Goal: Communication & Community: Answer question/provide support

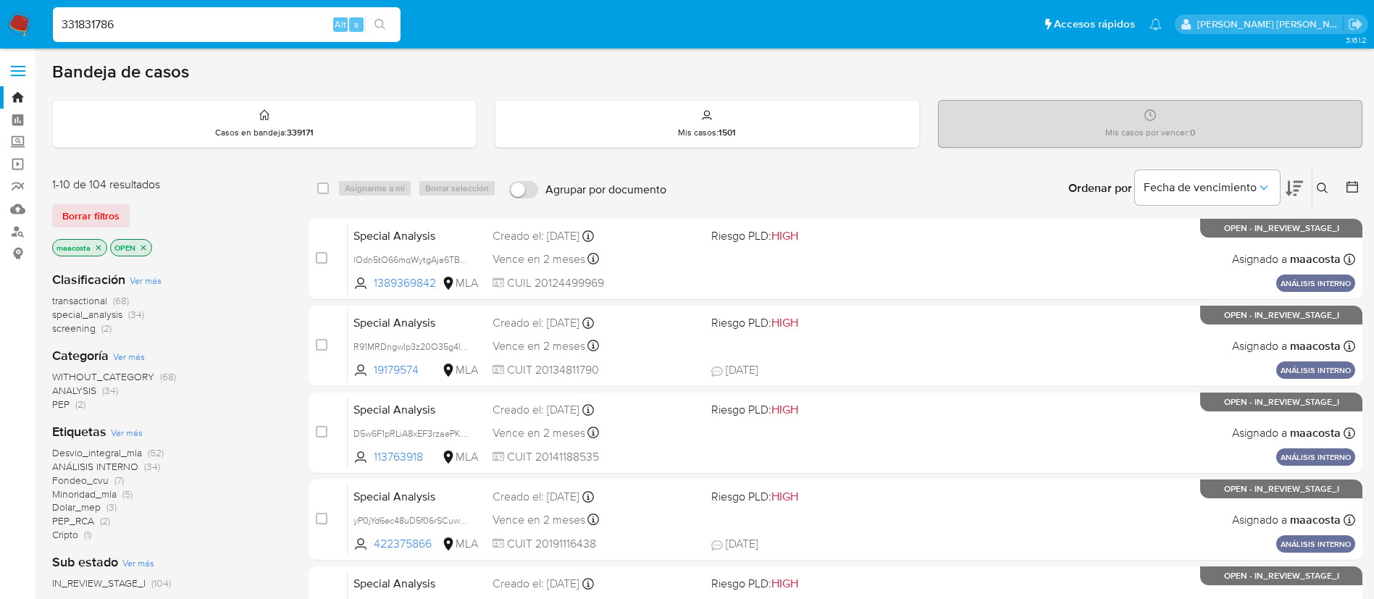
click at [296, 20] on input "331831786" at bounding box center [227, 24] width 348 height 19
type input "331831786"
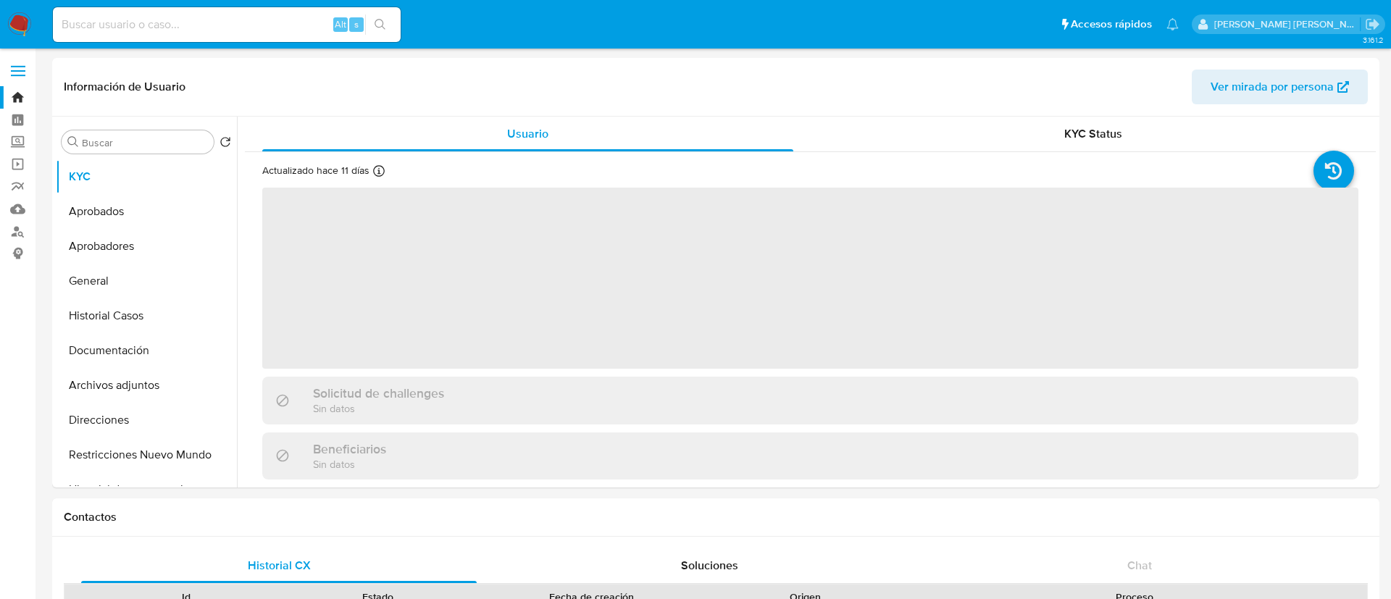
select select "10"
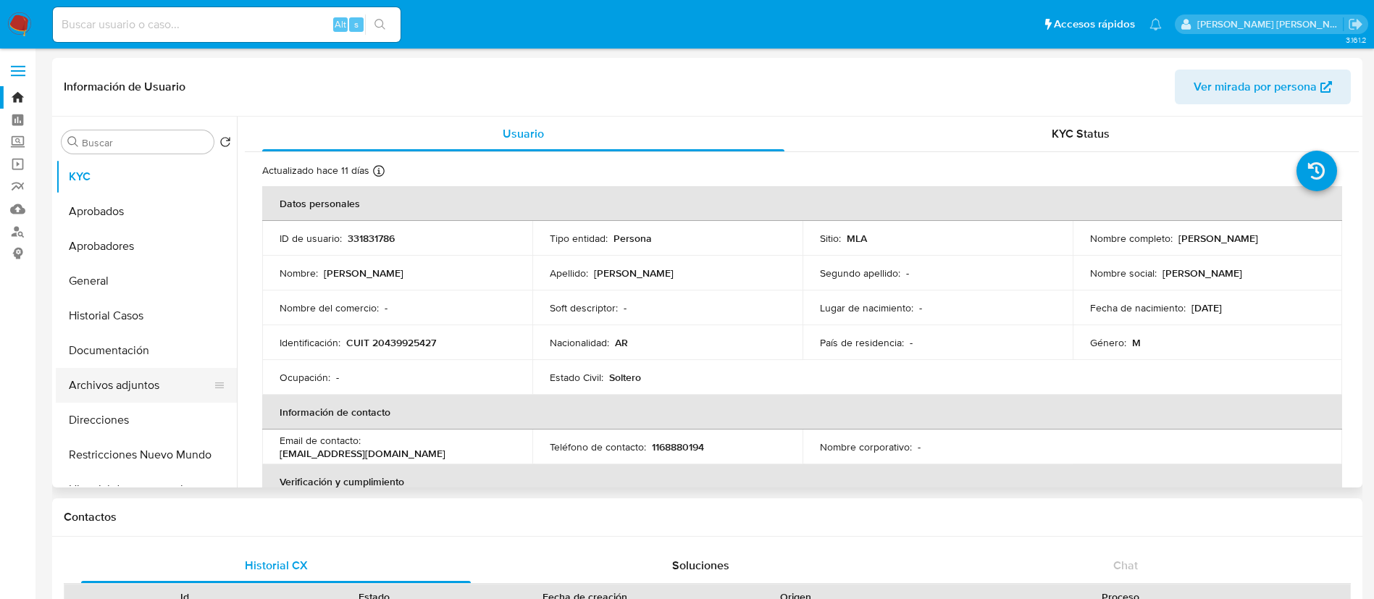
click at [141, 389] on button "Archivos adjuntos" at bounding box center [140, 385] width 169 height 35
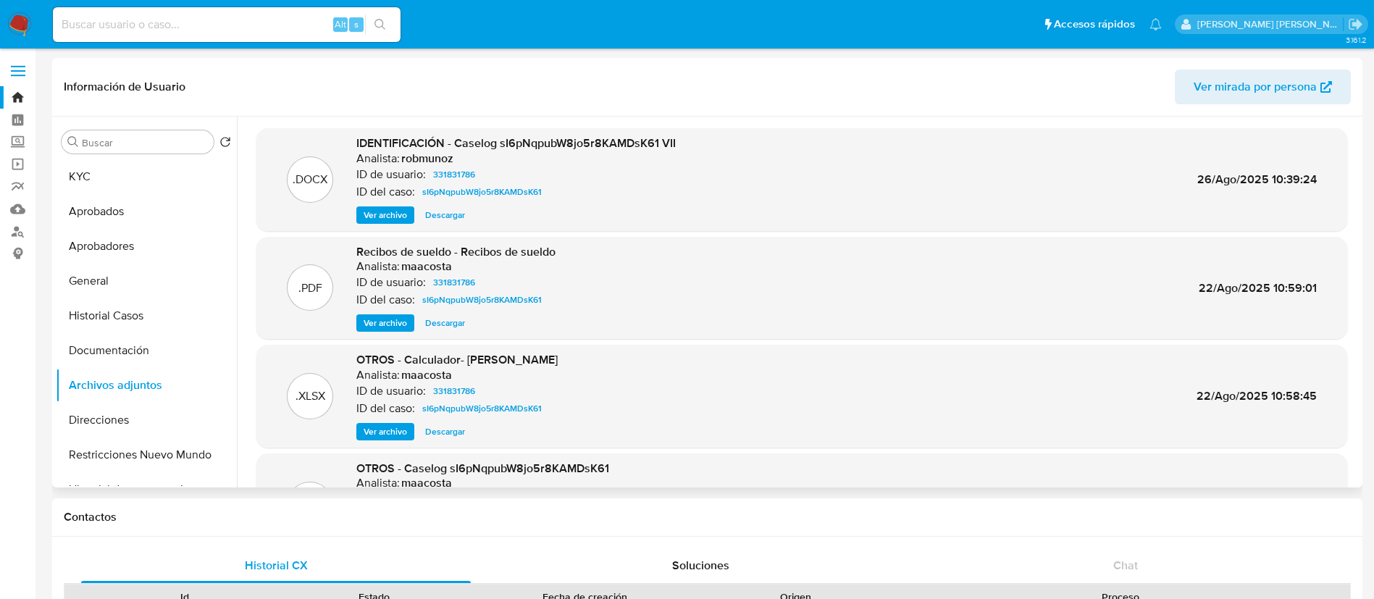
click at [370, 216] on span "Ver archivo" at bounding box center [385, 215] width 43 height 14
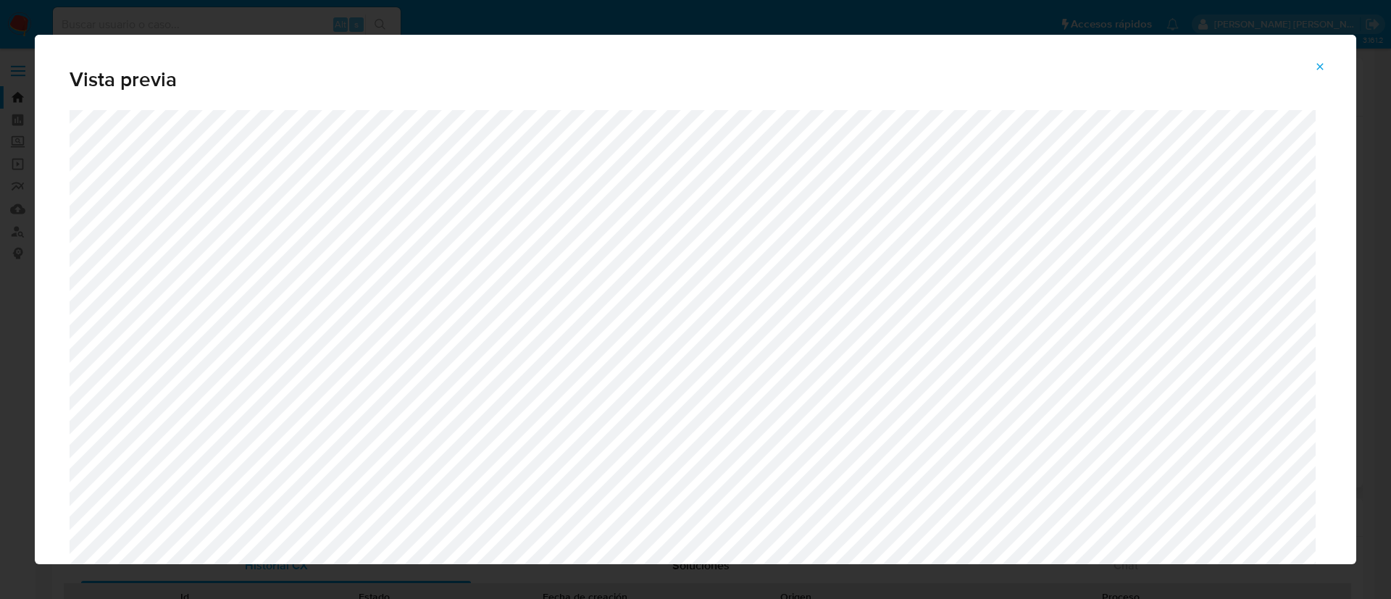
click at [0, 182] on div "Vista previa" at bounding box center [695, 299] width 1391 height 599
click at [1321, 65] on icon "Attachment preview" at bounding box center [1320, 66] width 7 height 7
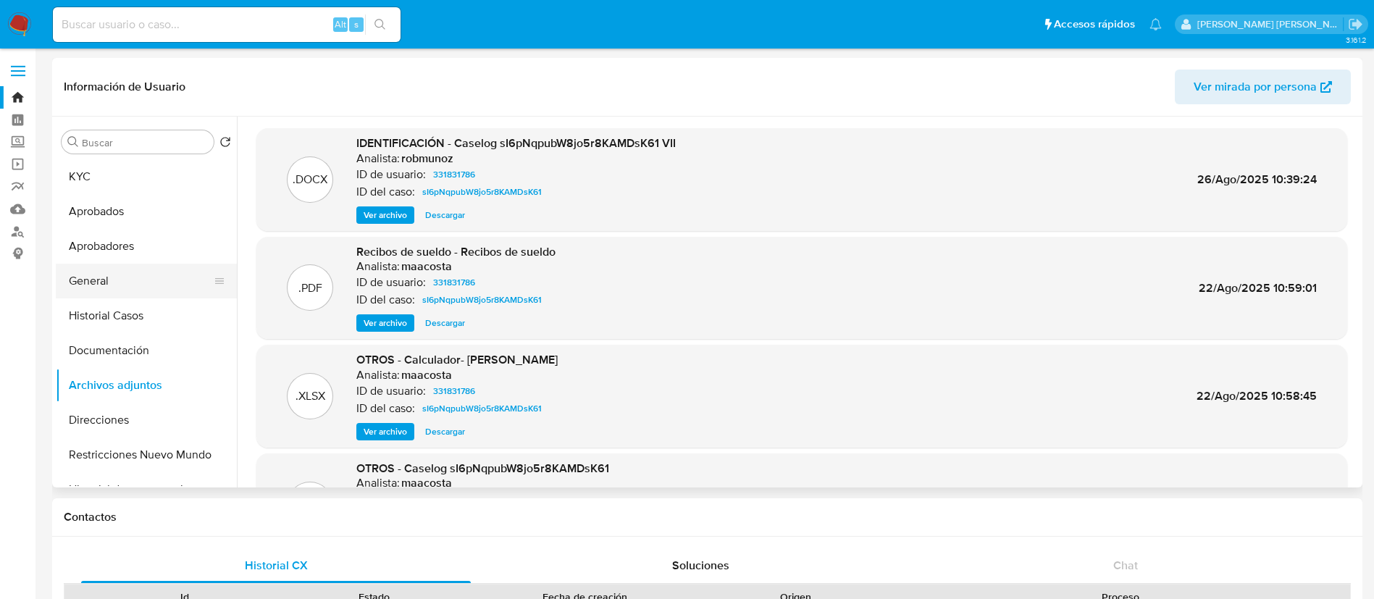
click at [123, 277] on button "General" at bounding box center [140, 281] width 169 height 35
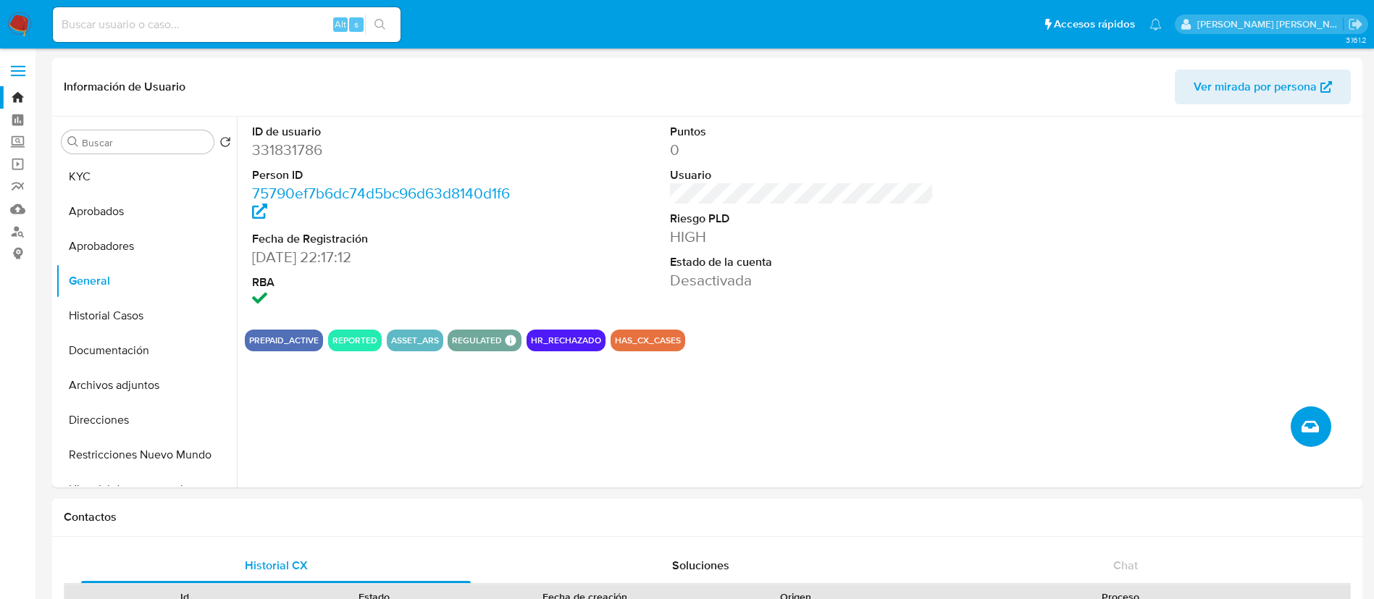
click at [1327, 433] on button "Crear caso manual" at bounding box center [1311, 426] width 41 height 41
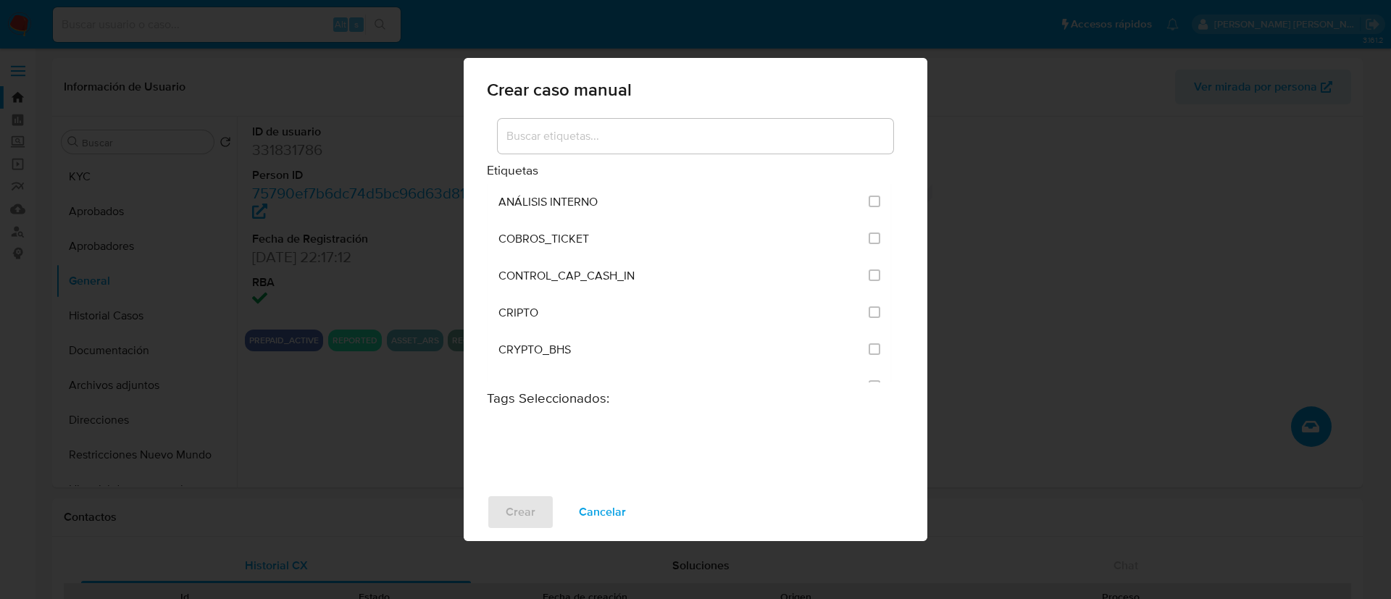
click at [553, 133] on input at bounding box center [695, 136] width 395 height 19
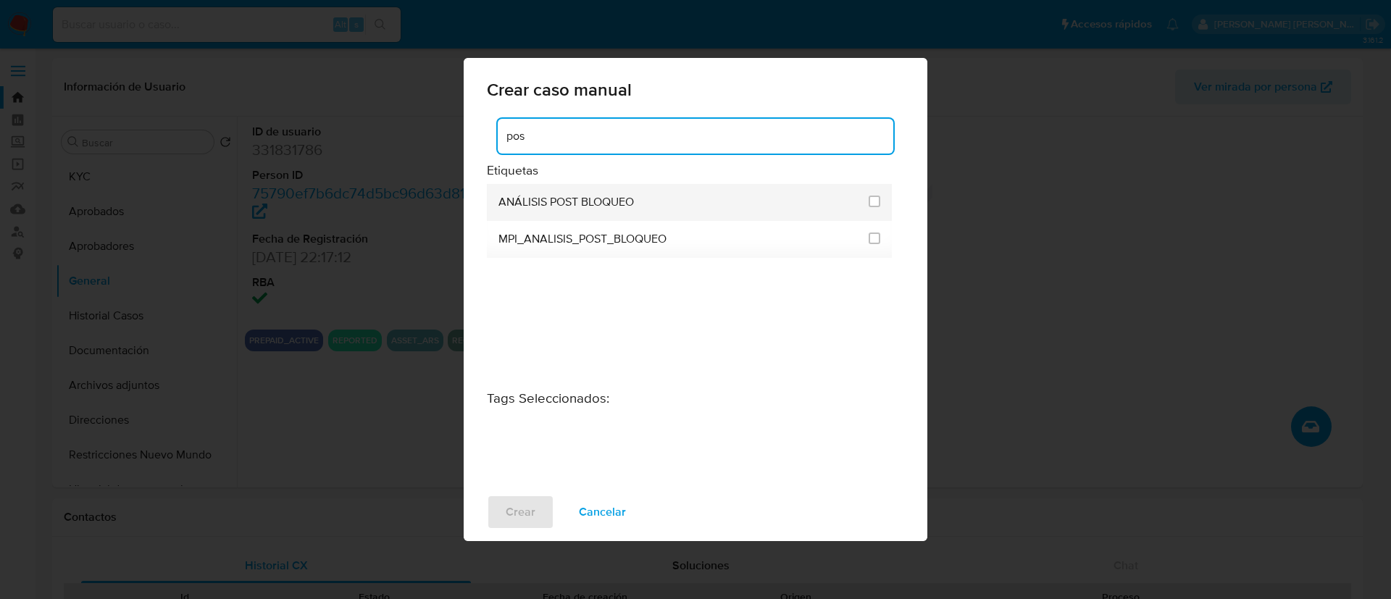
type input "pos"
click at [569, 198] on span "ANÁLISIS POST BLOQUEO" at bounding box center [565, 202] width 135 height 14
click at [864, 198] on li "ANÁLISIS POST BLOQUEO" at bounding box center [689, 202] width 405 height 37
click at [872, 194] on div at bounding box center [874, 201] width 12 height 14
click at [872, 197] on input "3249" at bounding box center [874, 202] width 12 height 12
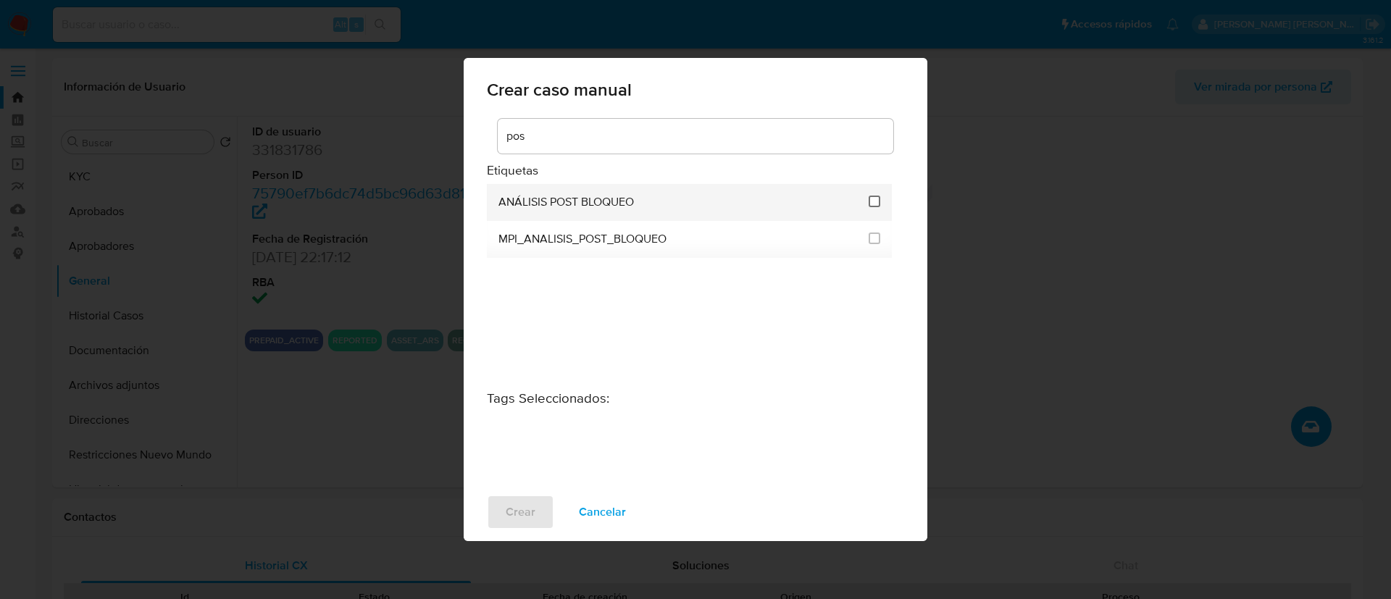
checkbox input "true"
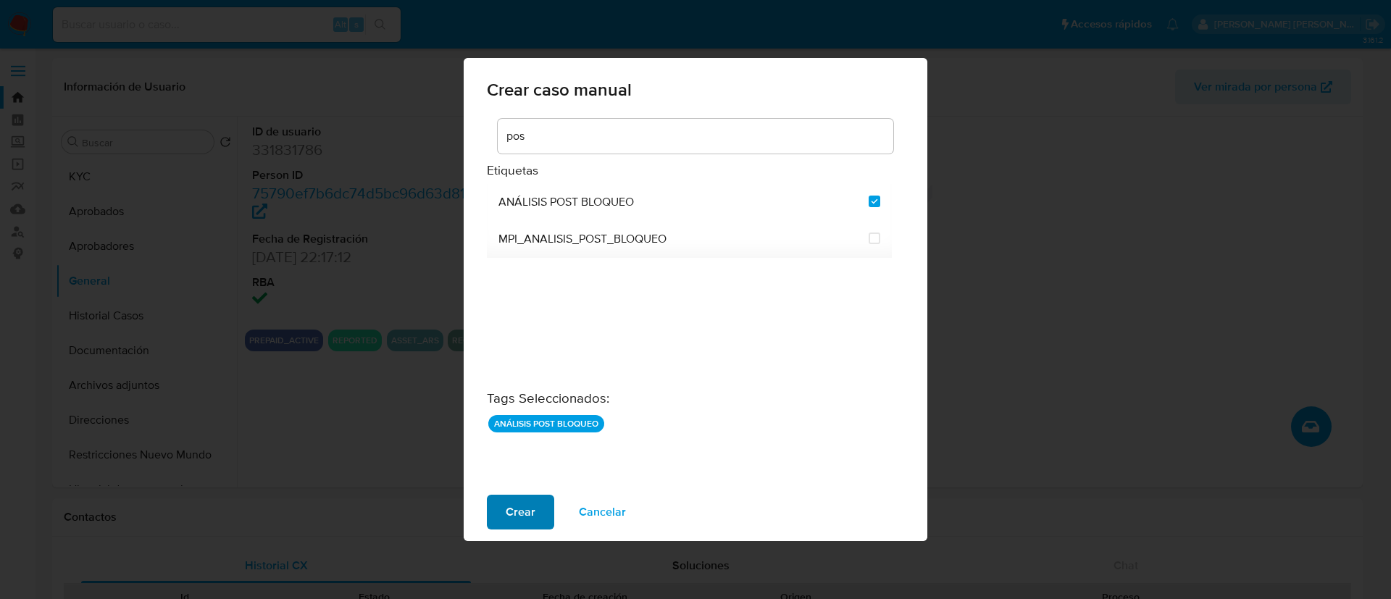
click at [522, 509] on span "Crear" at bounding box center [521, 512] width 30 height 32
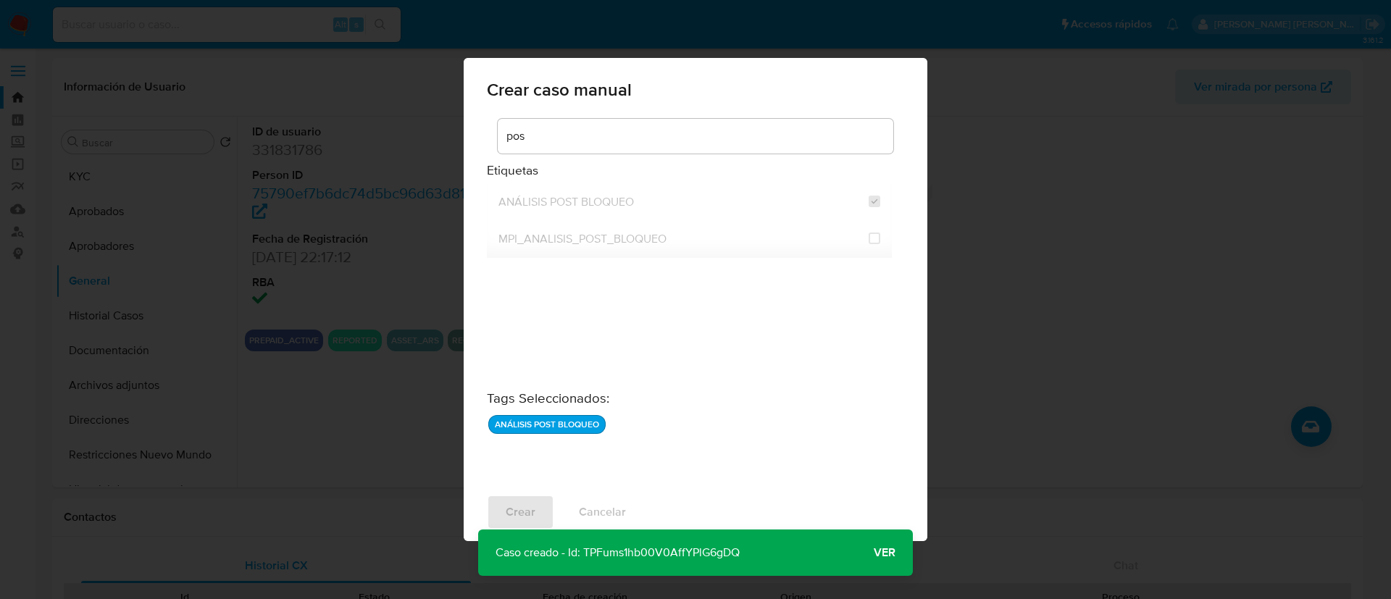
click at [897, 547] on button "Ver" at bounding box center [884, 552] width 56 height 35
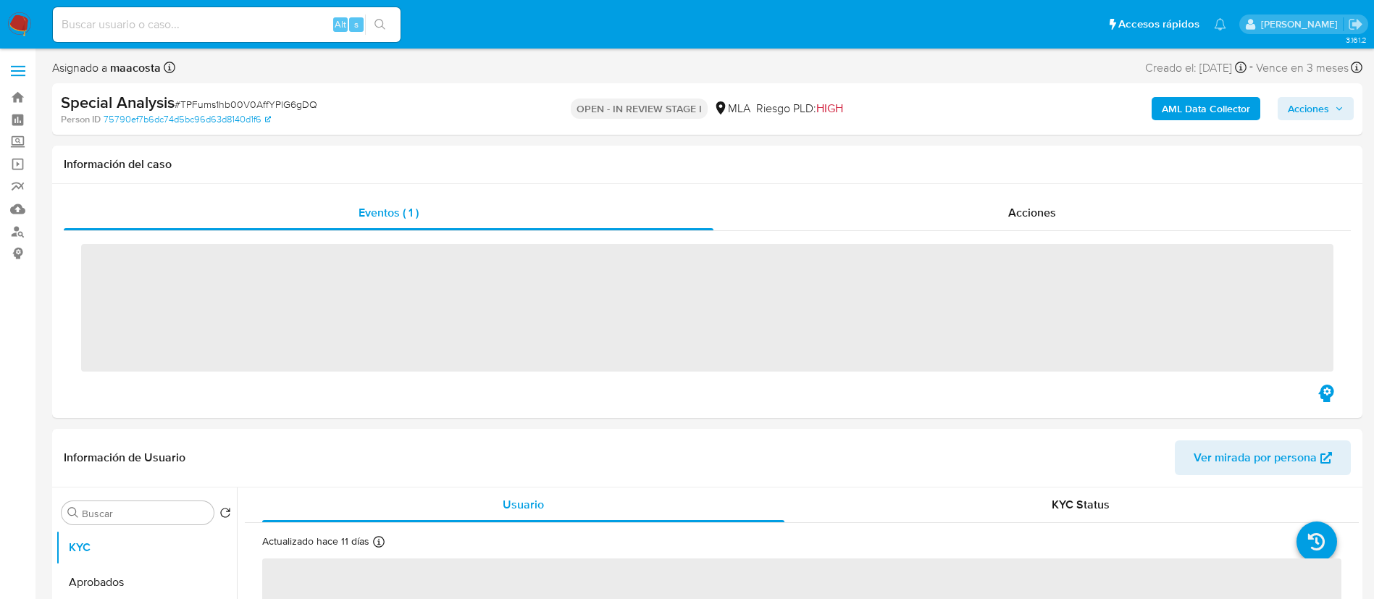
scroll to position [344, 0]
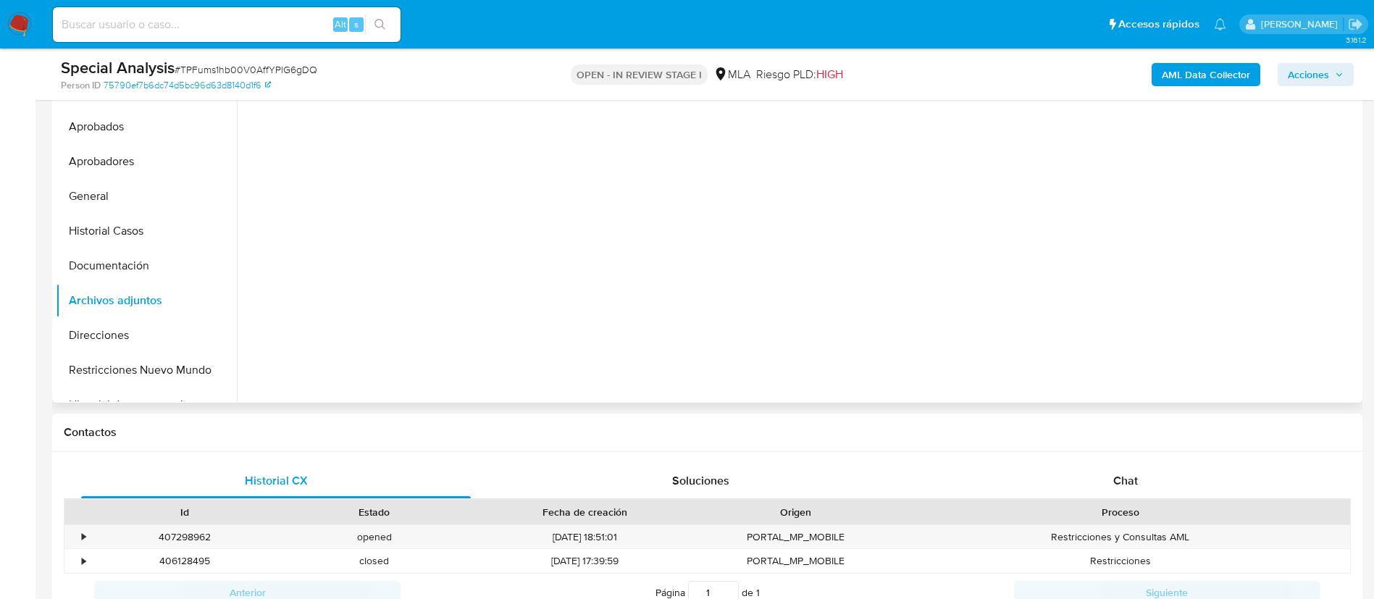
select select "10"
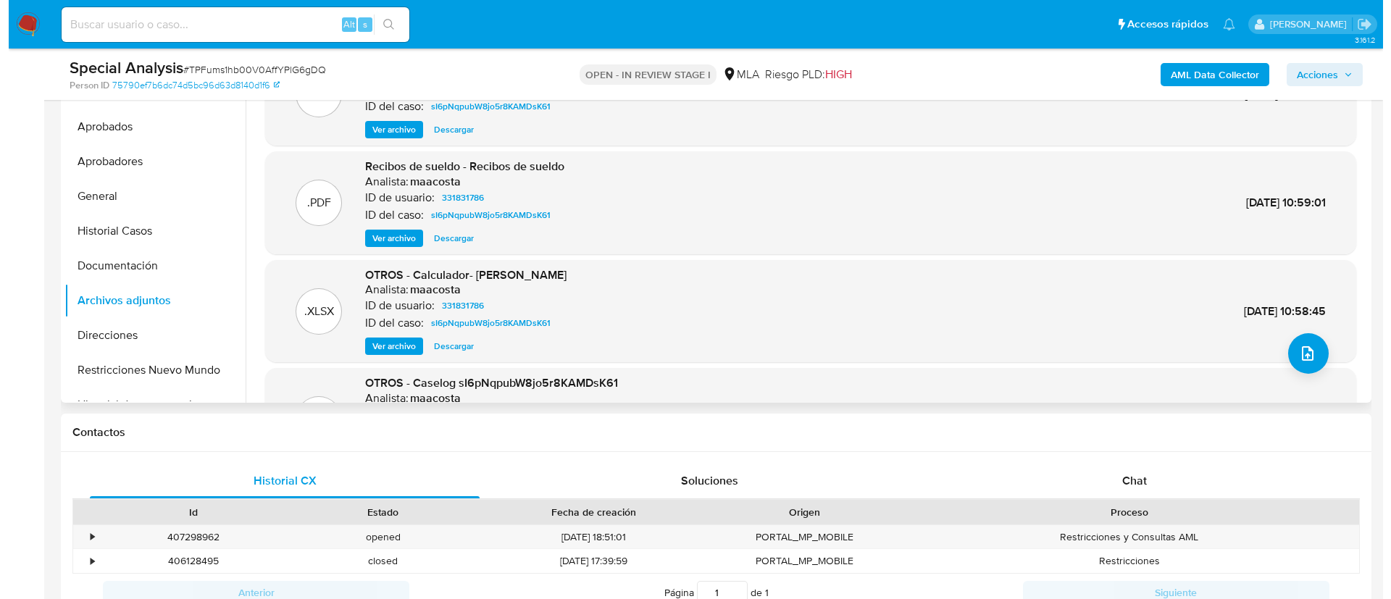
scroll to position [233, 0]
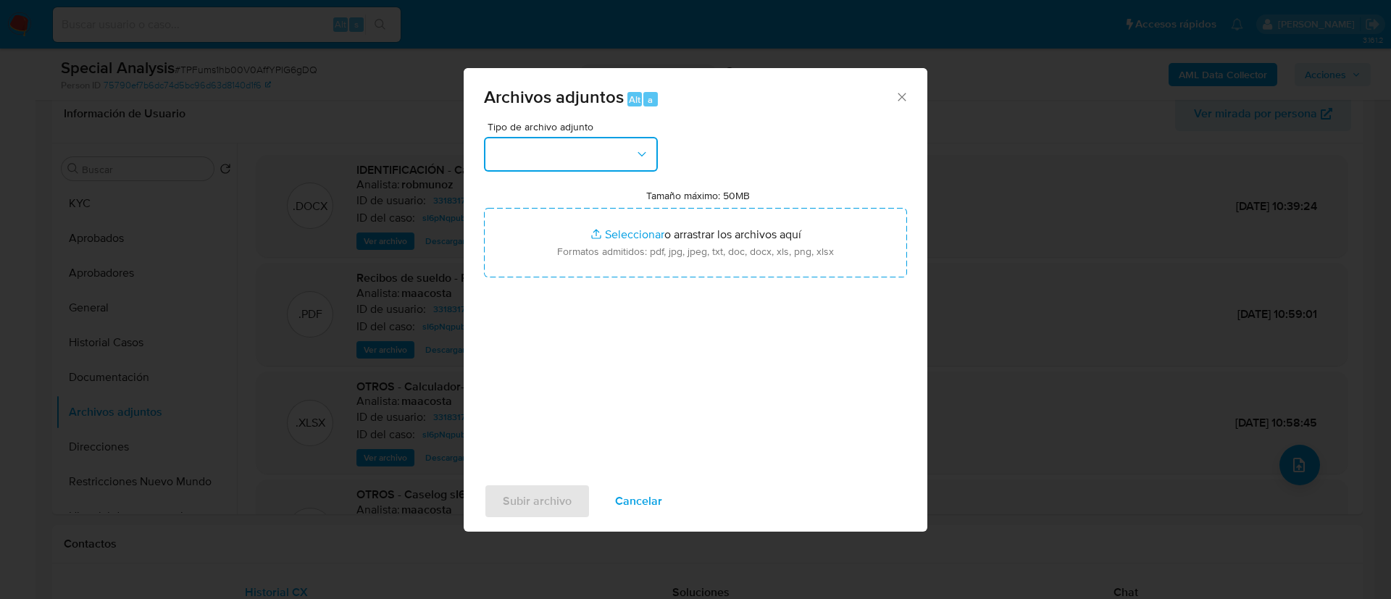
click at [574, 154] on button "button" at bounding box center [571, 154] width 174 height 35
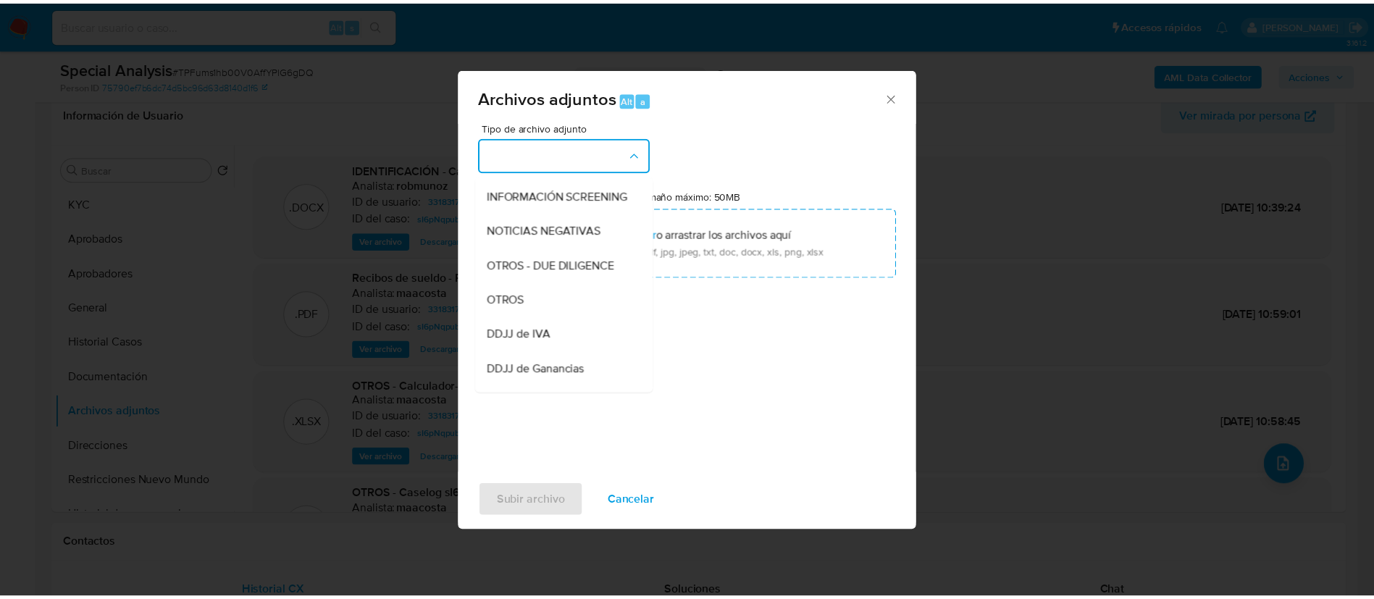
scroll to position [183, 0]
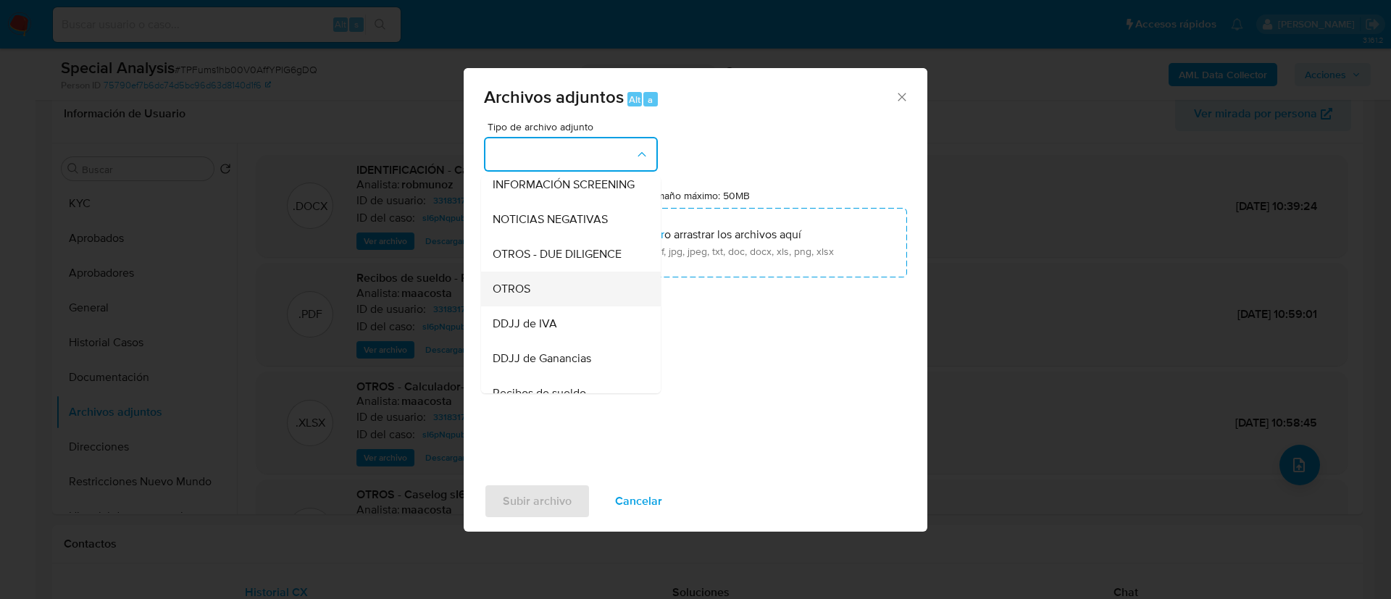
click at [543, 303] on div "OTROS" at bounding box center [567, 289] width 148 height 35
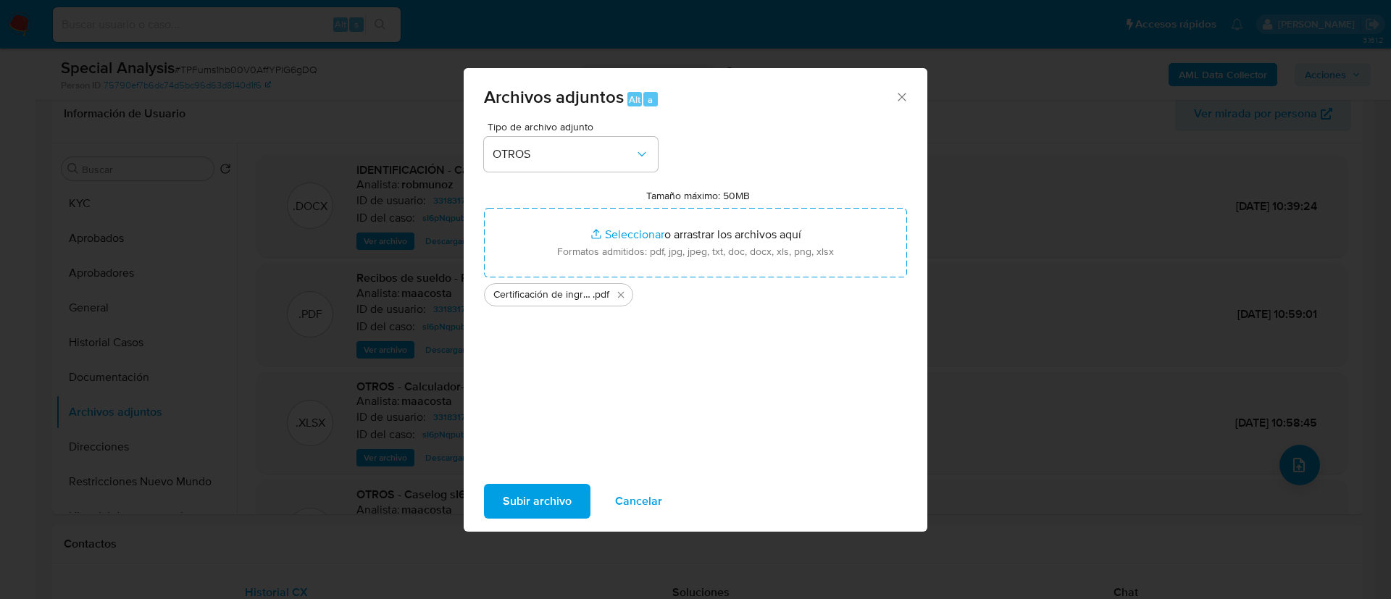
click at [567, 369] on div "Tipo de archivo adjunto OTROS Tamaño máximo: 50MB Seleccionar archivos Seleccio…" at bounding box center [695, 293] width 423 height 342
click at [534, 503] on span "Subir archivo" at bounding box center [537, 501] width 69 height 32
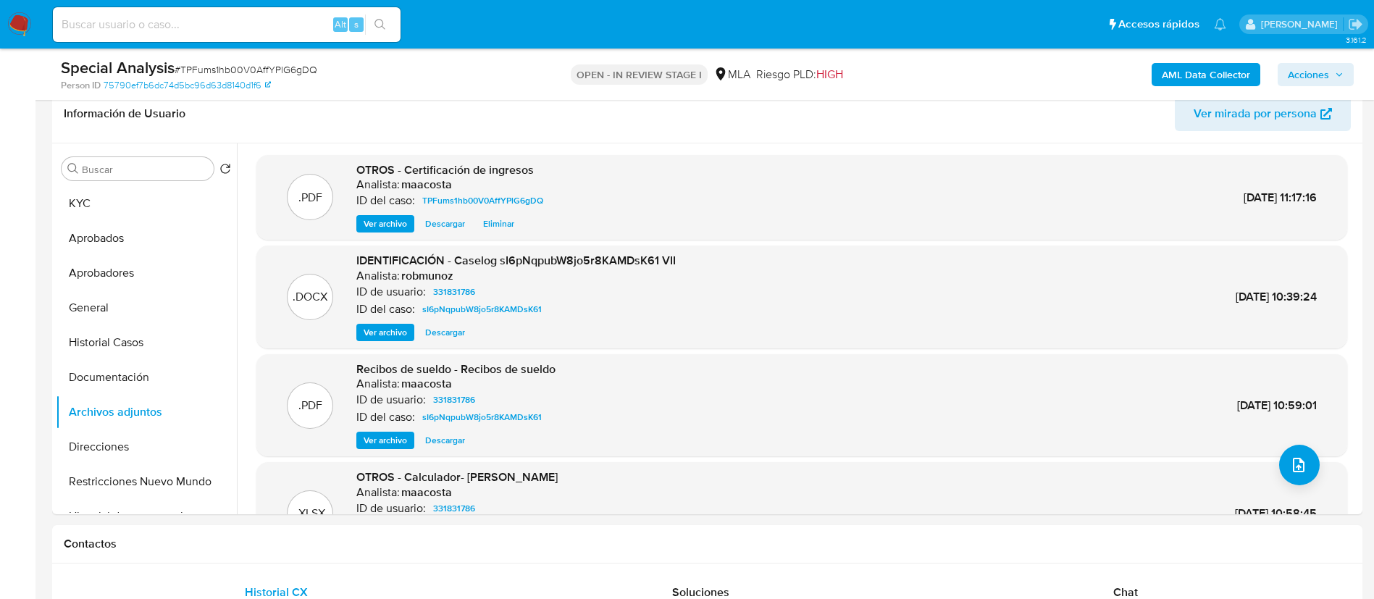
click at [1338, 74] on icon "button" at bounding box center [1339, 74] width 6 height 4
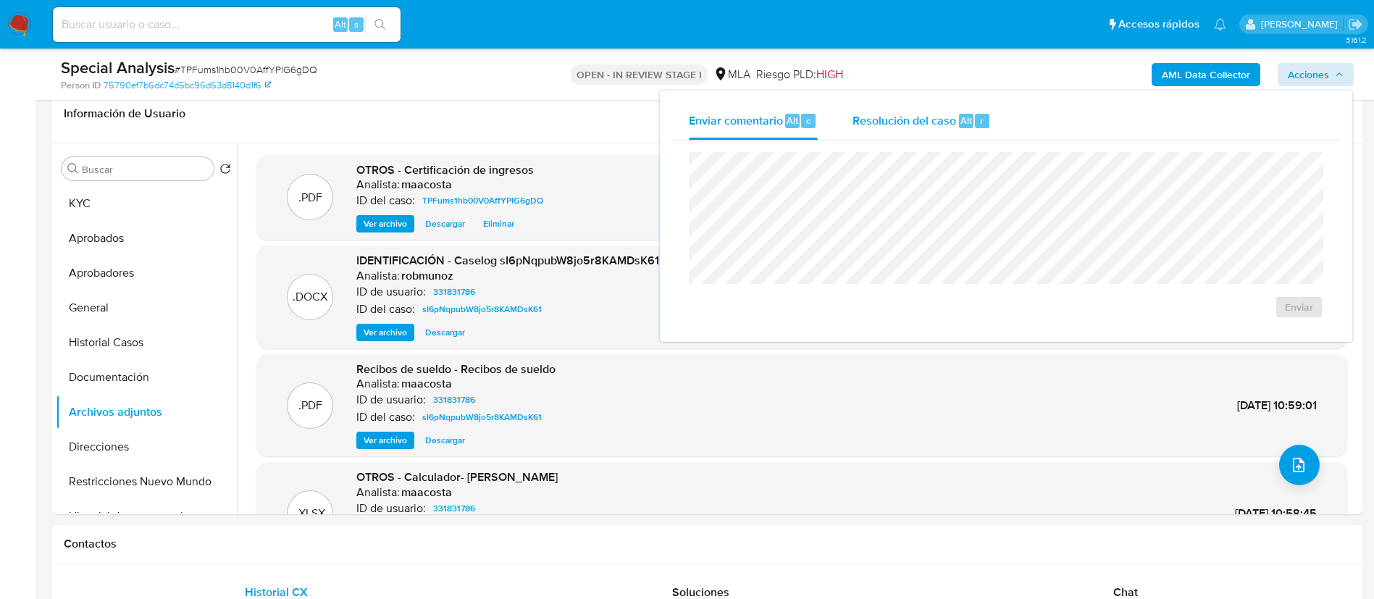
click at [936, 112] on span "Resolución del caso" at bounding box center [905, 120] width 104 height 17
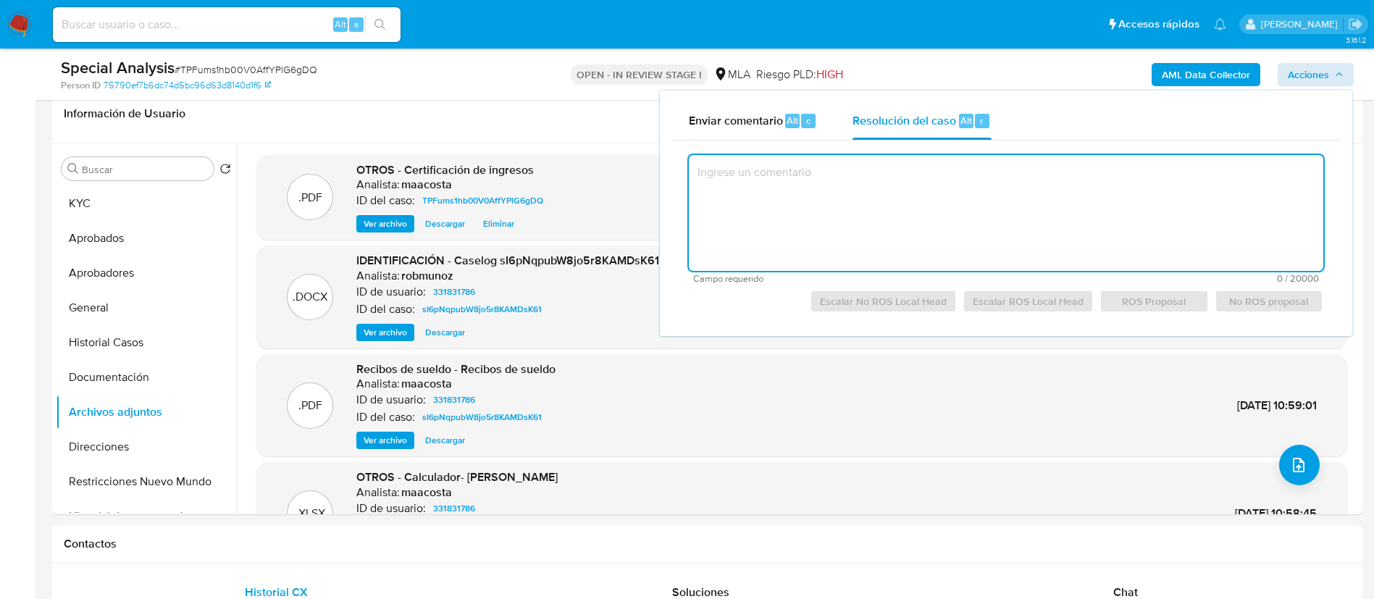
click at [929, 191] on textarea at bounding box center [1006, 213] width 634 height 116
paste textarea "Se crea el caso a los efectos de adjuntar certificación de ingresos homologada …"
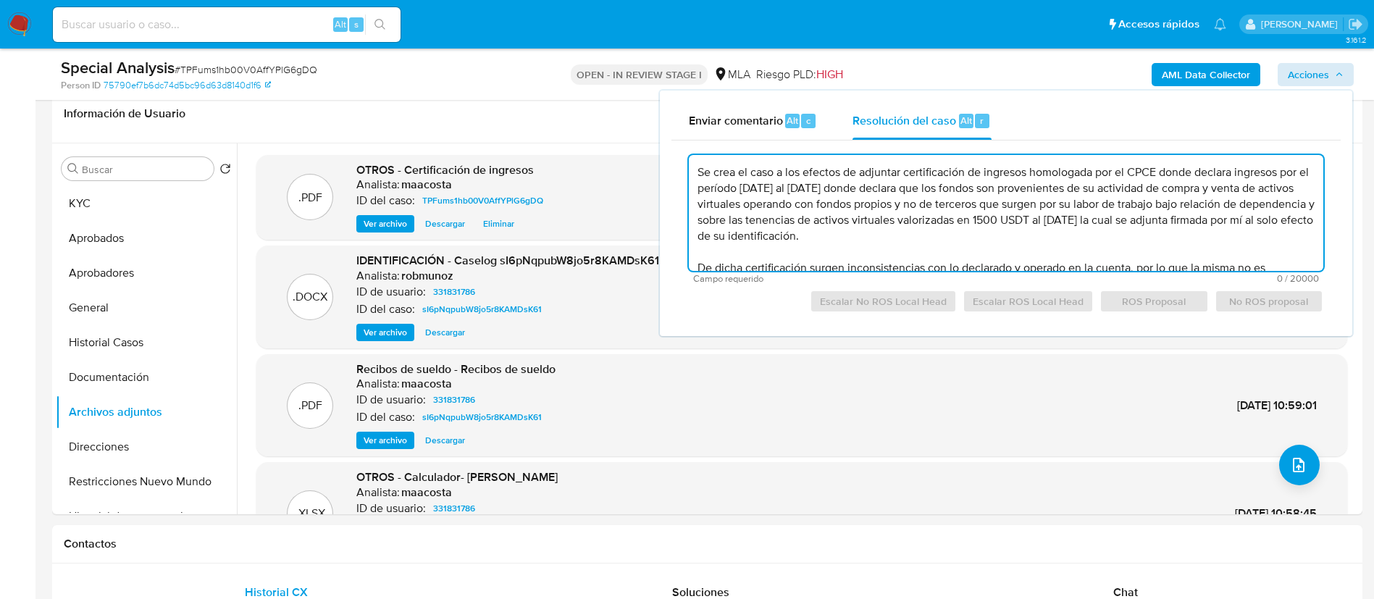
scroll to position [53, 0]
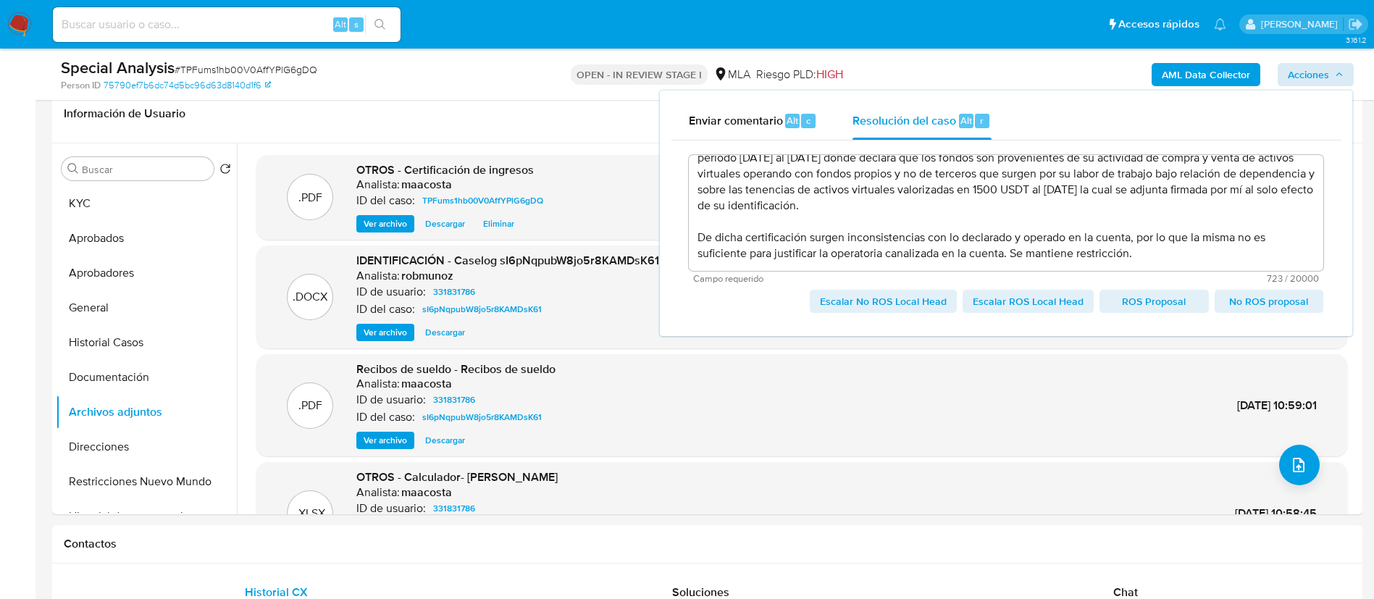
click at [874, 298] on span "Escalar No ROS Local Head" at bounding box center [883, 301] width 127 height 20
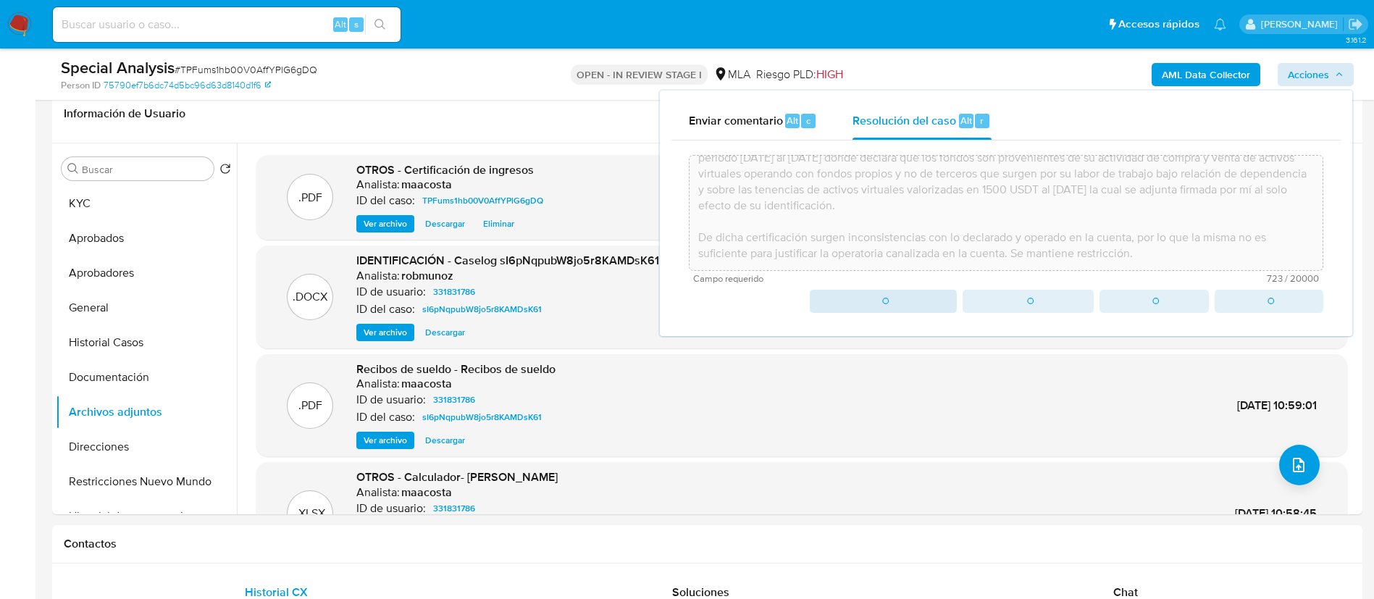
type textarea "Se crea el caso a los efectos de adjuntar certificación de ingresos homologada …"
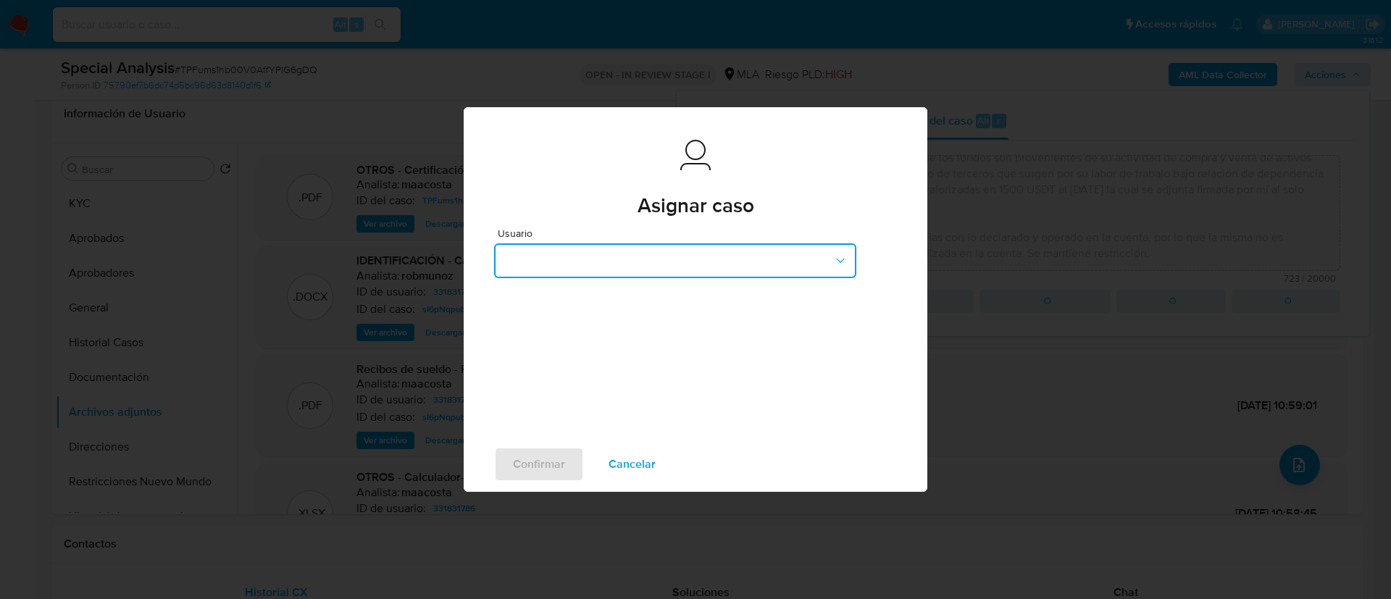
click at [608, 261] on button "button" at bounding box center [675, 260] width 362 height 35
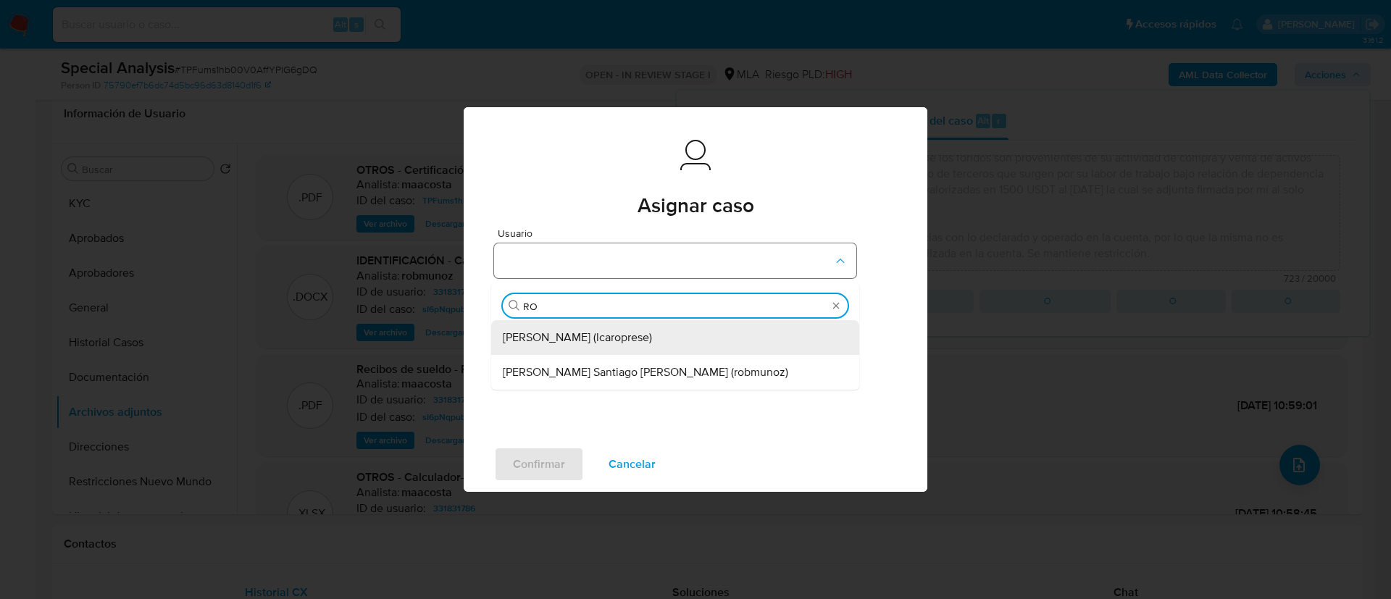
type input "ROB"
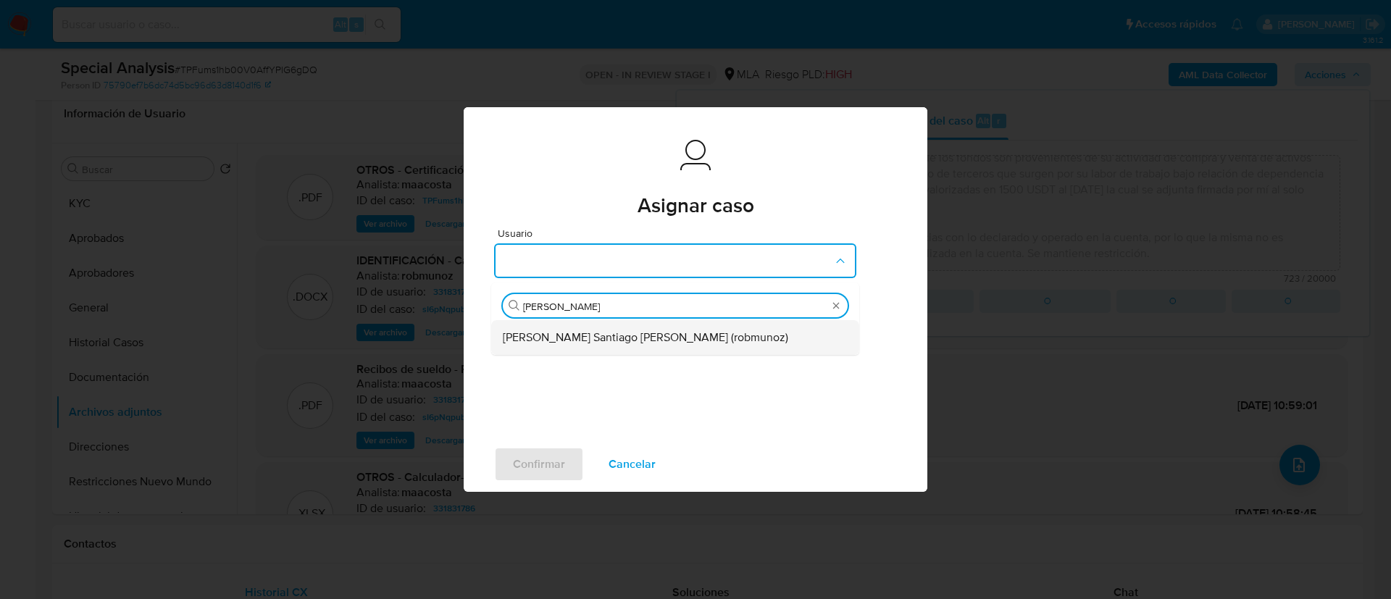
click at [587, 331] on span "Roberto Santiago Munoz (robmunoz)" at bounding box center [645, 337] width 285 height 14
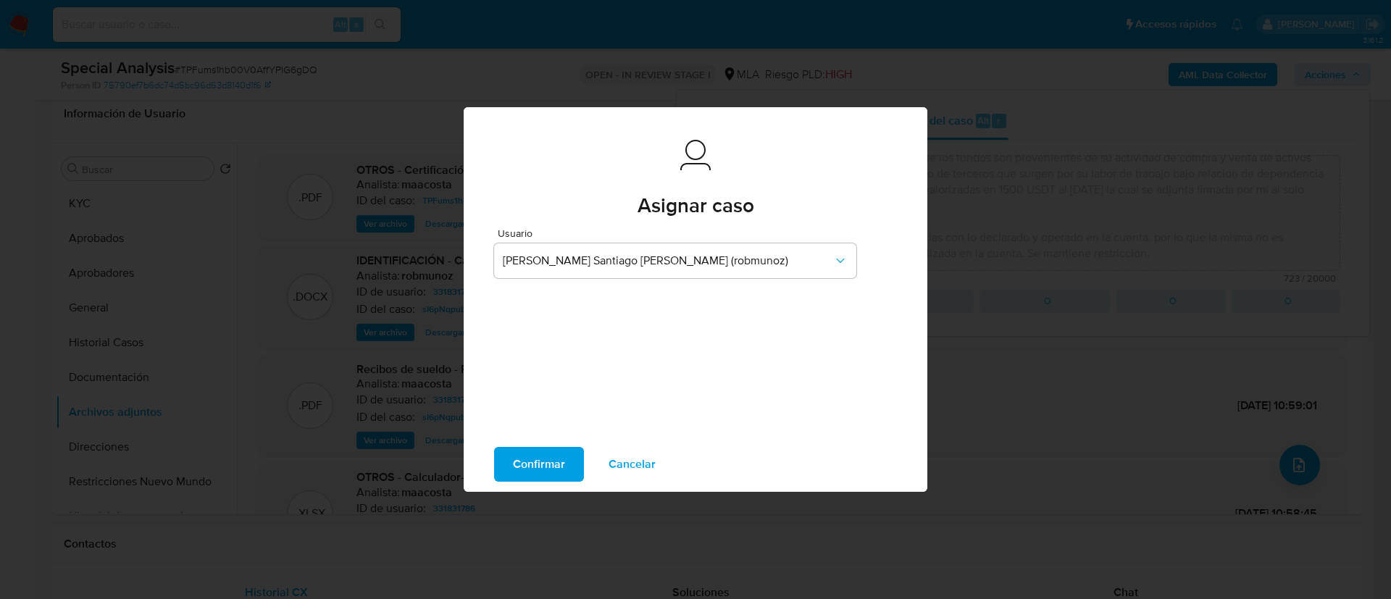
click at [541, 472] on span "Confirmar" at bounding box center [539, 464] width 52 height 32
type textarea "Se crea el caso a los efectos de adjuntar certificación de ingresos homologada …"
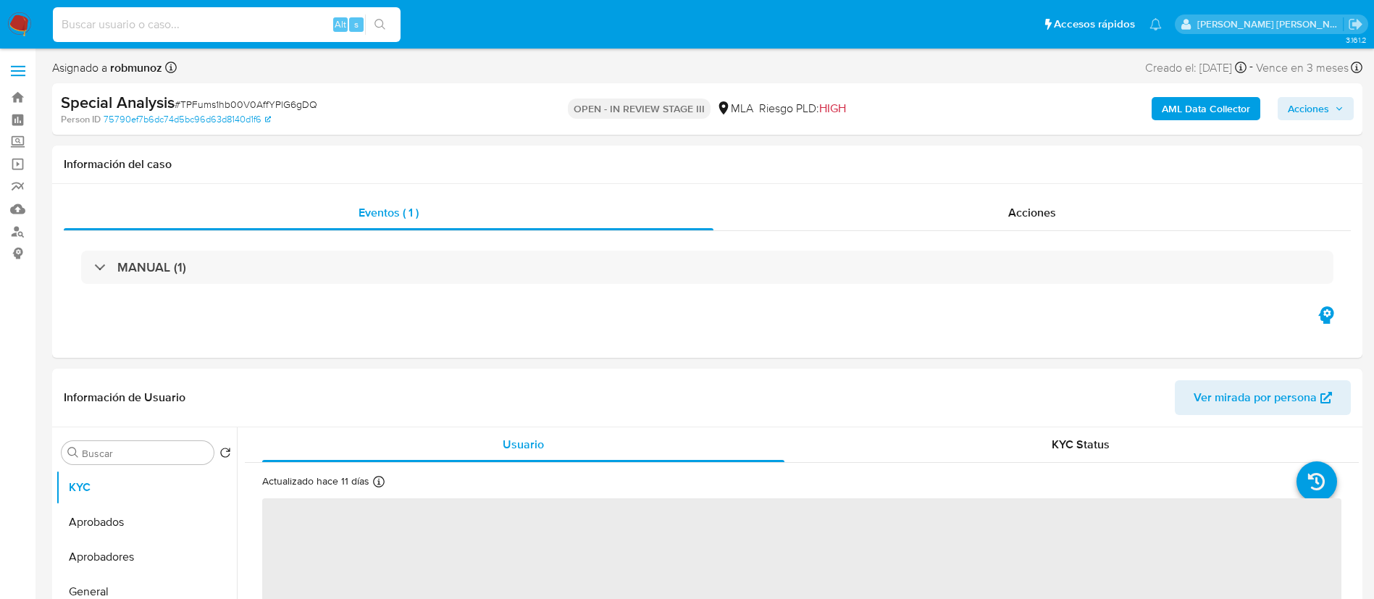
click at [230, 28] on input at bounding box center [227, 24] width 348 height 19
paste input "180512461"
type input "180512461"
select select "10"
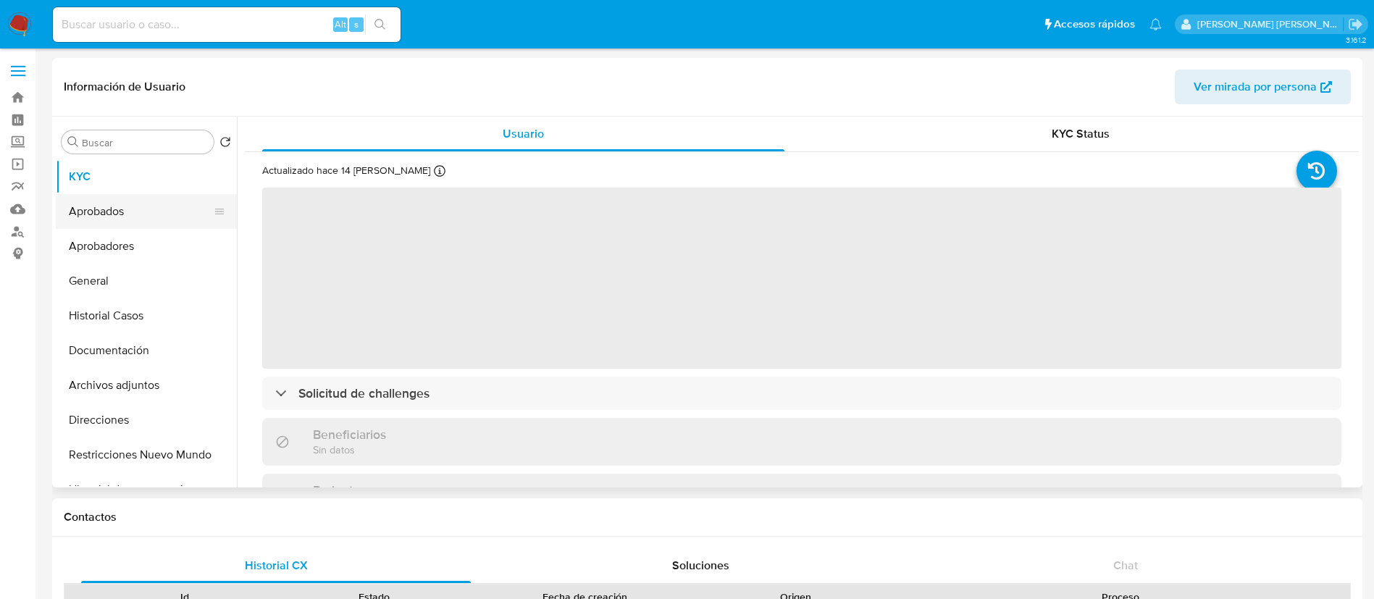
select select "10"
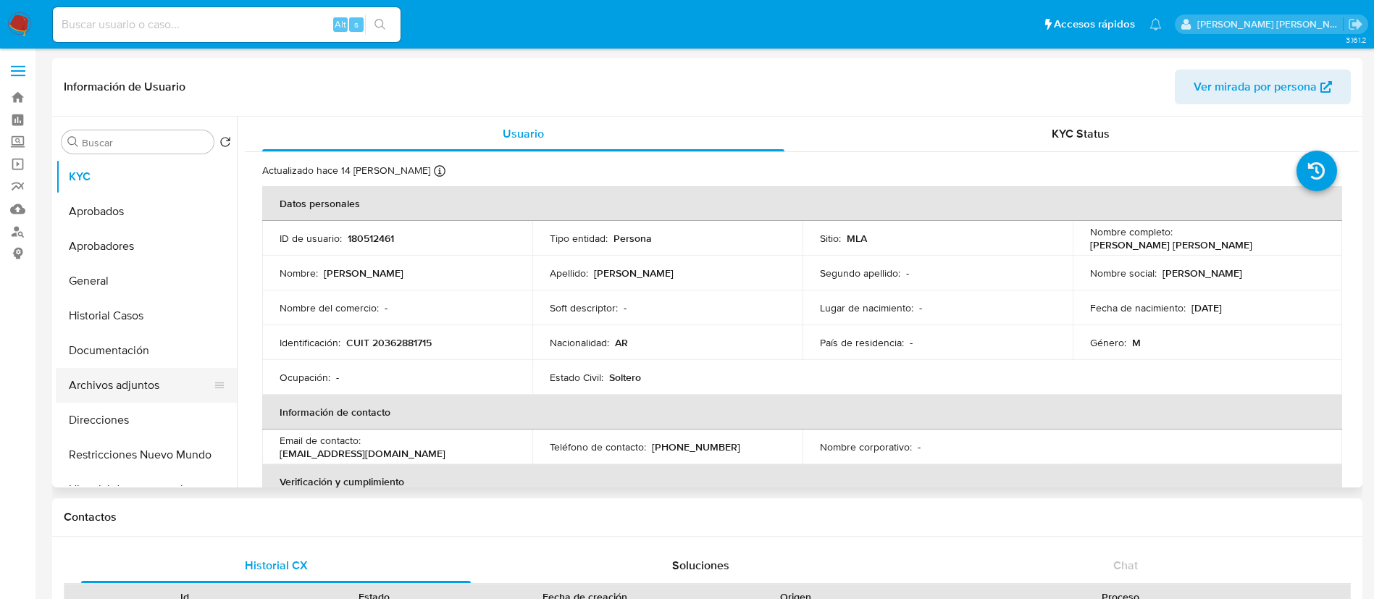
click at [110, 397] on button "Archivos adjuntos" at bounding box center [140, 385] width 169 height 35
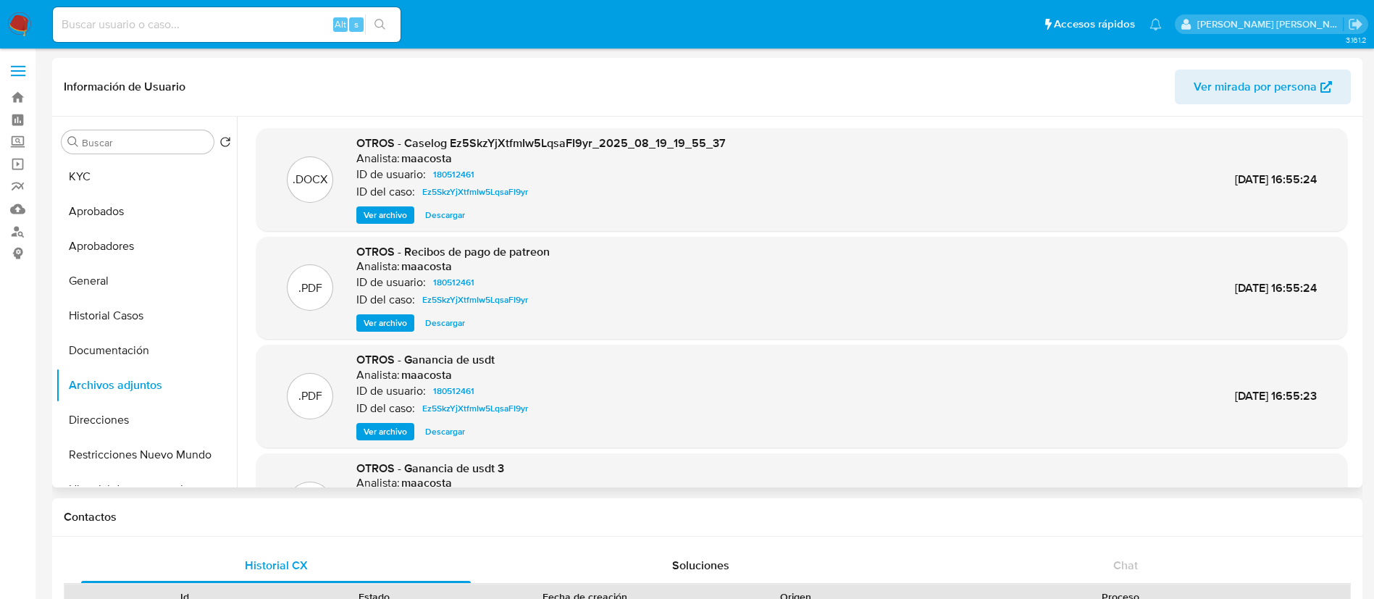
click at [388, 210] on span "Ver archivo" at bounding box center [385, 215] width 43 height 14
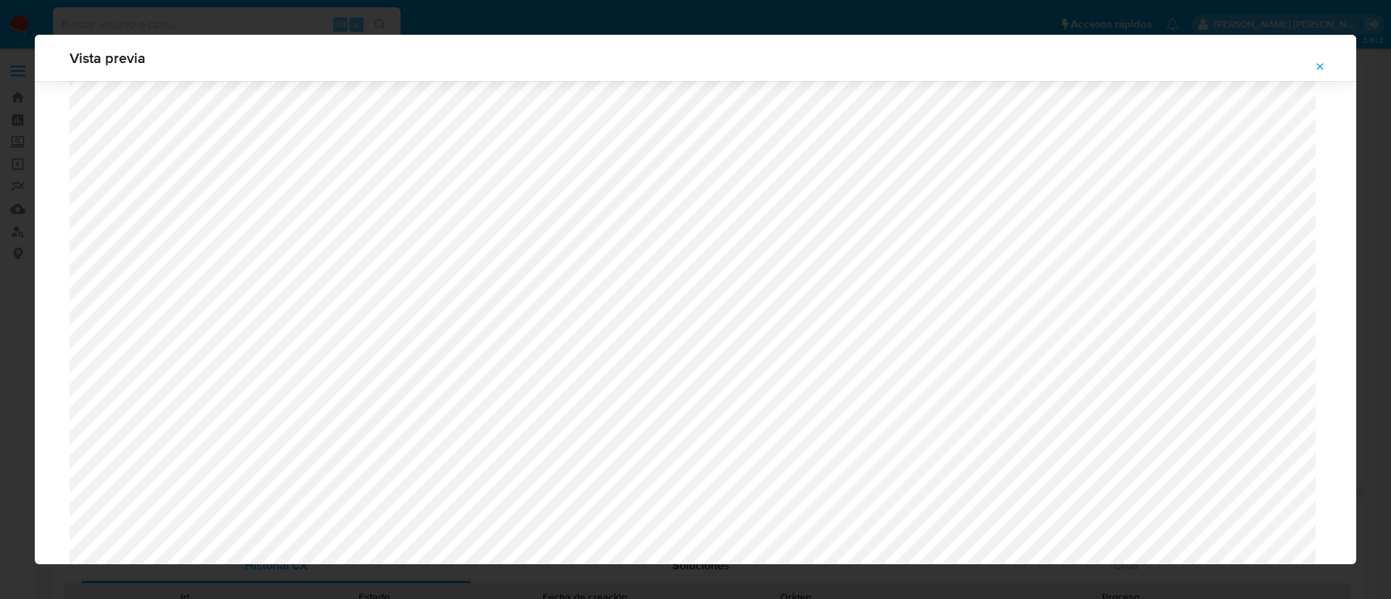
scroll to position [1441, 0]
click at [1322, 67] on icon "Attachment preview" at bounding box center [1320, 67] width 12 height 12
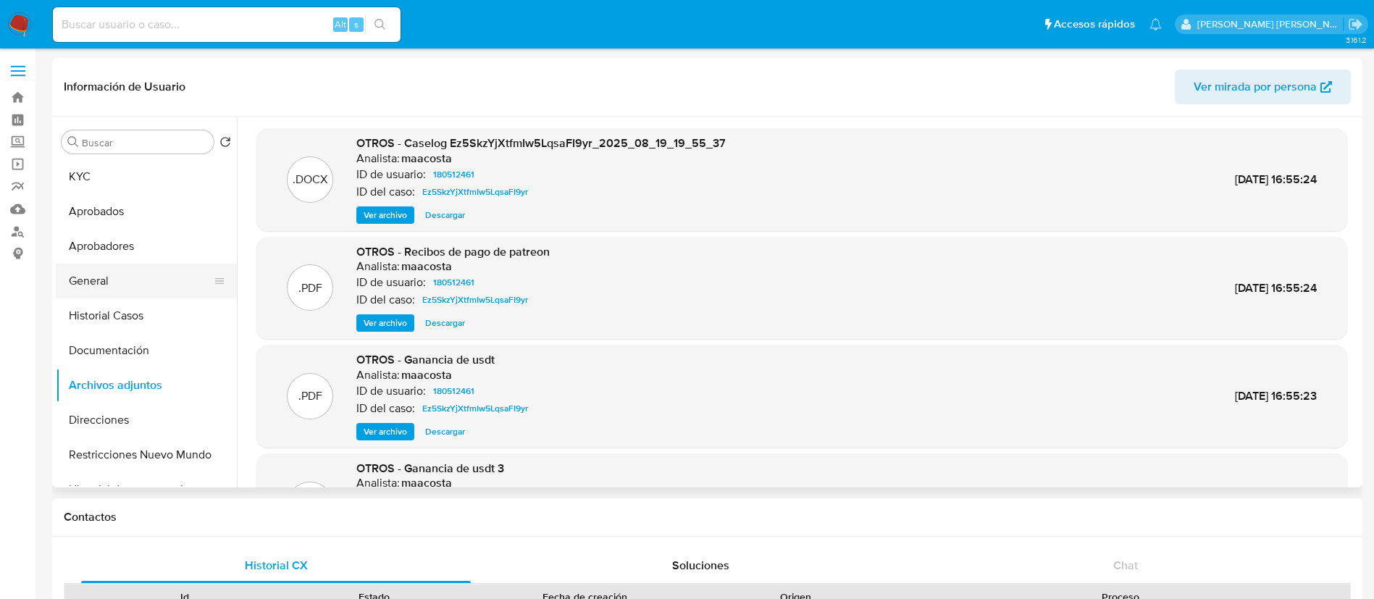
click at [144, 285] on button "General" at bounding box center [140, 281] width 169 height 35
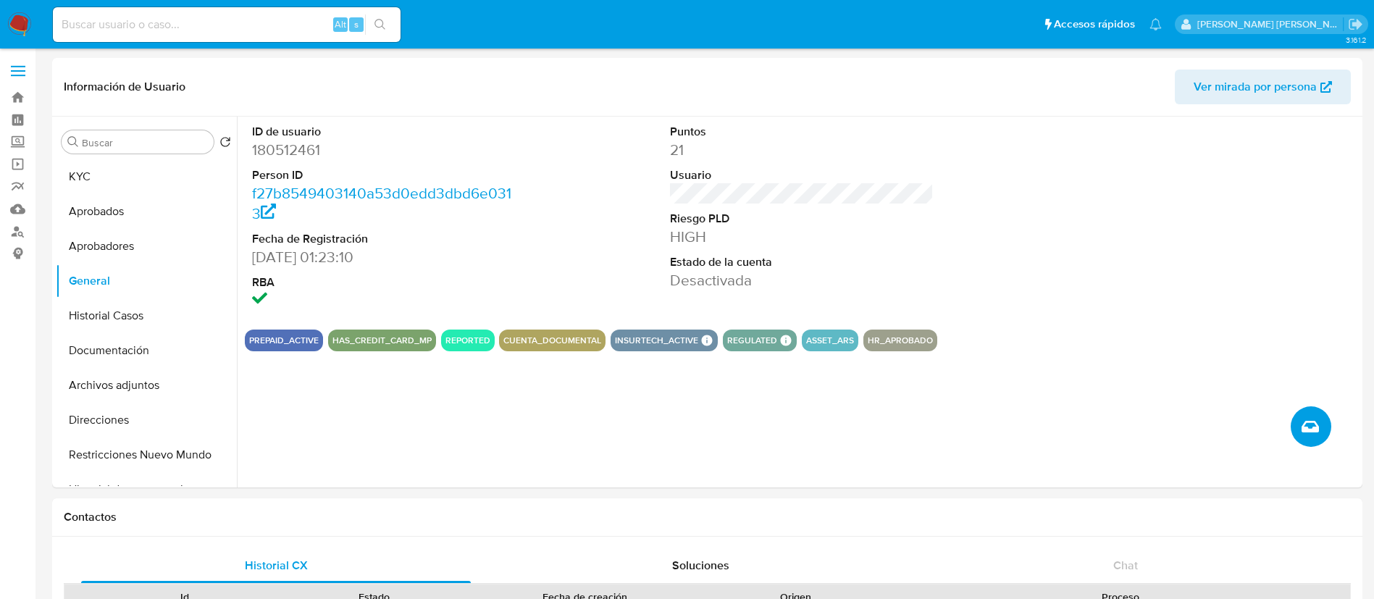
click at [1304, 416] on button "Crear caso manual" at bounding box center [1311, 426] width 41 height 41
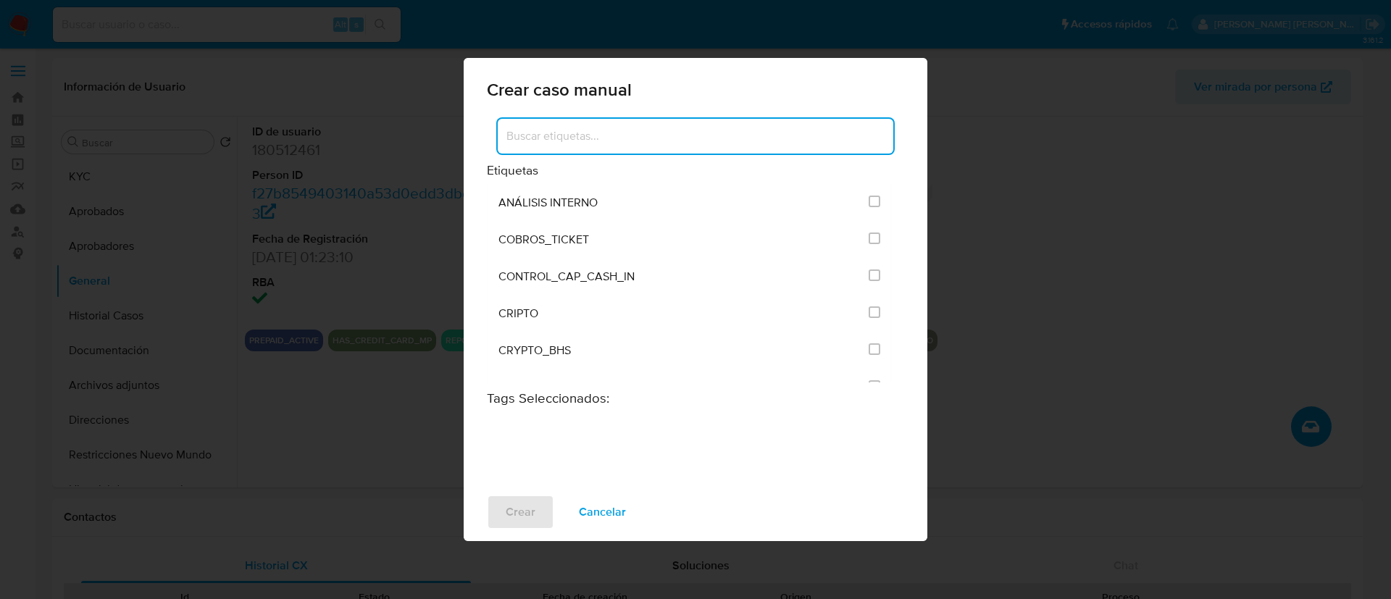
click at [585, 136] on input at bounding box center [695, 136] width 395 height 19
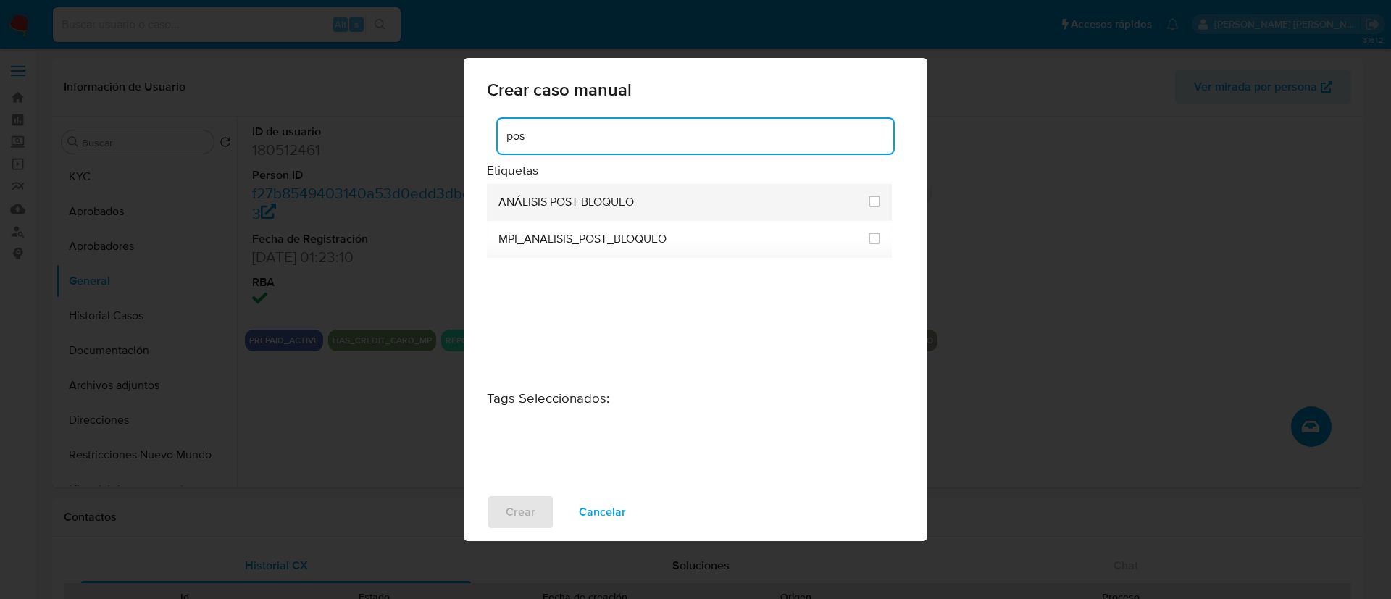
type input "pos"
click at [874, 207] on div at bounding box center [874, 201] width 12 height 14
click at [878, 201] on input "3249" at bounding box center [874, 202] width 12 height 12
checkbox input "true"
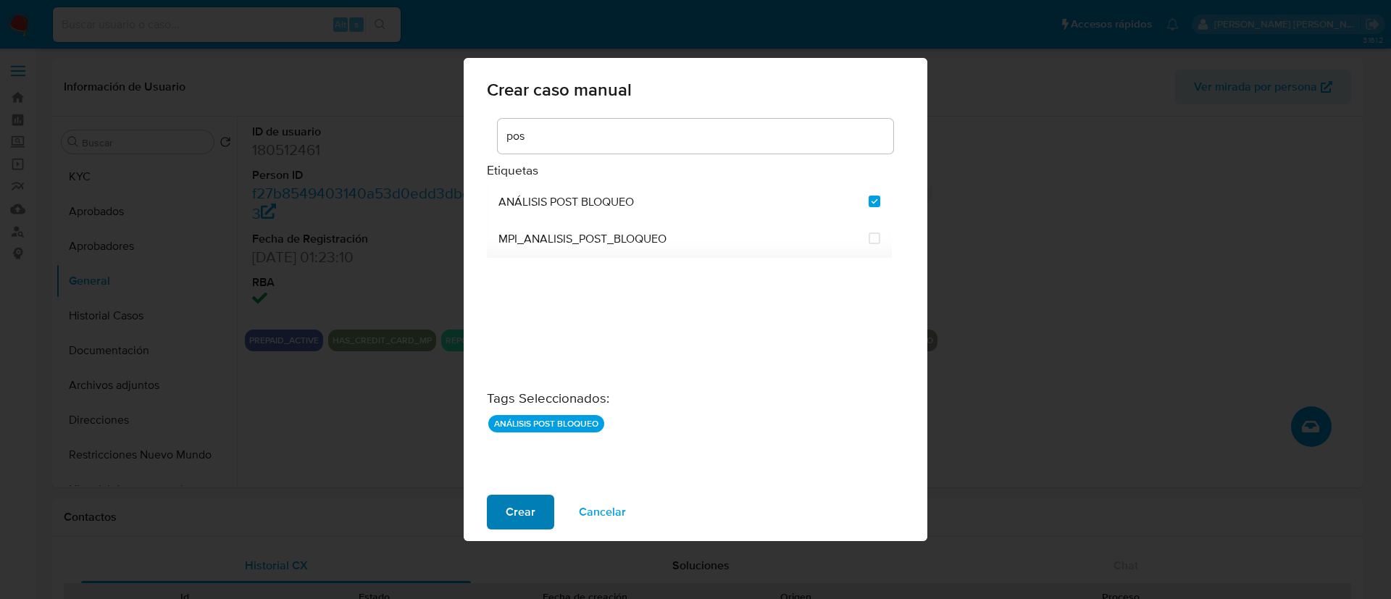
click at [508, 500] on span "Crear" at bounding box center [521, 512] width 30 height 32
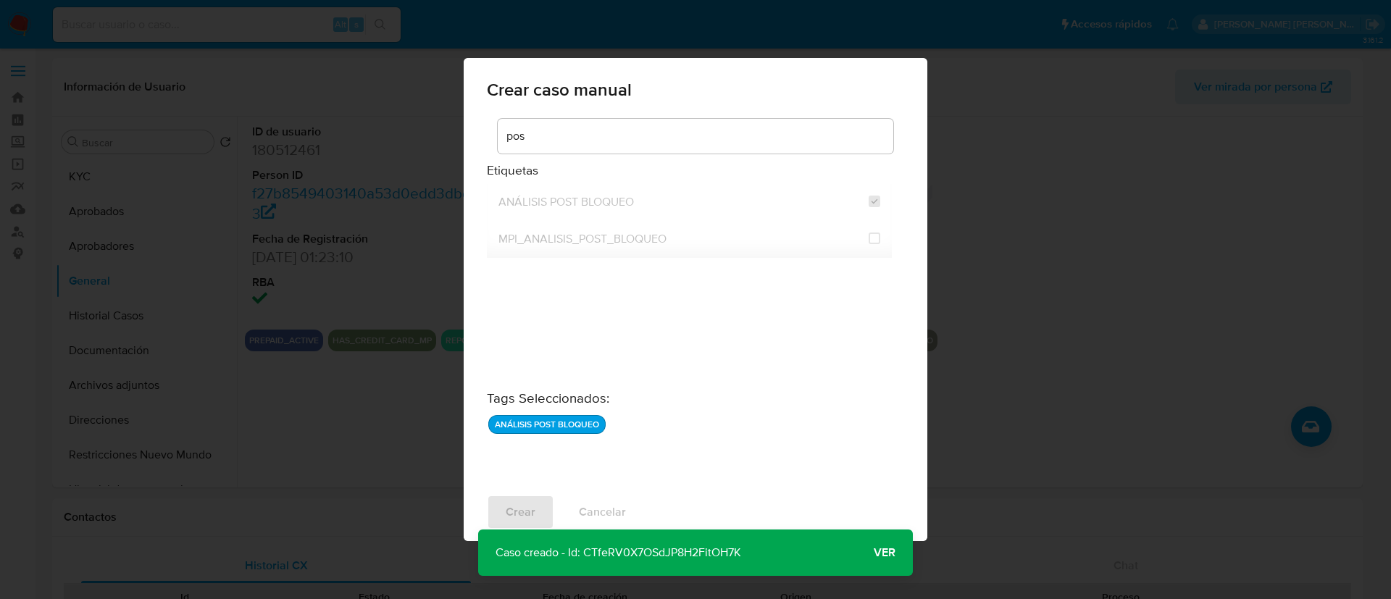
click at [877, 553] on span "Ver" at bounding box center [885, 553] width 22 height 0
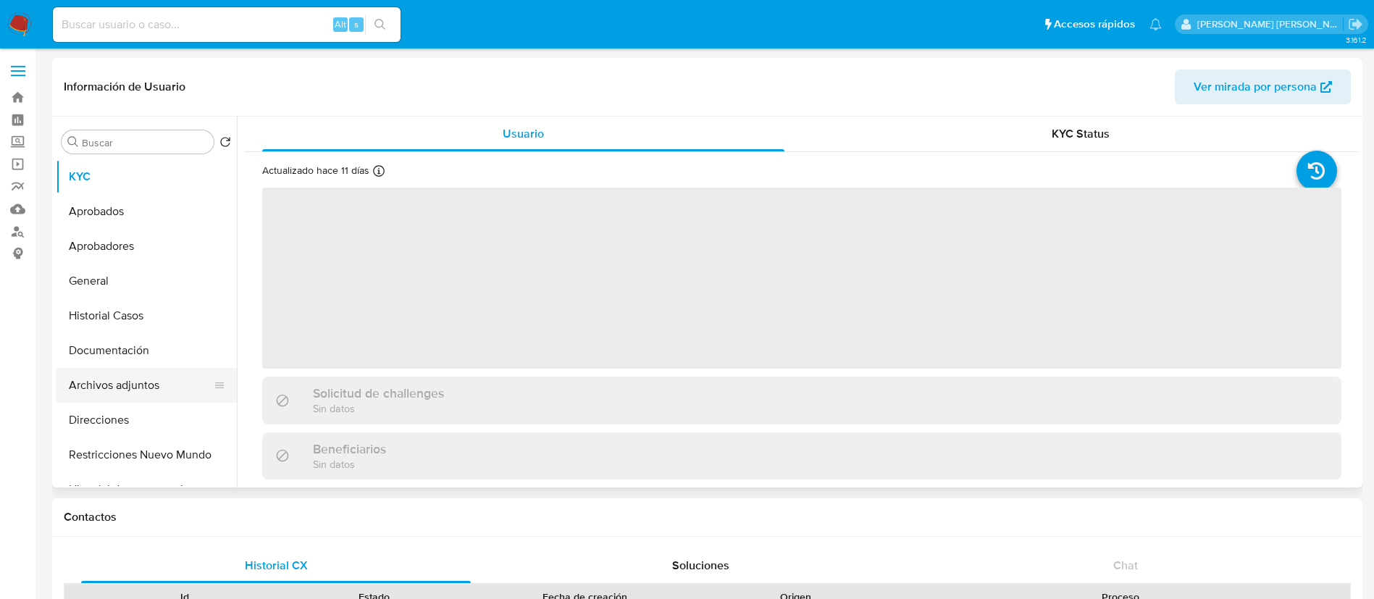
click at [114, 392] on button "Archivos adjuntos" at bounding box center [140, 385] width 169 height 35
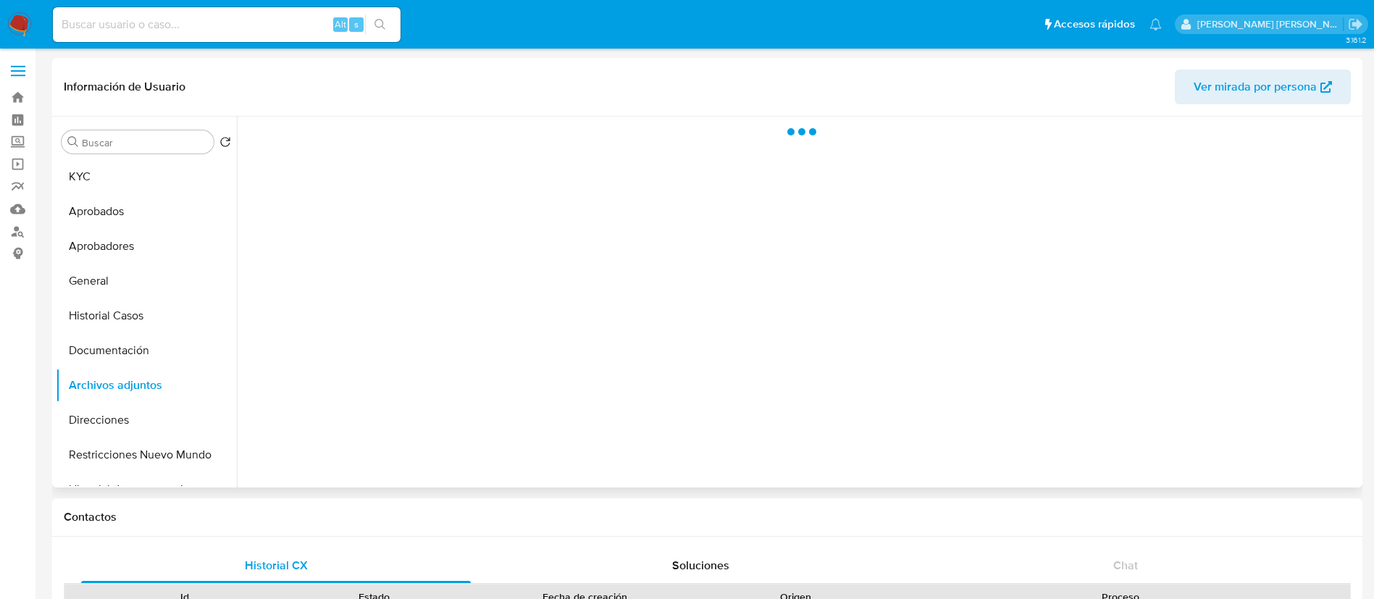
select select "10"
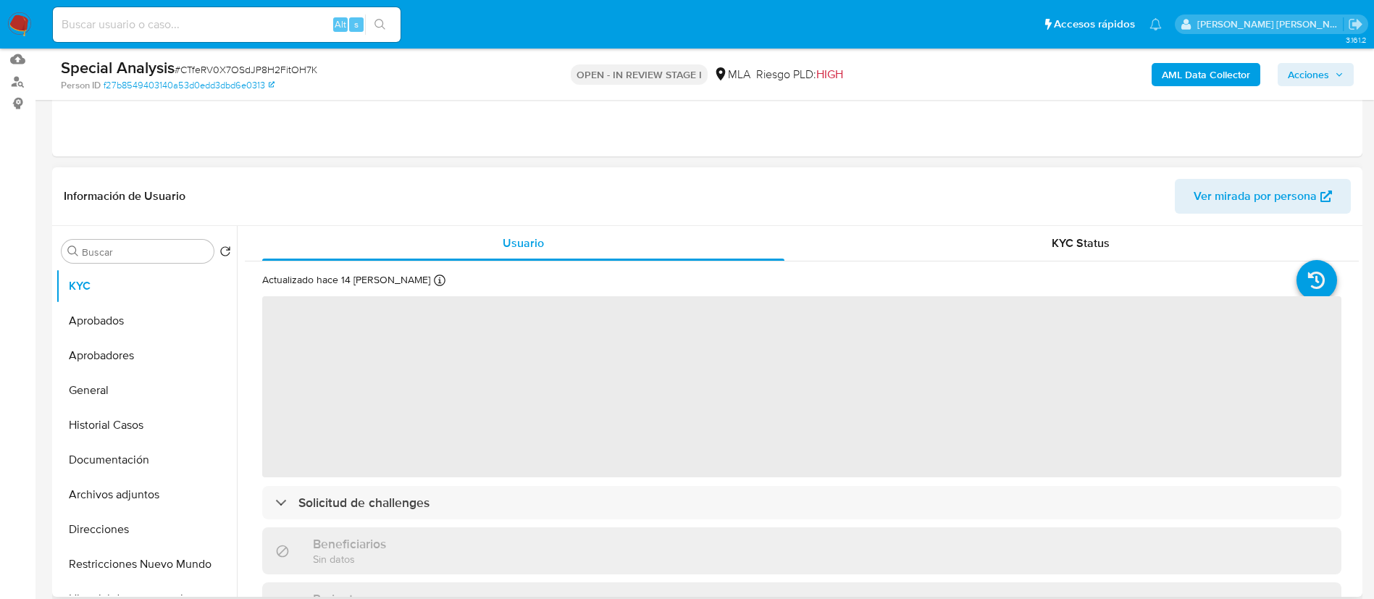
select select "10"
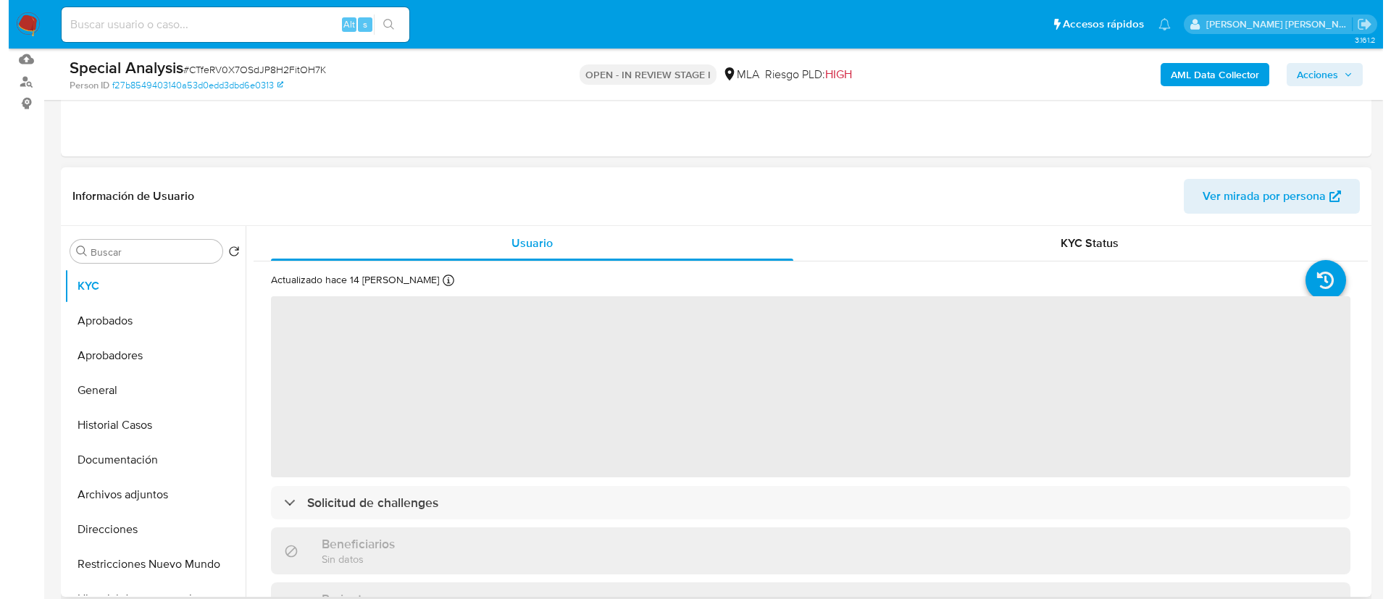
scroll to position [151, 0]
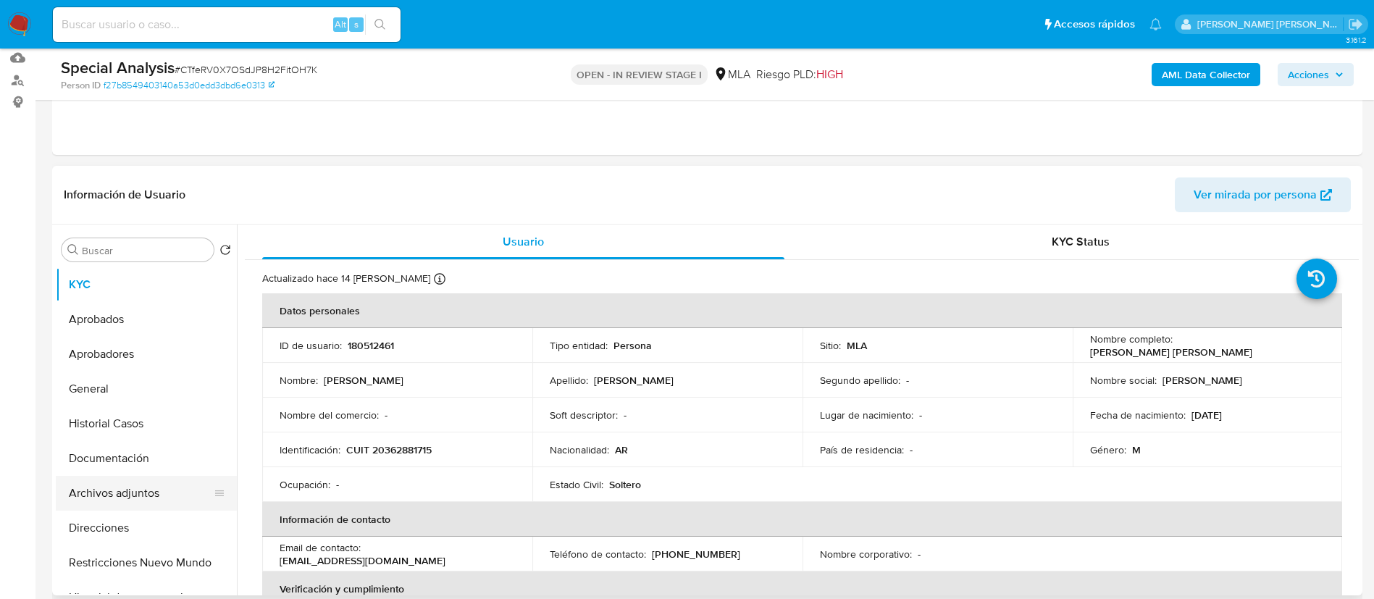
click at [109, 486] on button "Archivos adjuntos" at bounding box center [140, 493] width 169 height 35
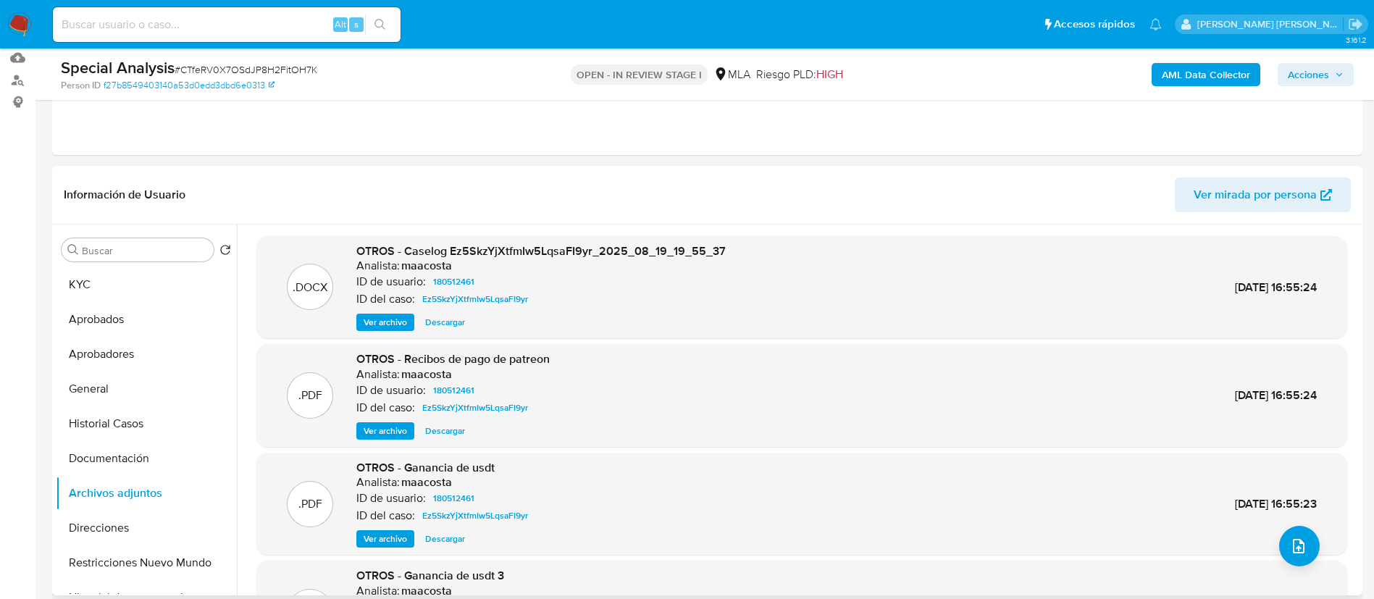
click at [384, 324] on span "Ver archivo" at bounding box center [385, 322] width 43 height 14
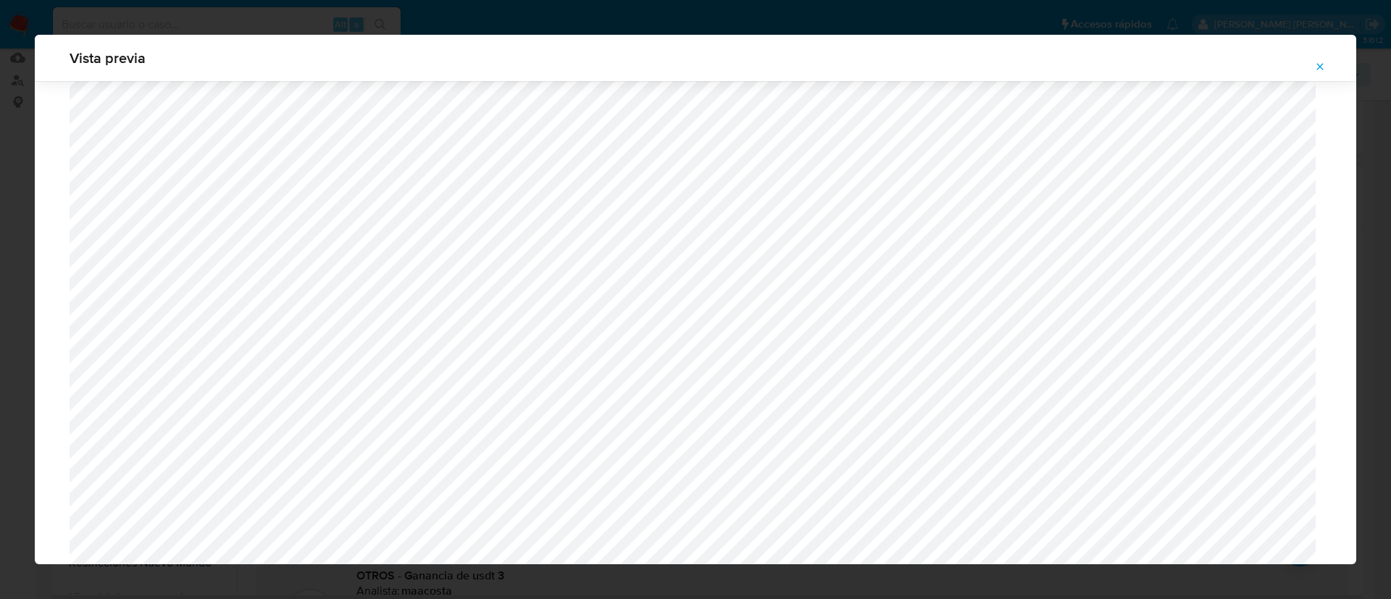
scroll to position [233, 0]
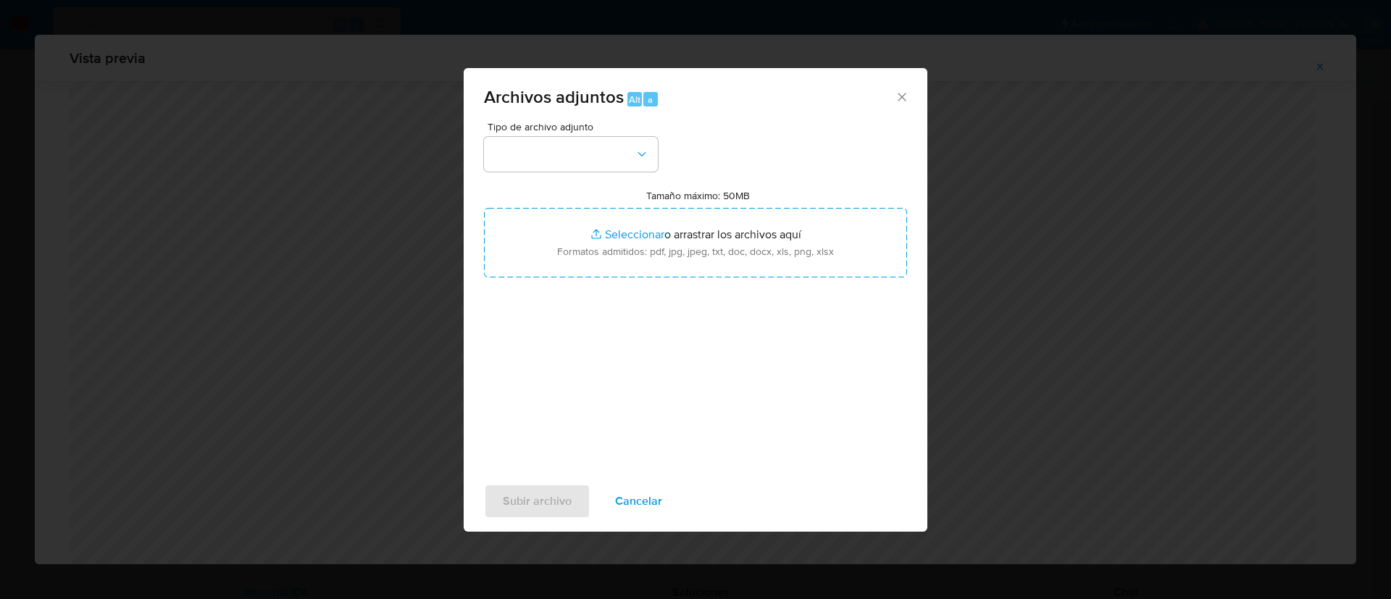
click at [552, 131] on span "Tipo de archivo adjunto" at bounding box center [574, 127] width 174 height 10
click at [552, 135] on div "Tipo de archivo adjunto" at bounding box center [571, 147] width 174 height 50
click at [552, 151] on button "button" at bounding box center [571, 154] width 174 height 35
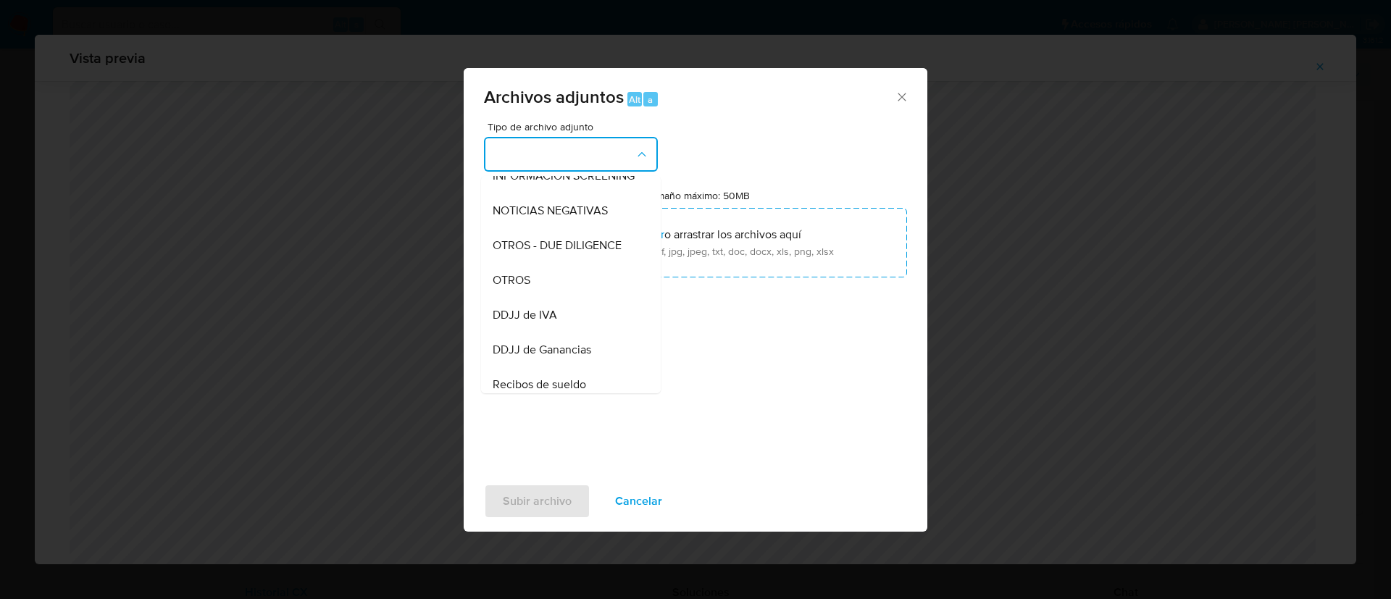
scroll to position [193, 0]
click at [536, 296] on div "OTROS" at bounding box center [567, 278] width 148 height 35
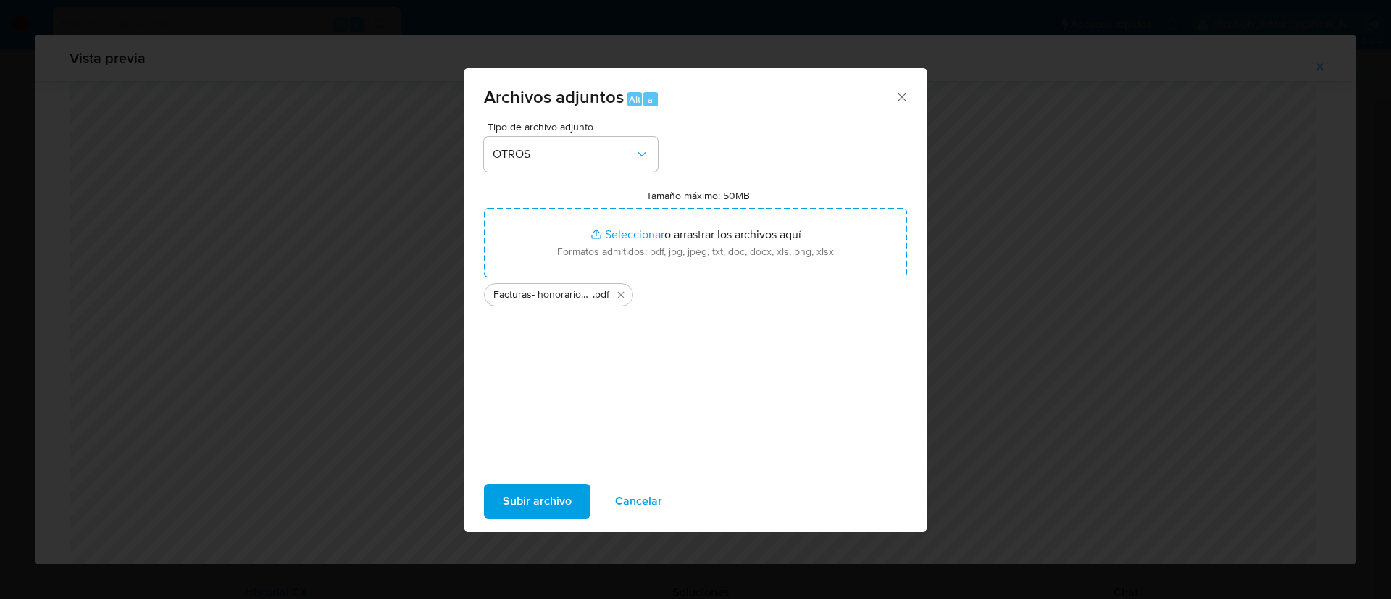
click at [543, 503] on span "Subir archivo" at bounding box center [537, 501] width 69 height 32
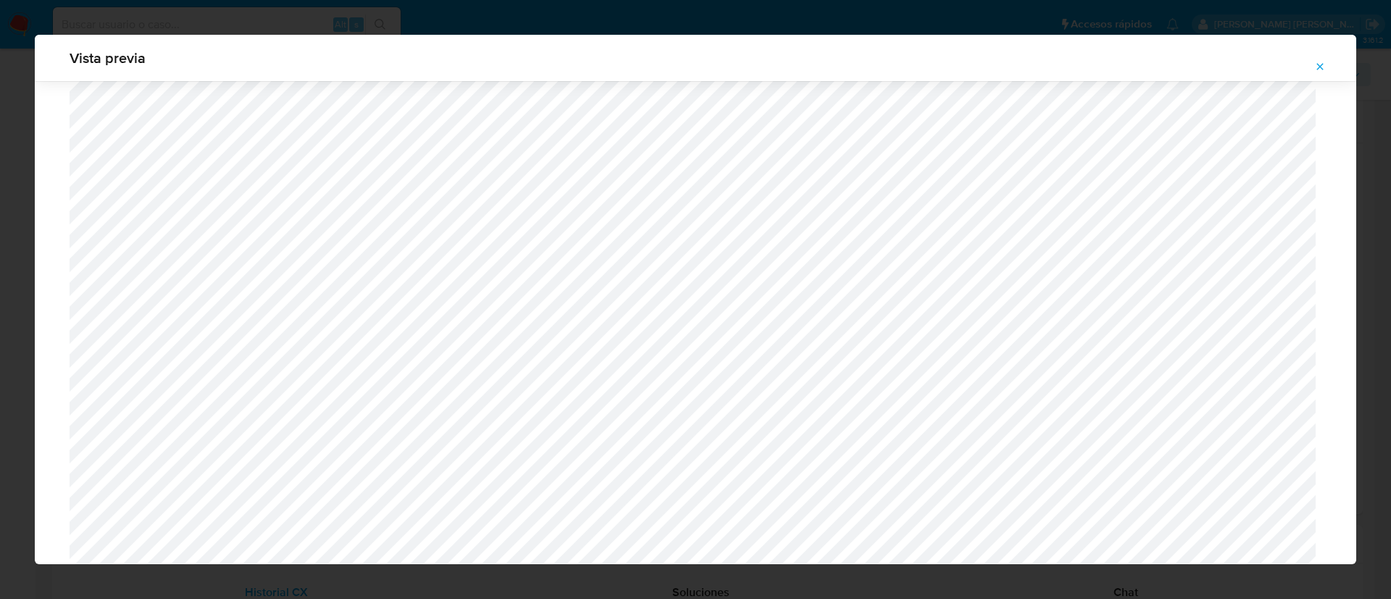
scroll to position [1528, 0]
click at [1315, 63] on icon "Attachment preview" at bounding box center [1320, 67] width 12 height 12
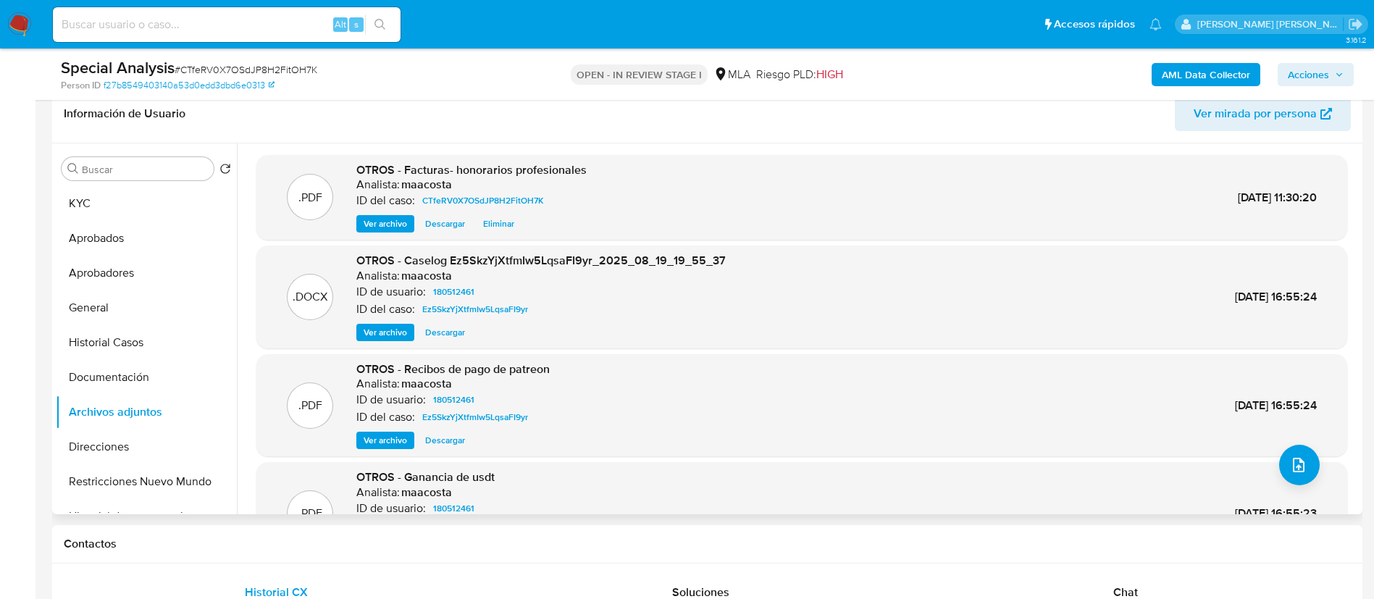
scroll to position [230, 0]
click at [1326, 73] on span "Acciones" at bounding box center [1308, 74] width 41 height 23
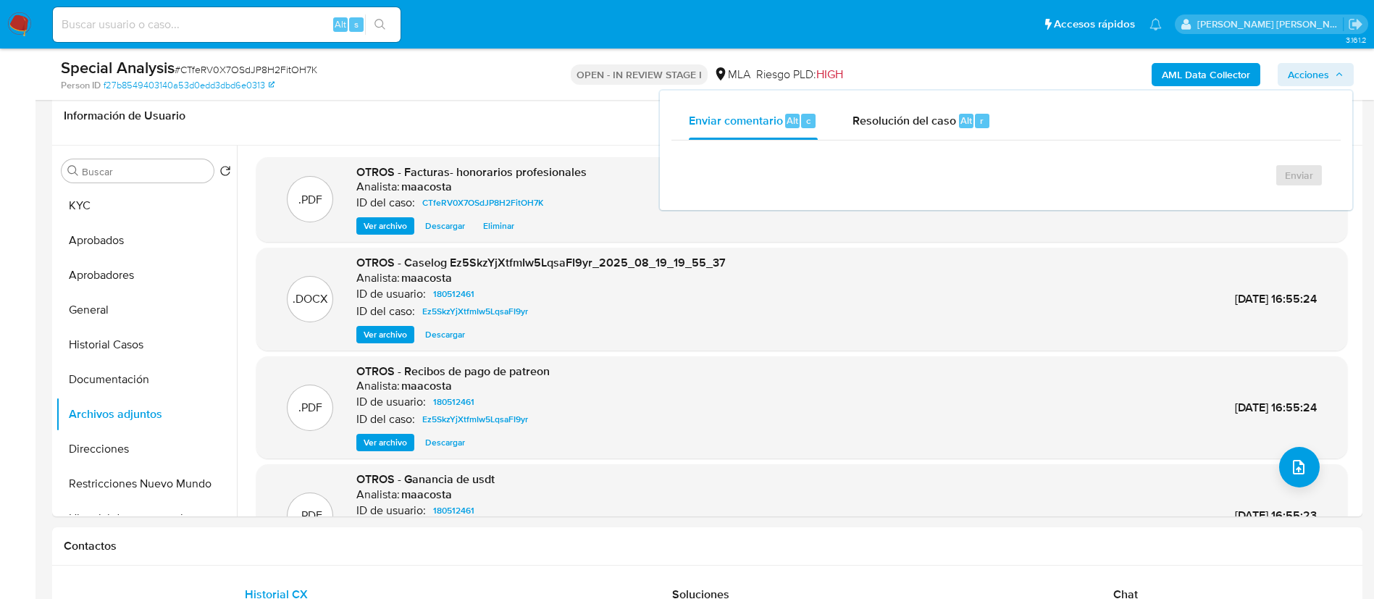
scroll to position [224, 0]
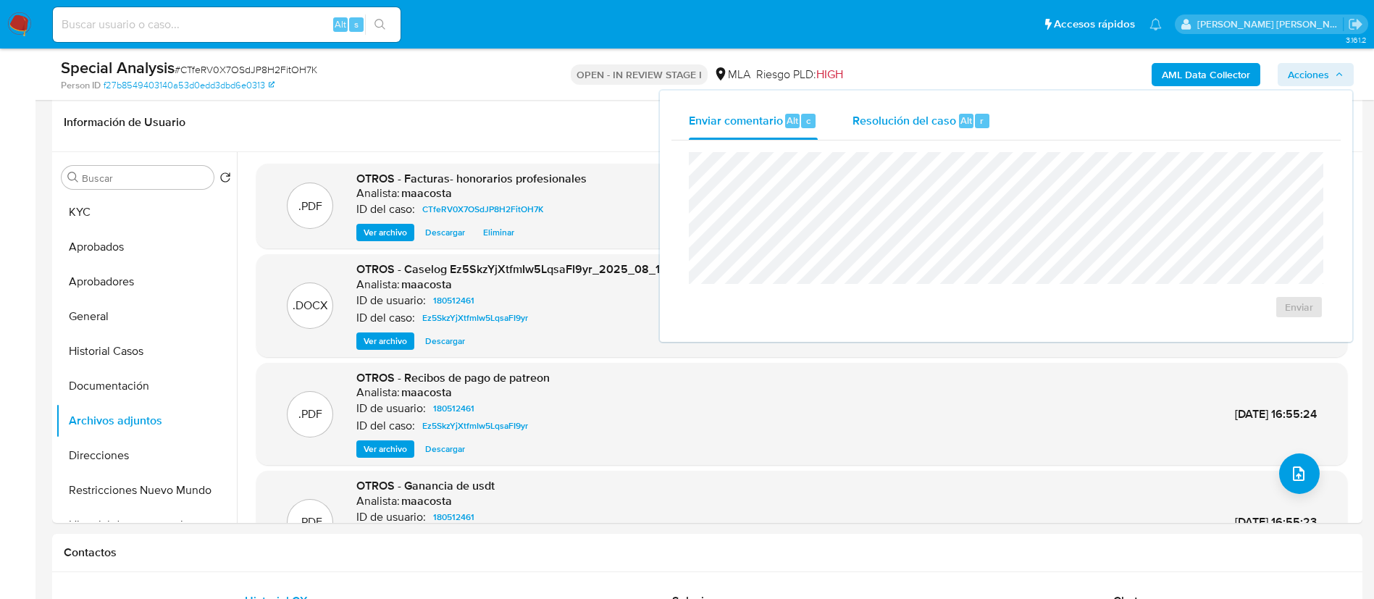
click at [966, 121] on span "Alt" at bounding box center [966, 121] width 12 height 14
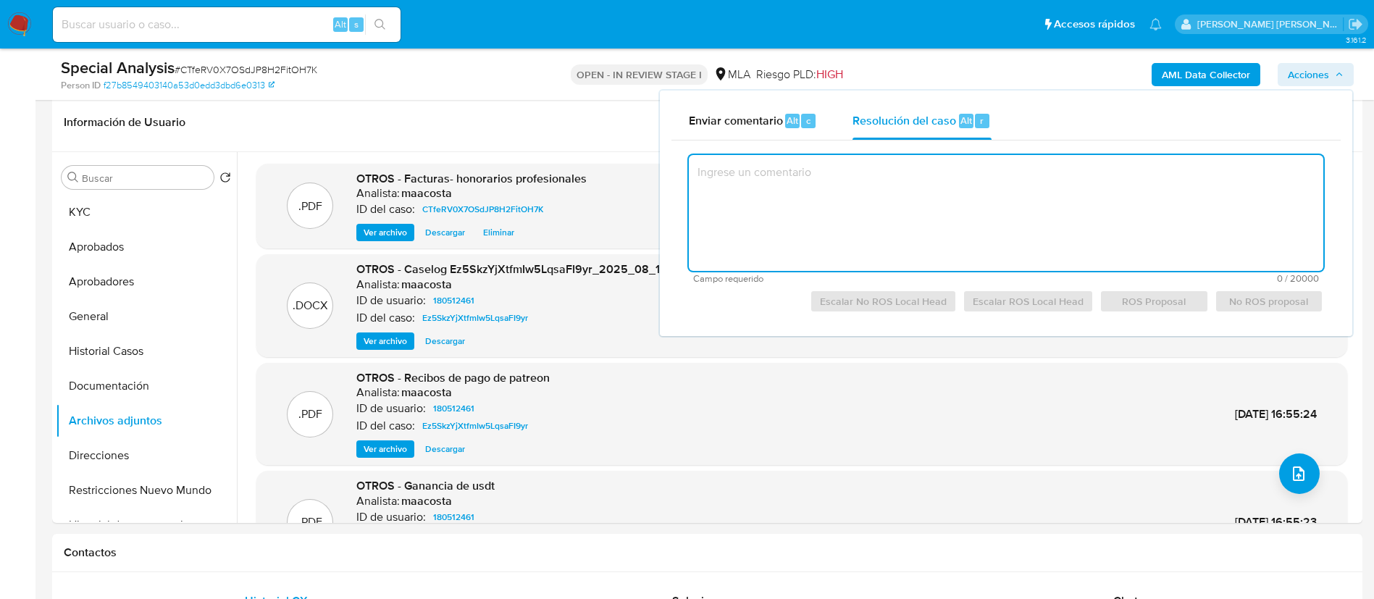
paste textarea "Se crea el caso a los efectos de adjuntar facturas en concepto de “honorarios p…"
click at [937, 239] on textarea at bounding box center [1006, 213] width 634 height 116
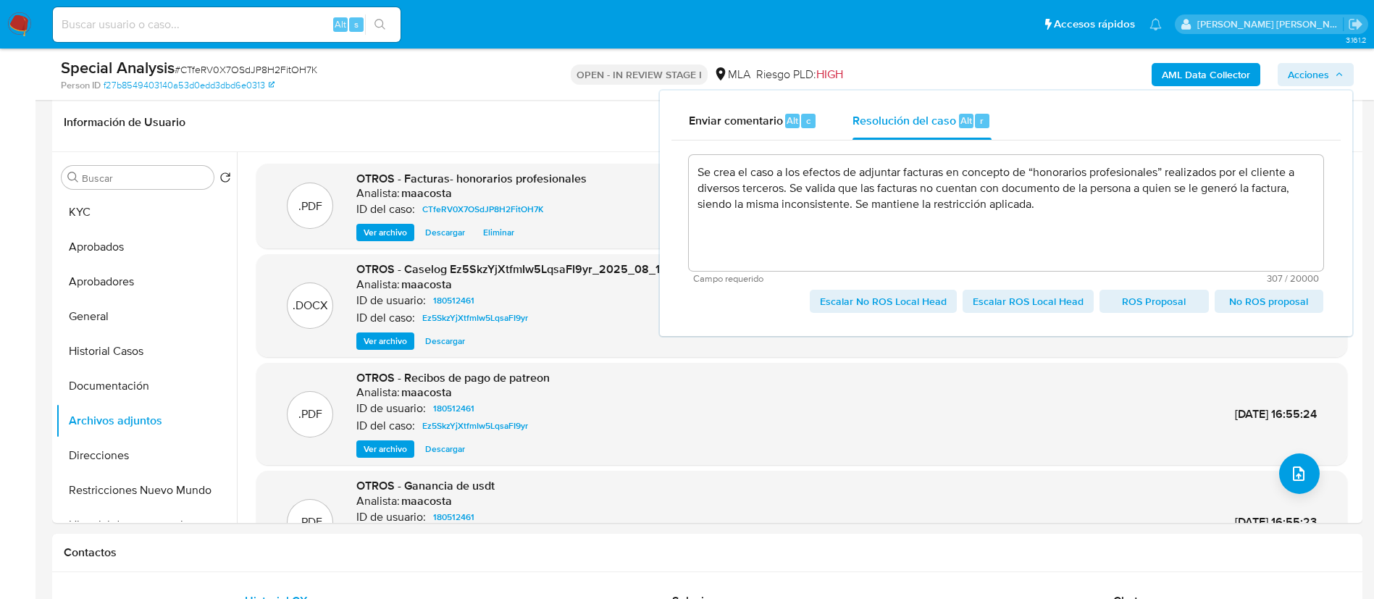
click at [899, 306] on span "Escalar No ROS Local Head" at bounding box center [883, 301] width 127 height 20
type textarea "Se crea el caso a los efectos de adjuntar facturas en concepto de “honorarios p…"
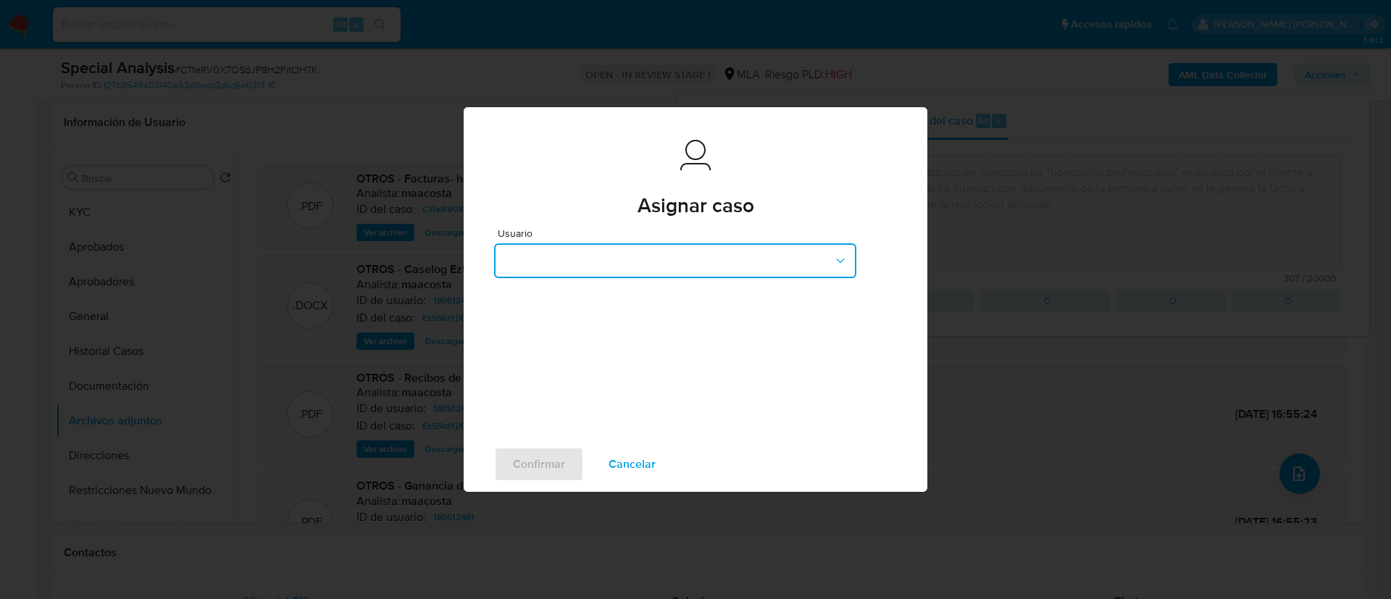
click at [650, 255] on button "button" at bounding box center [675, 260] width 362 height 35
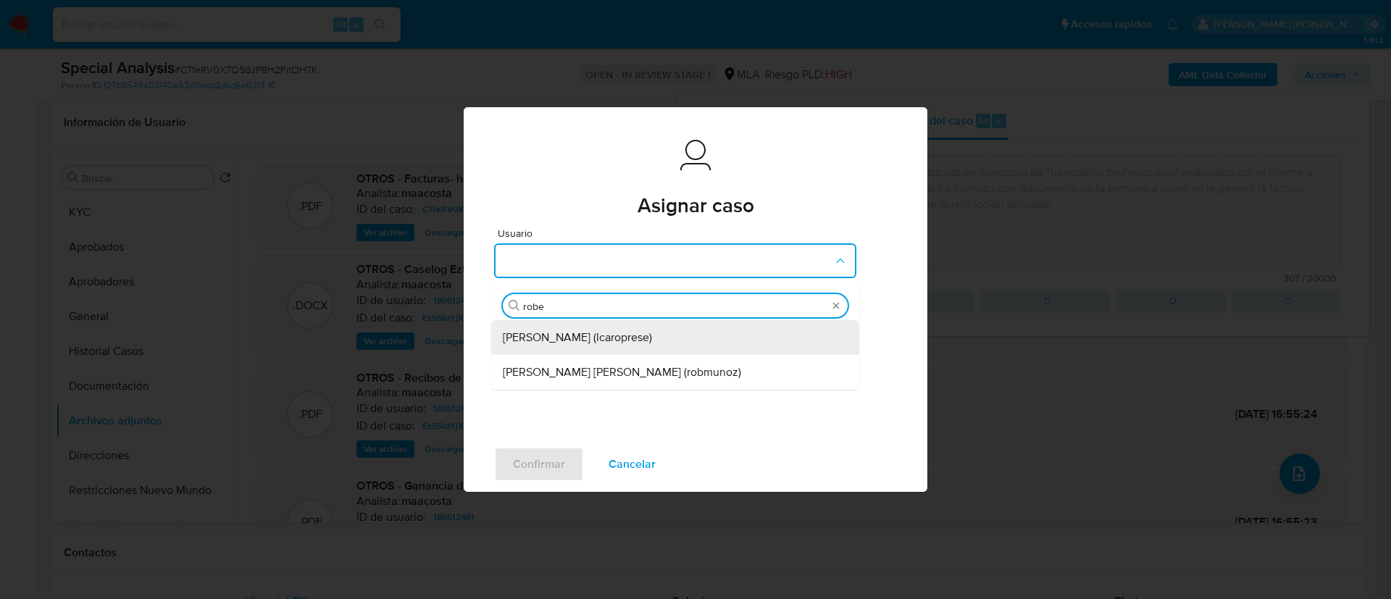
type input "rober"
click at [558, 342] on span "Roberto Santiago Munoz (robmunoz)" at bounding box center [622, 337] width 238 height 14
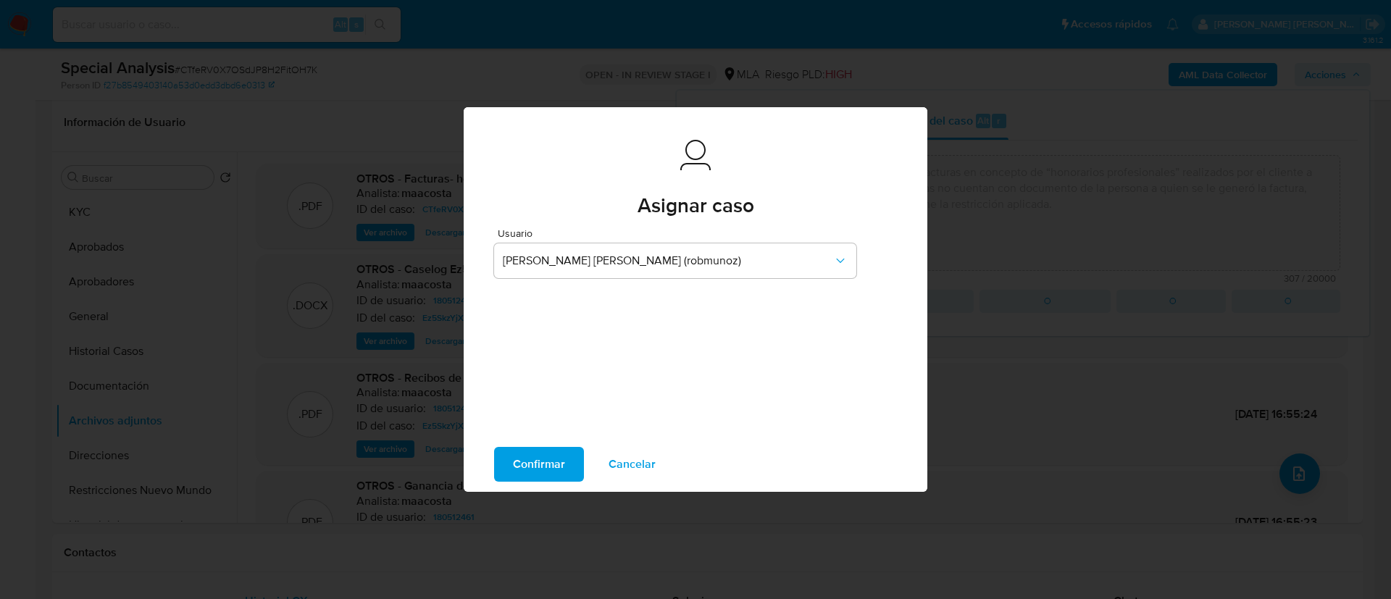
click at [540, 461] on span "Confirmar" at bounding box center [539, 464] width 52 height 32
type textarea "Se crea el caso a los efectos de adjuntar facturas en concepto de “honorarios p…"
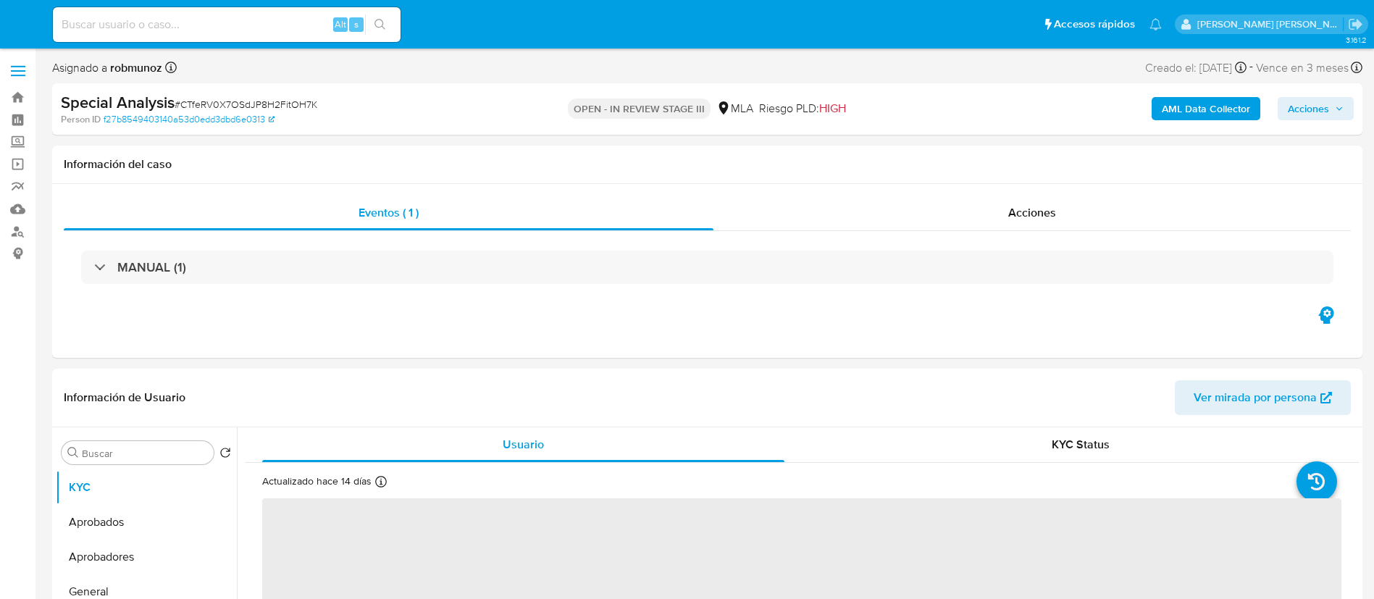
select select "10"
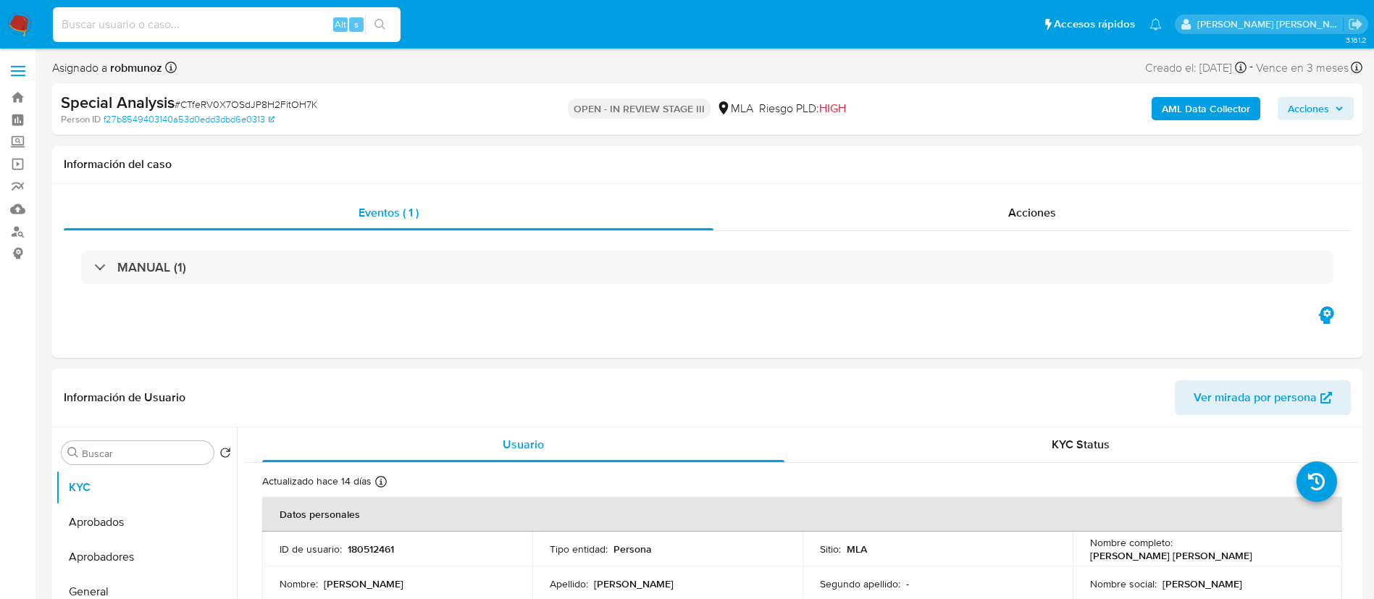
click at [284, 30] on input at bounding box center [227, 24] width 348 height 19
paste input "492093068"
type input "492093068"
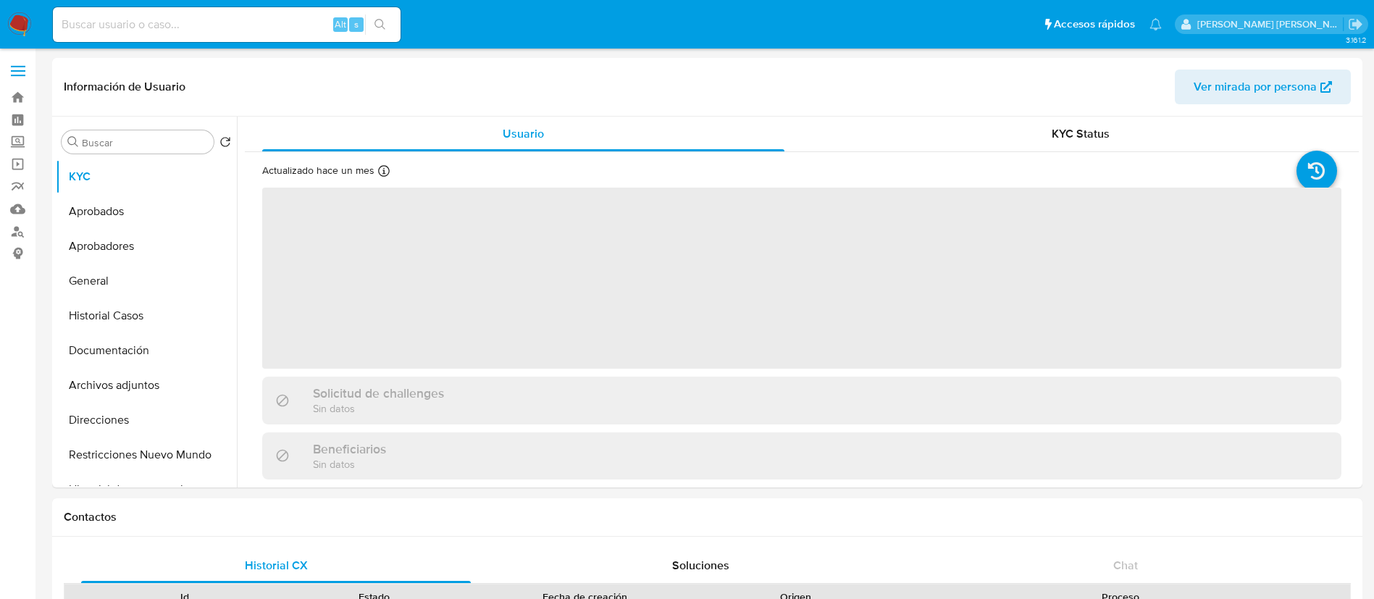
select select "10"
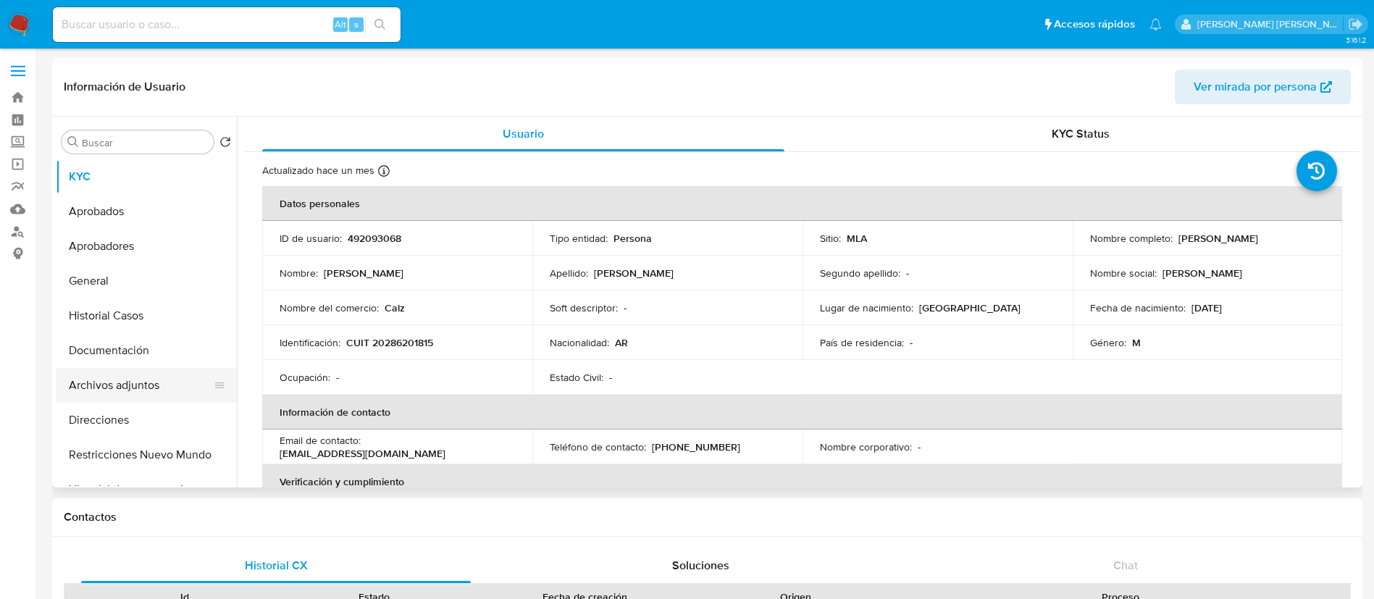
click at [151, 385] on button "Archivos adjuntos" at bounding box center [140, 385] width 169 height 35
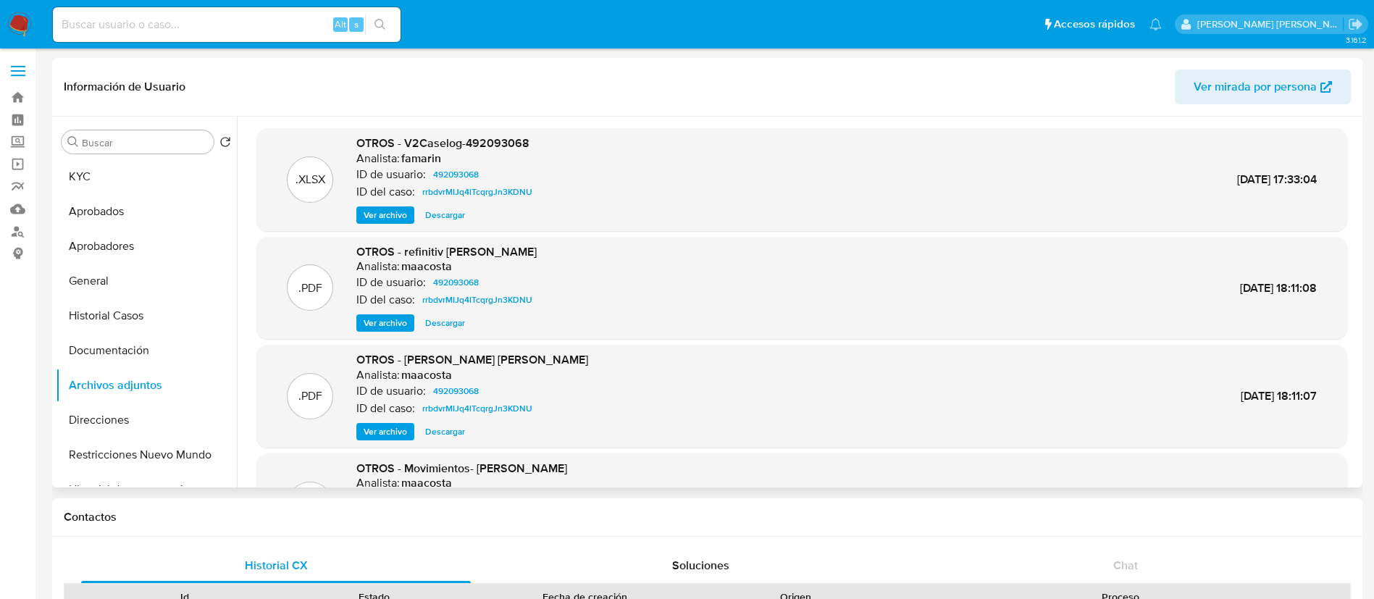
click at [393, 210] on span "Ver archivo" at bounding box center [385, 215] width 43 height 14
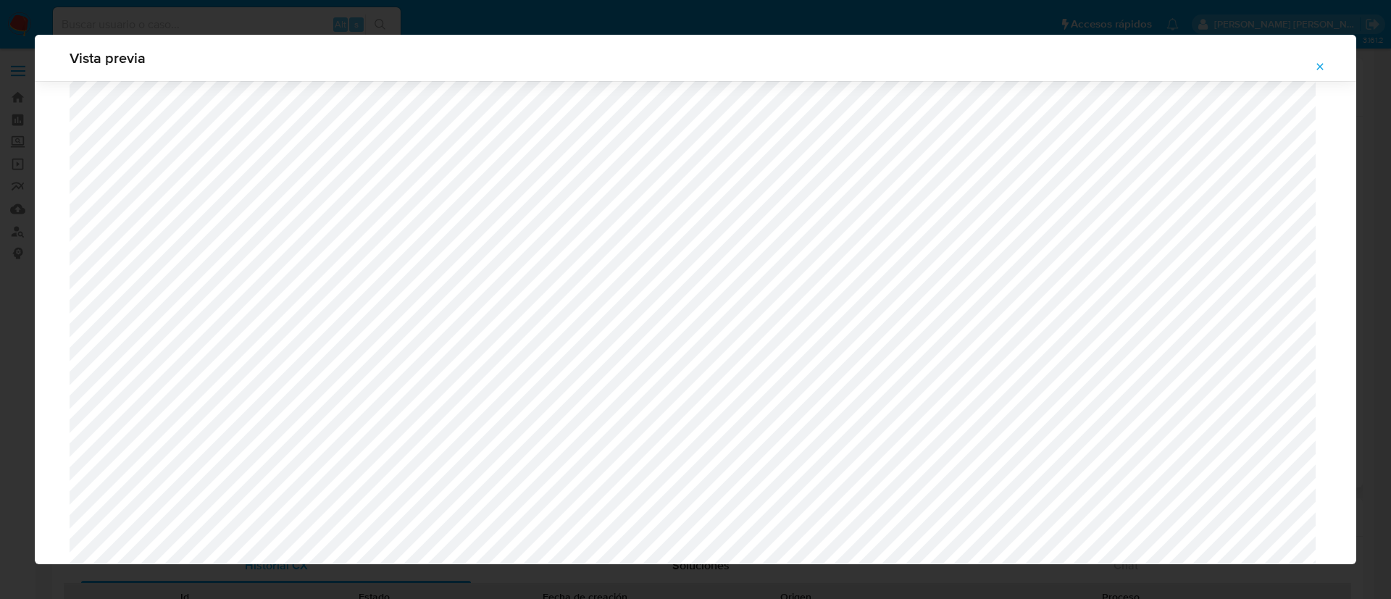
scroll to position [449, 0]
click at [712, 9] on div "Vista previa" at bounding box center [695, 299] width 1391 height 599
click at [1323, 67] on icon "Attachment preview" at bounding box center [1320, 67] width 12 height 12
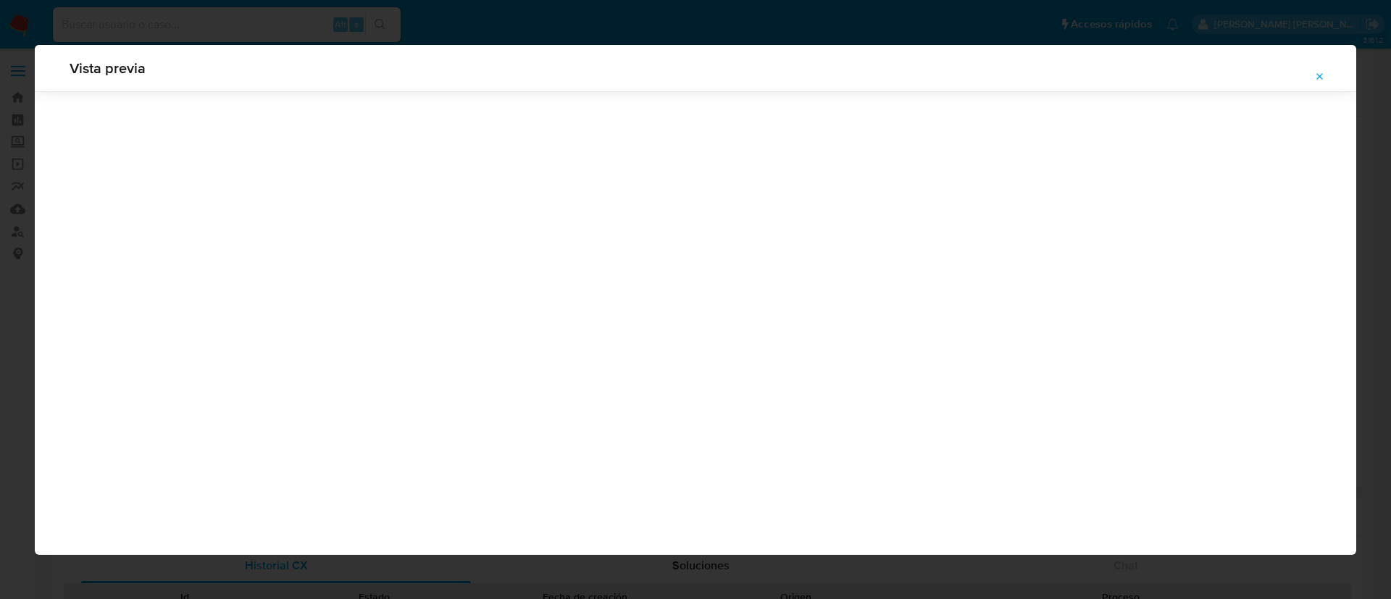
scroll to position [0, 0]
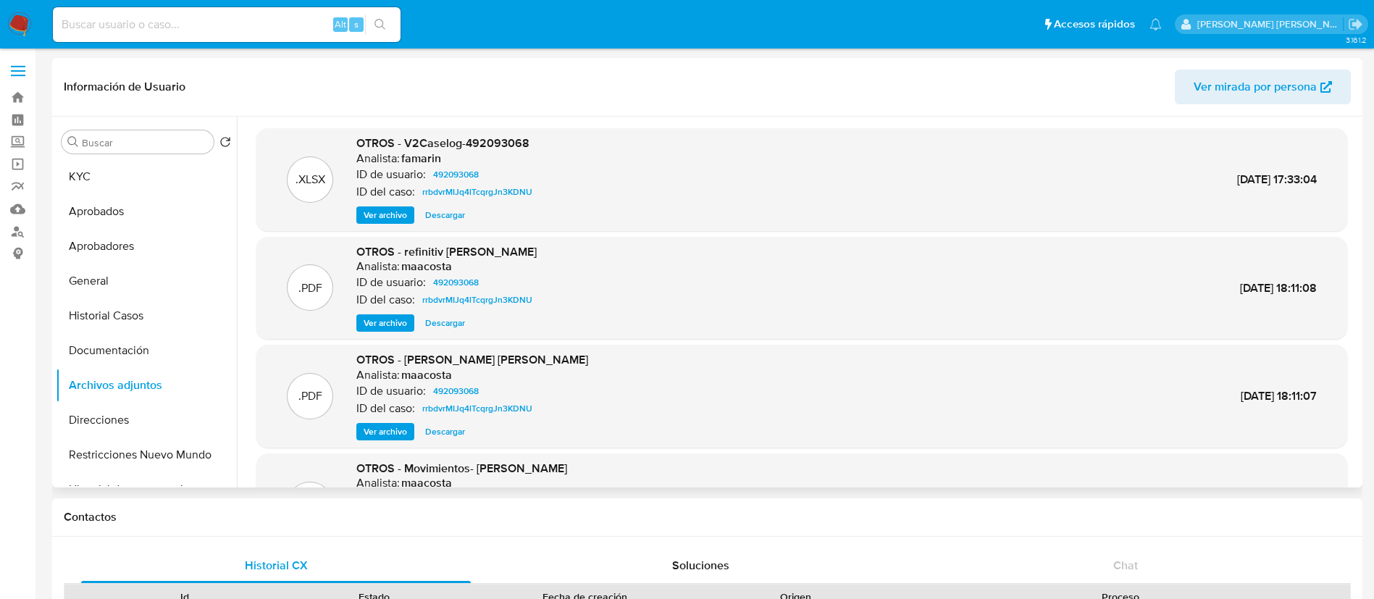
copy span "Andres Gustavo Fazzini"
drag, startPoint x: 445, startPoint y: 255, endPoint x: 599, endPoint y: 251, distance: 153.6
click at [599, 251] on div ".PDF OTROS - refinitiv Andres Gustavo Fazzini Analista: maacosta ID de usuario:…" at bounding box center [802, 288] width 1076 height 88
click at [393, 208] on span "Ver archivo" at bounding box center [385, 215] width 43 height 14
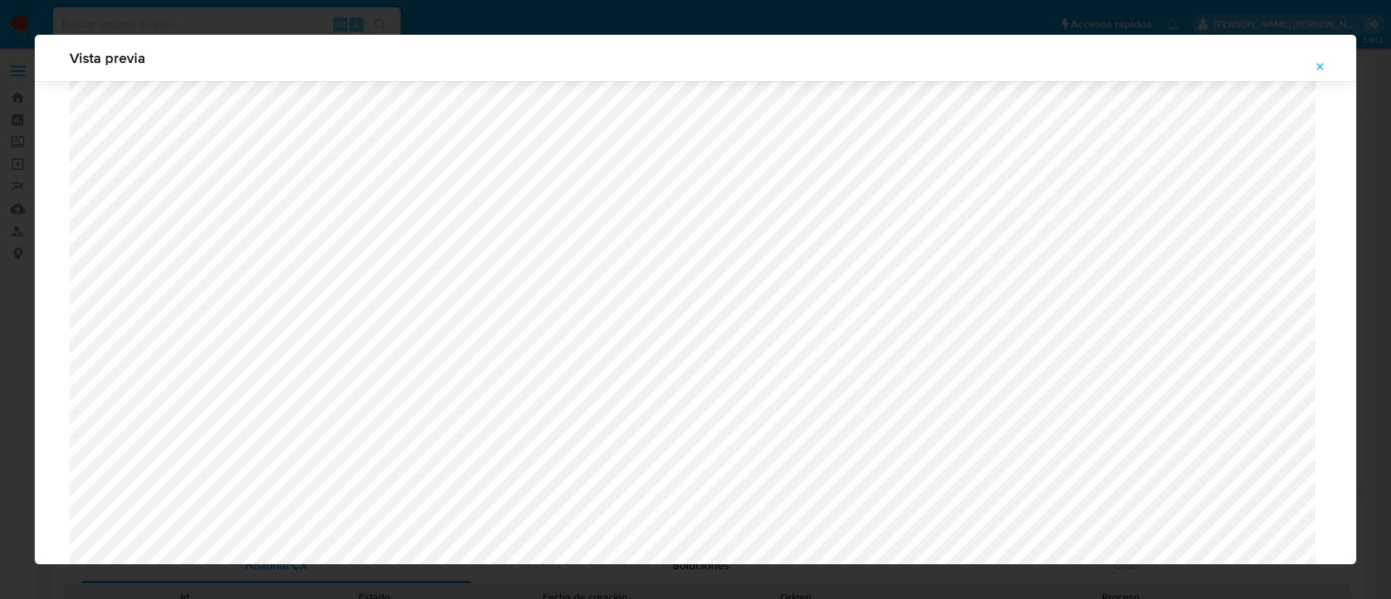
scroll to position [745, 0]
click at [949, 25] on div "Vista previa" at bounding box center [695, 299] width 1391 height 599
click at [1319, 72] on span "Attachment preview" at bounding box center [1320, 66] width 12 height 20
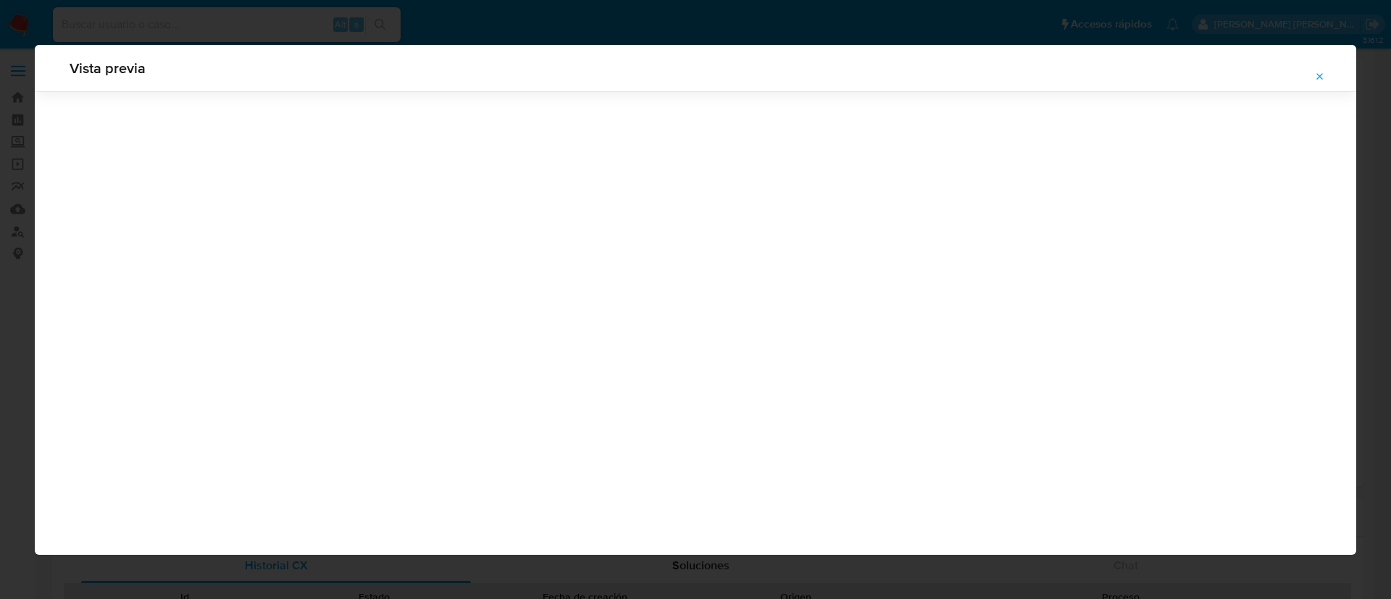
scroll to position [0, 0]
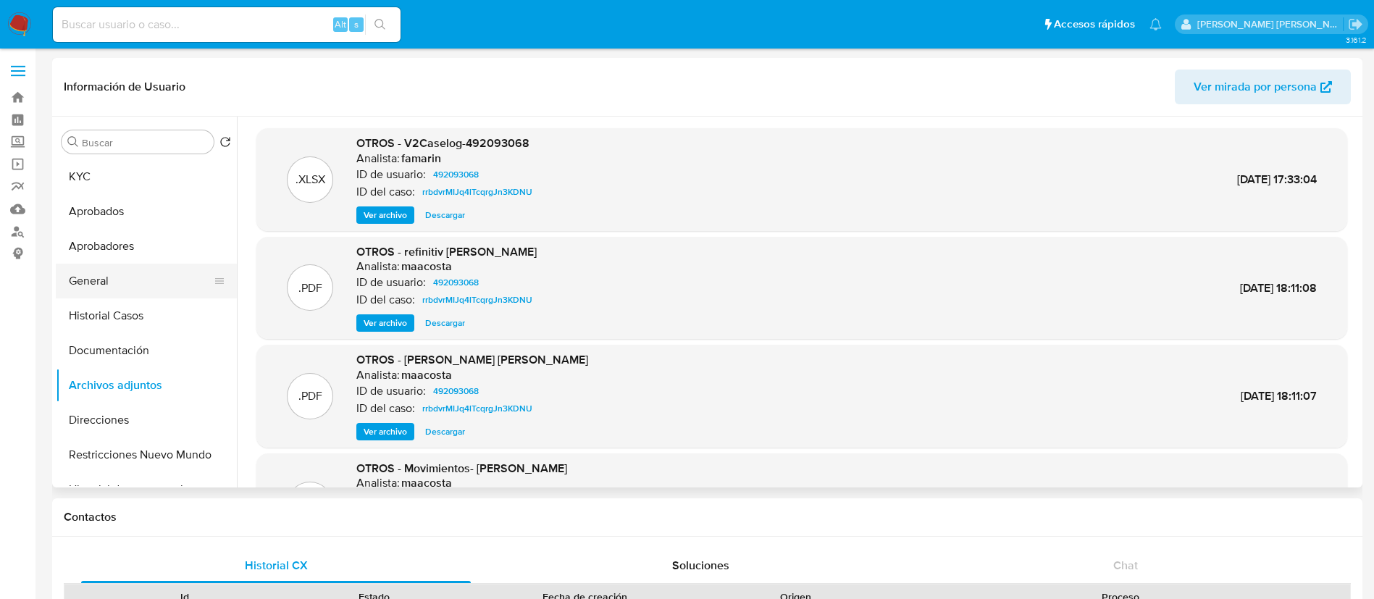
click at [109, 280] on button "General" at bounding box center [140, 281] width 169 height 35
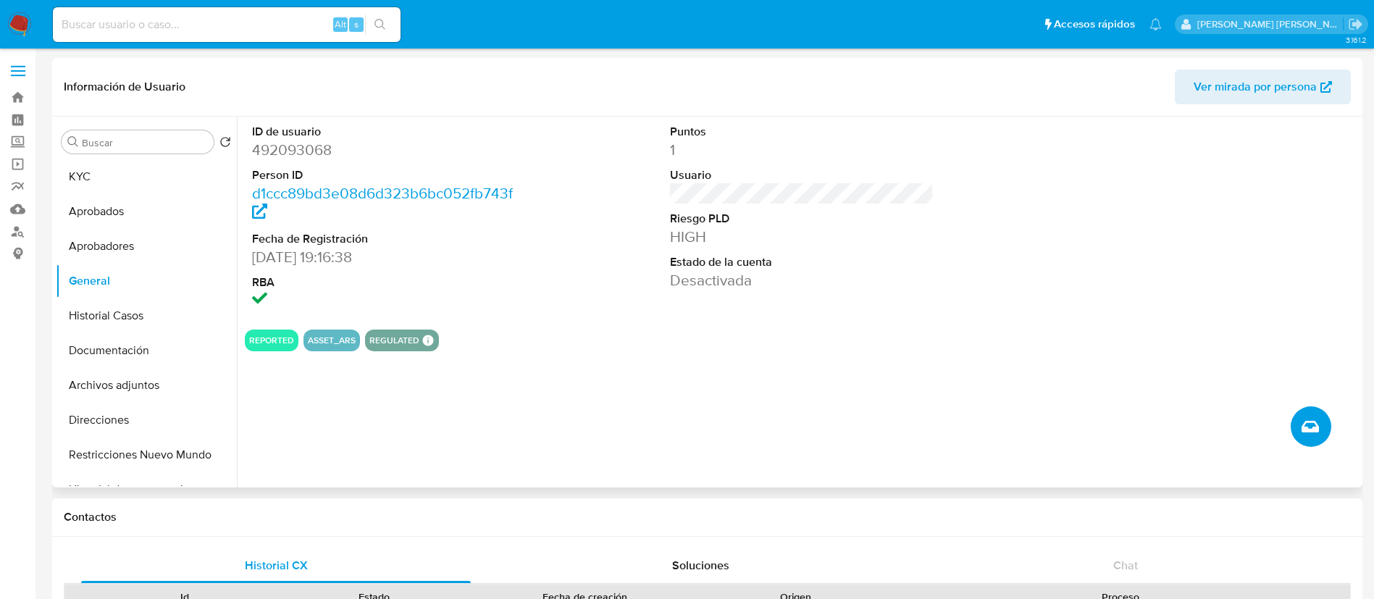
click at [1302, 420] on span "Crear caso manual" at bounding box center [1310, 426] width 17 height 17
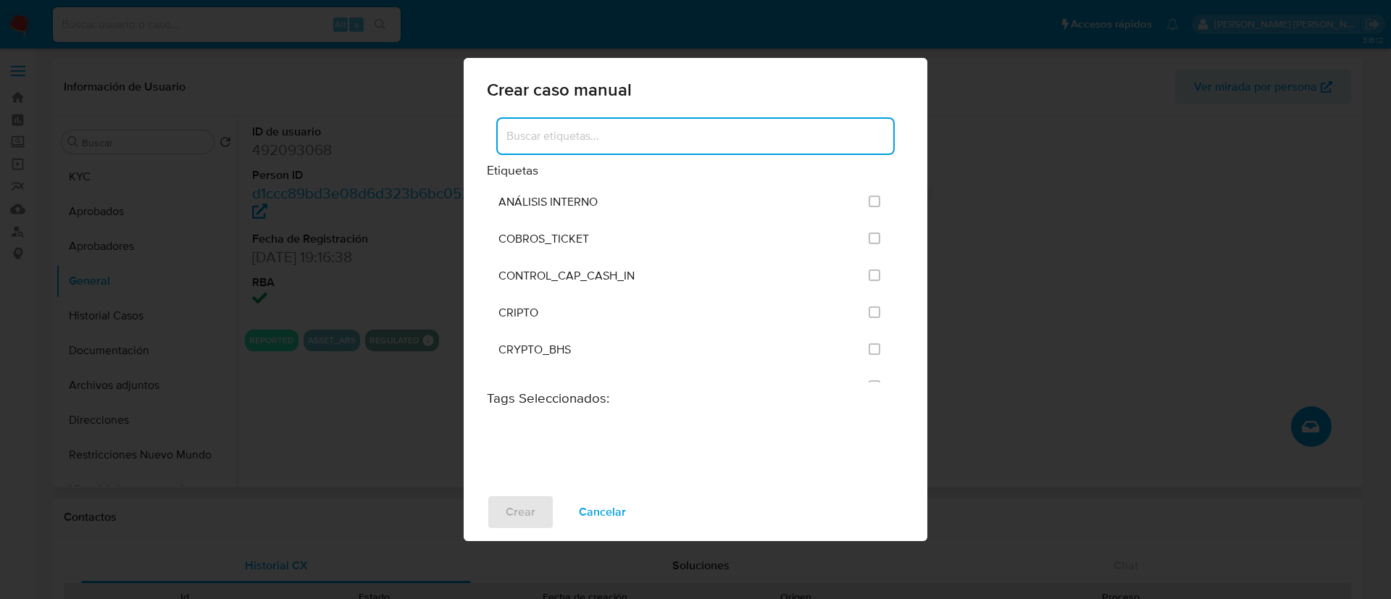
click at [540, 133] on input at bounding box center [695, 136] width 395 height 19
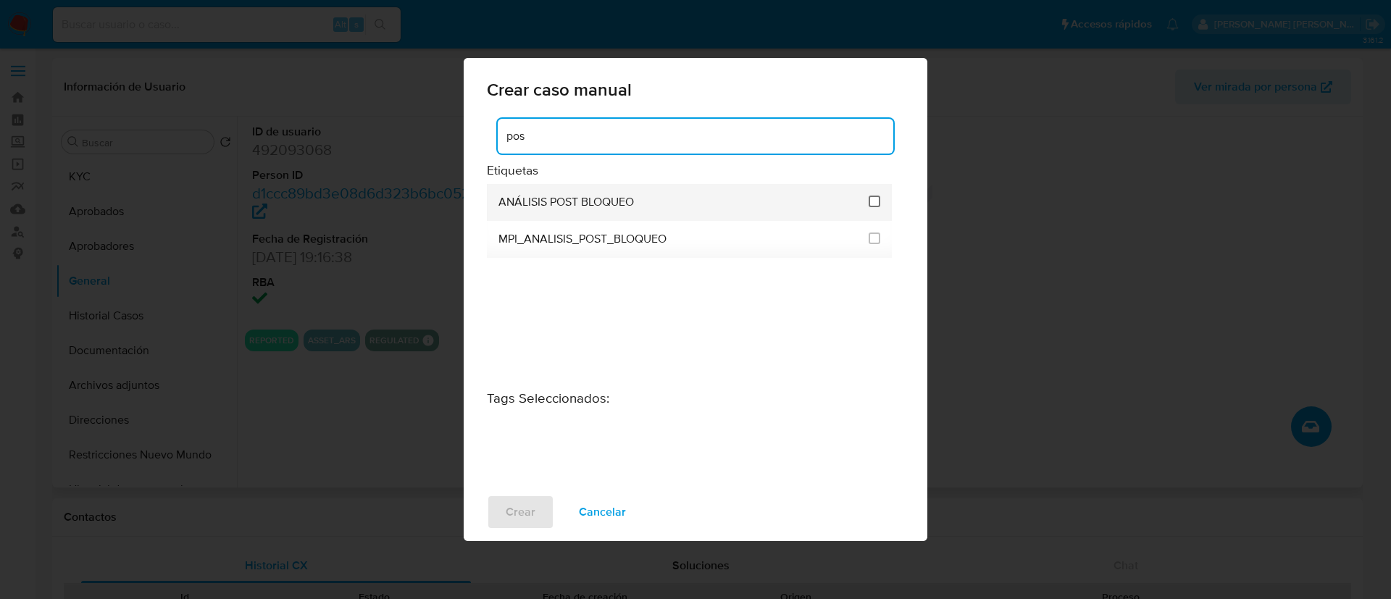
type input "pos"
click at [876, 201] on input "3249" at bounding box center [874, 202] width 12 height 12
checkbox input "true"
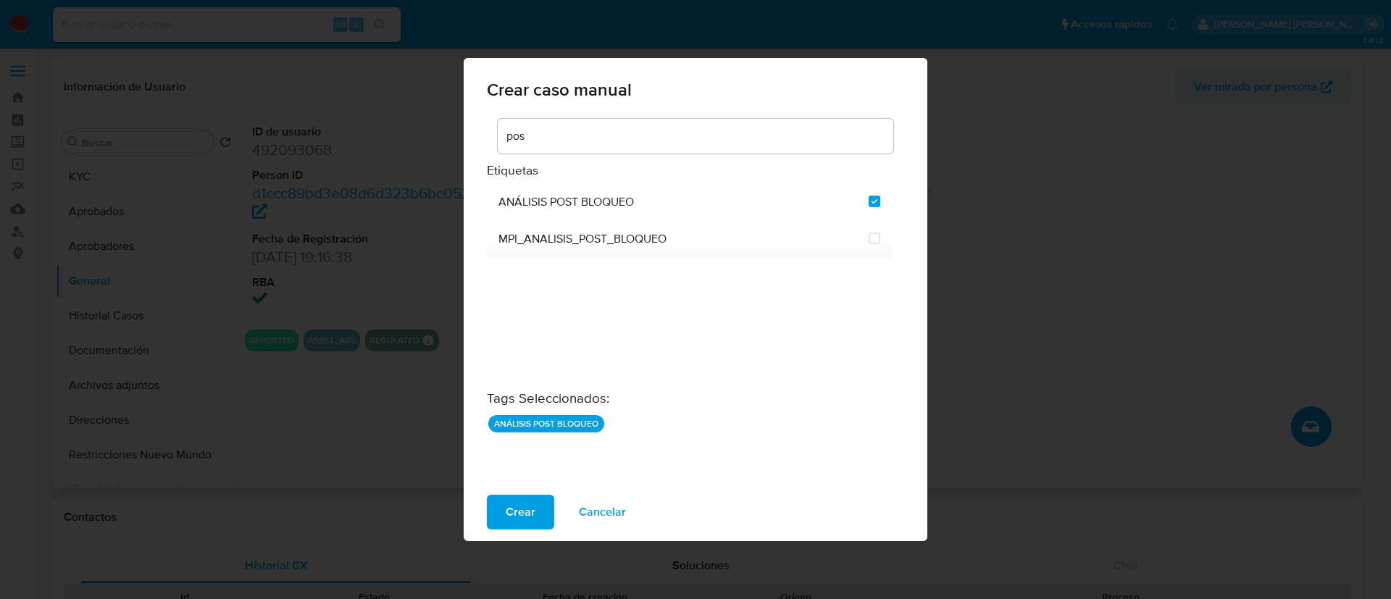
drag, startPoint x: 532, startPoint y: 512, endPoint x: 655, endPoint y: 388, distance: 174.6
click at [655, 388] on div "Crear caso manual pos Etiquetas ANÁLISIS POST BLOQUEO MPI_ANALISIS_POST_BLOQUEO…" at bounding box center [696, 299] width 464 height 483
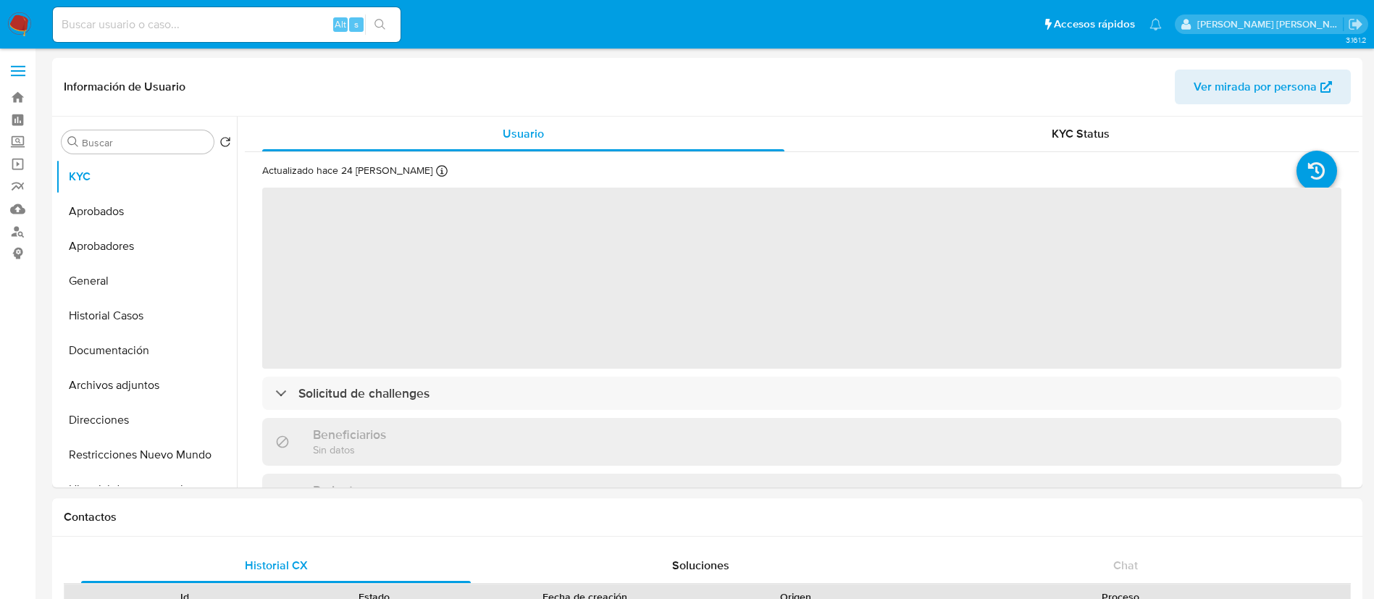
select select "10"
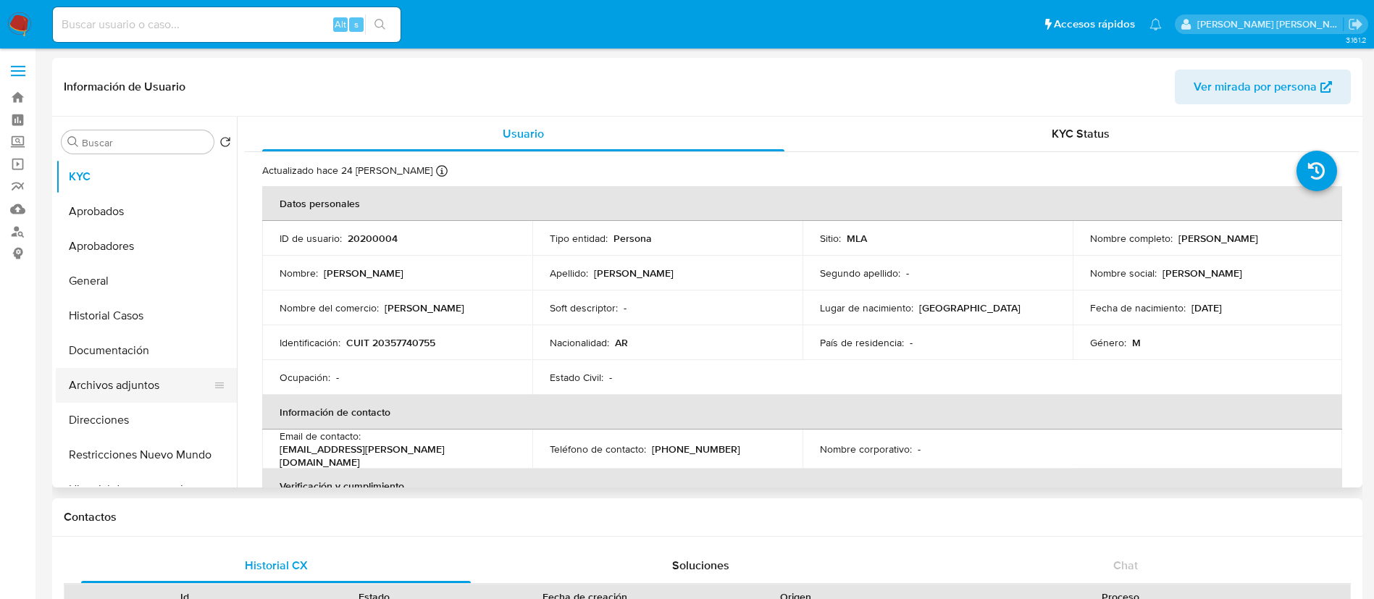
click at [148, 382] on button "Archivos adjuntos" at bounding box center [140, 385] width 169 height 35
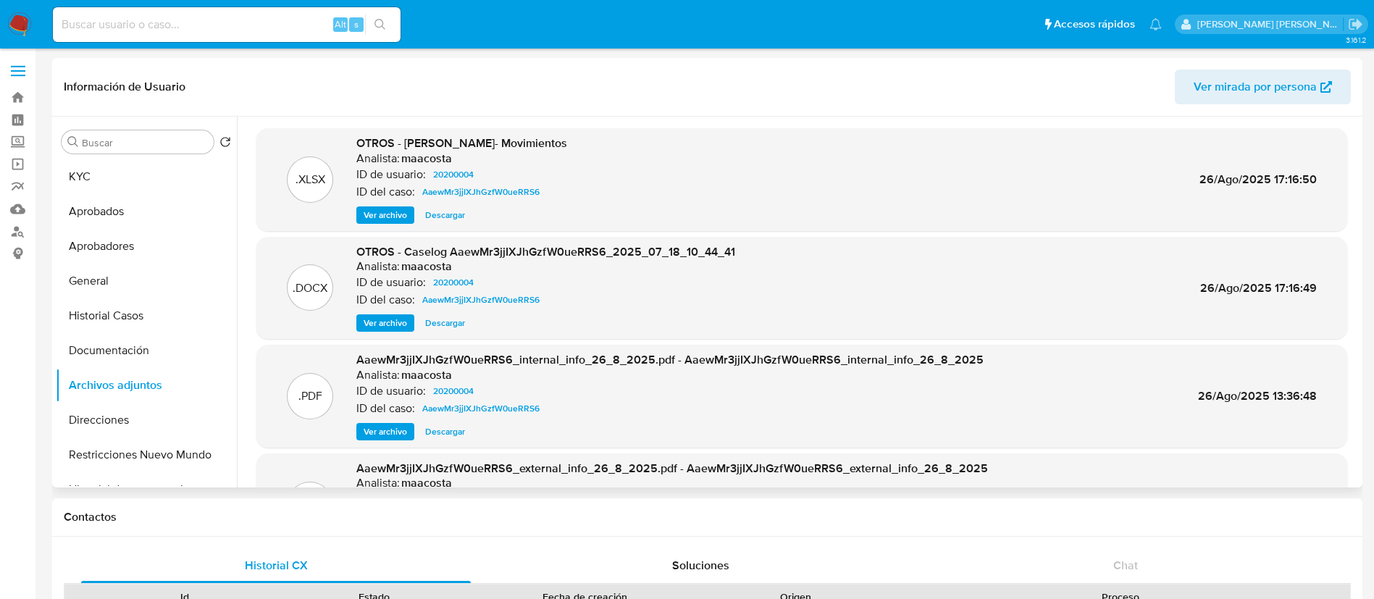
click at [388, 319] on span "Ver archivo" at bounding box center [385, 323] width 43 height 14
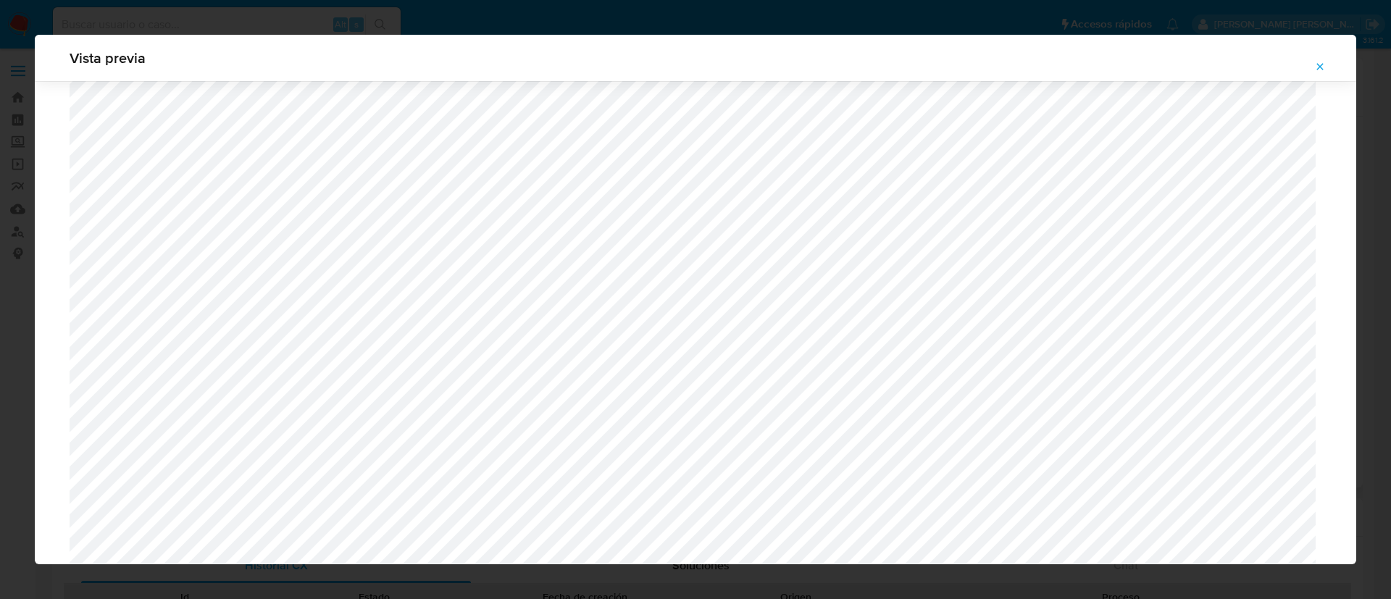
scroll to position [860, 0]
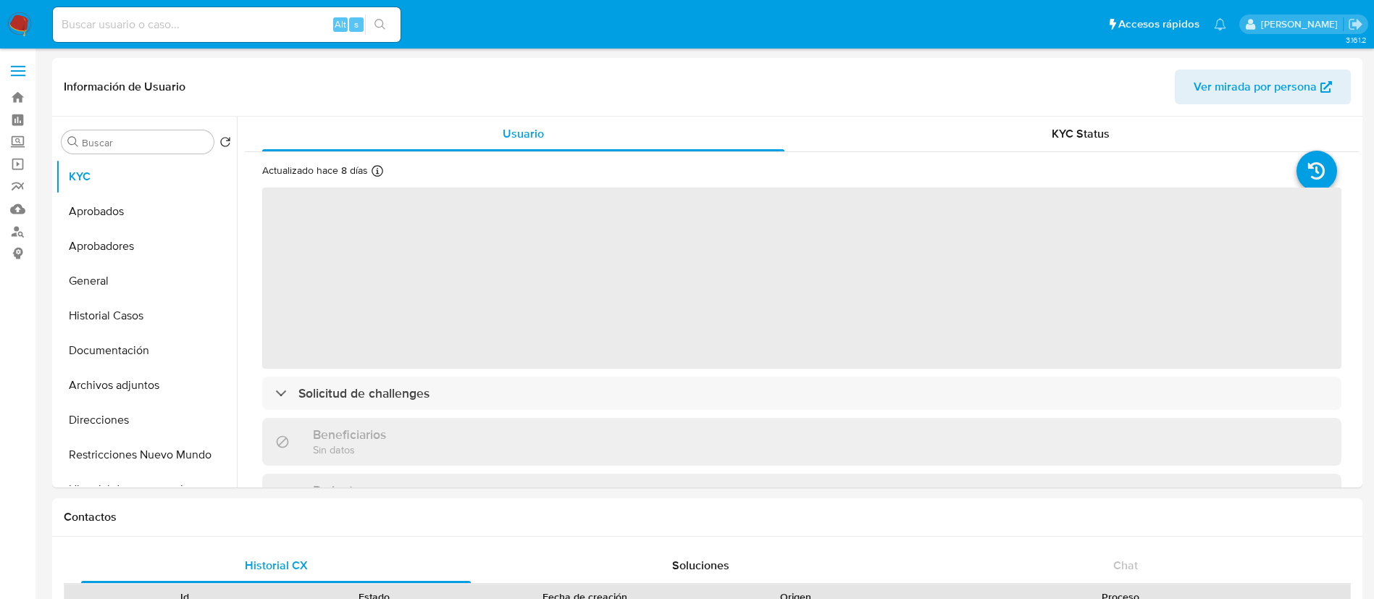
select select "10"
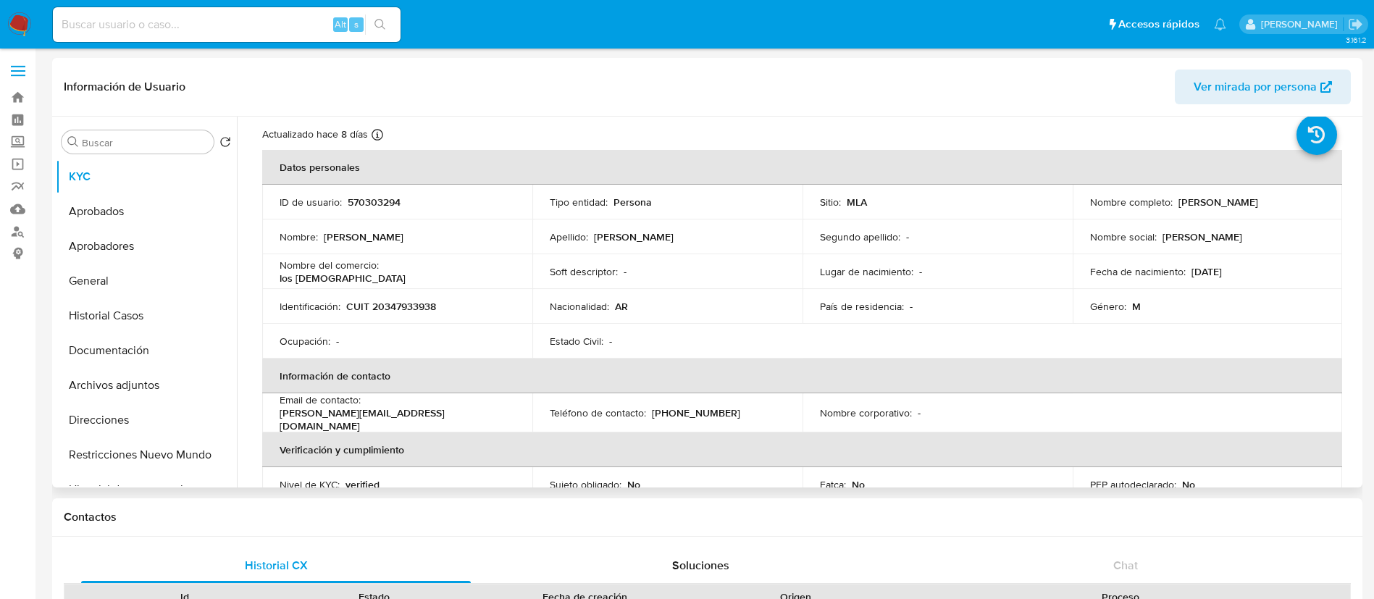
scroll to position [37, 0]
click at [99, 385] on button "Archivos adjuntos" at bounding box center [140, 385] width 169 height 35
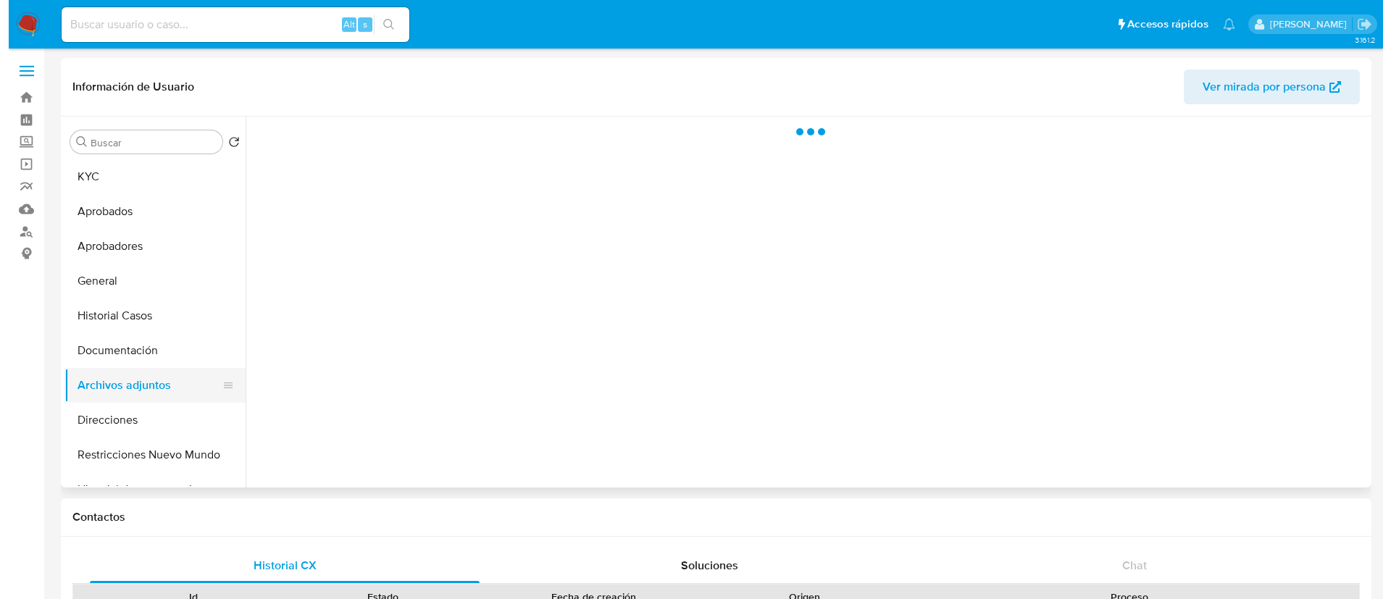
scroll to position [0, 0]
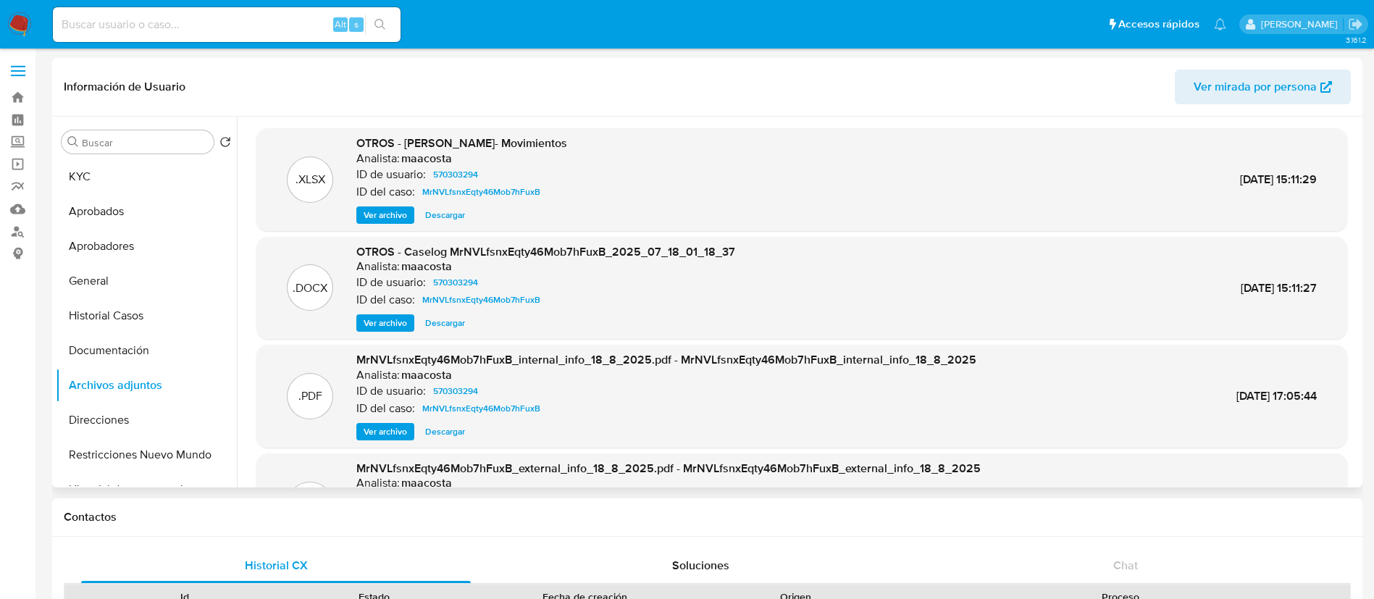
click at [393, 327] on span "Ver archivo" at bounding box center [385, 323] width 43 height 14
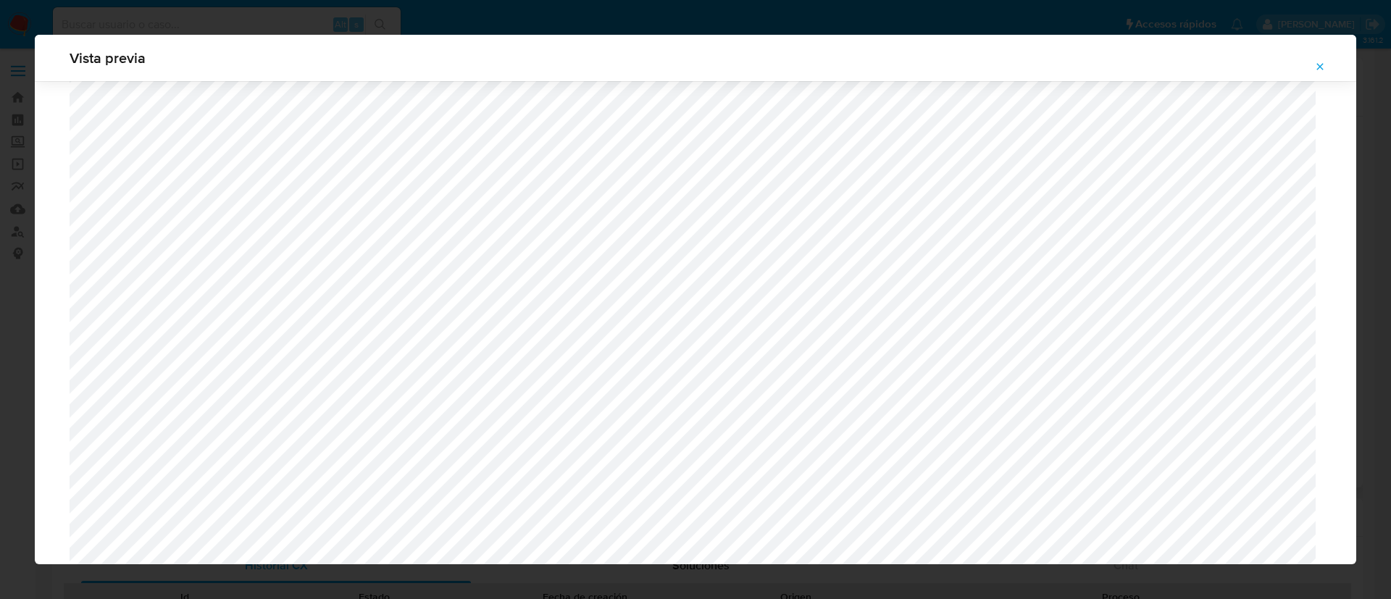
scroll to position [1279, 0]
click at [1314, 59] on span "Attachment preview" at bounding box center [1320, 66] width 12 height 20
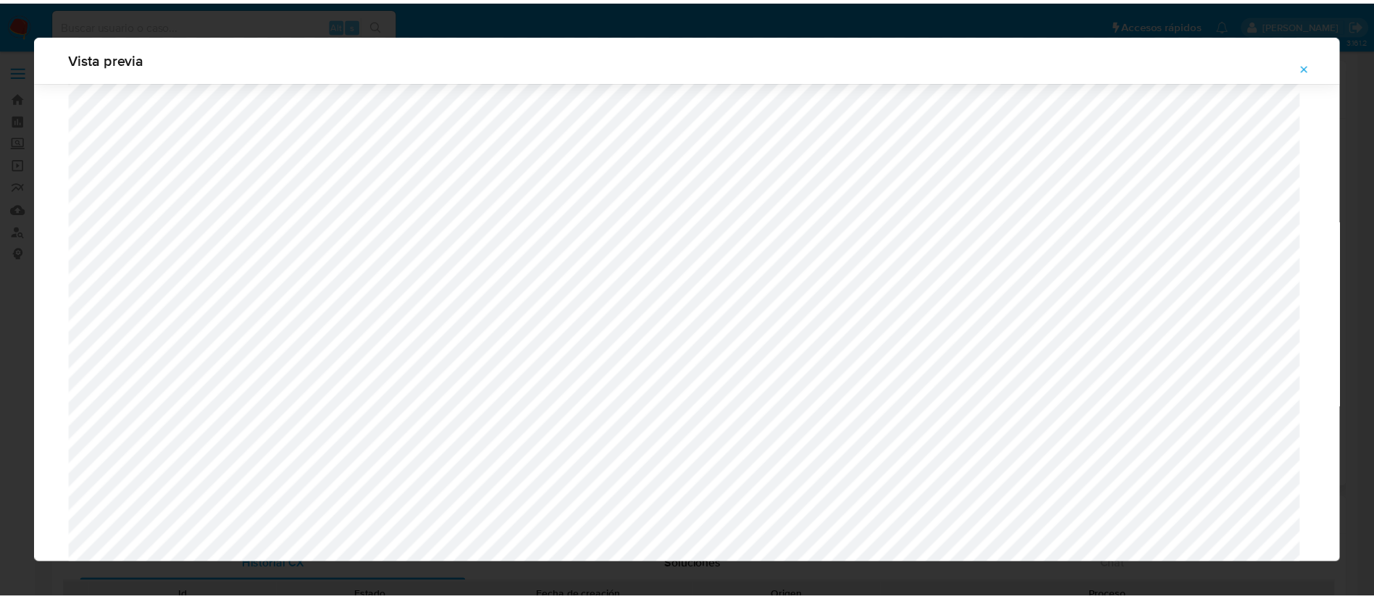
scroll to position [0, 0]
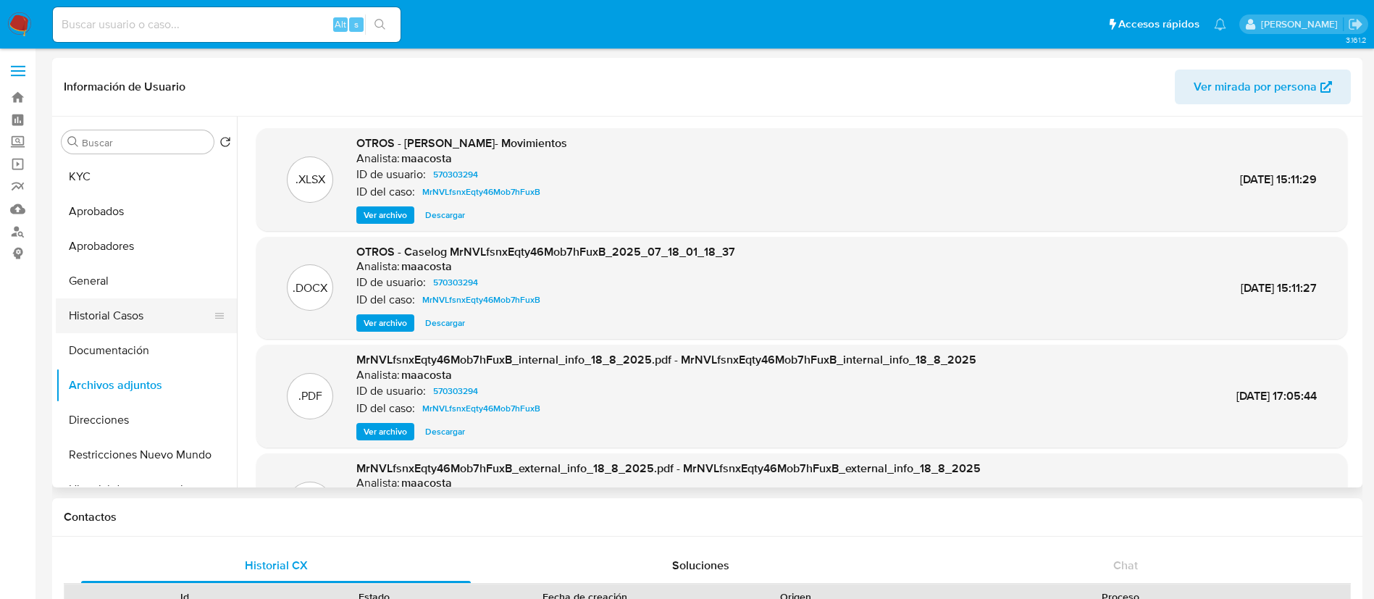
click at [139, 320] on button "Historial Casos" at bounding box center [140, 315] width 169 height 35
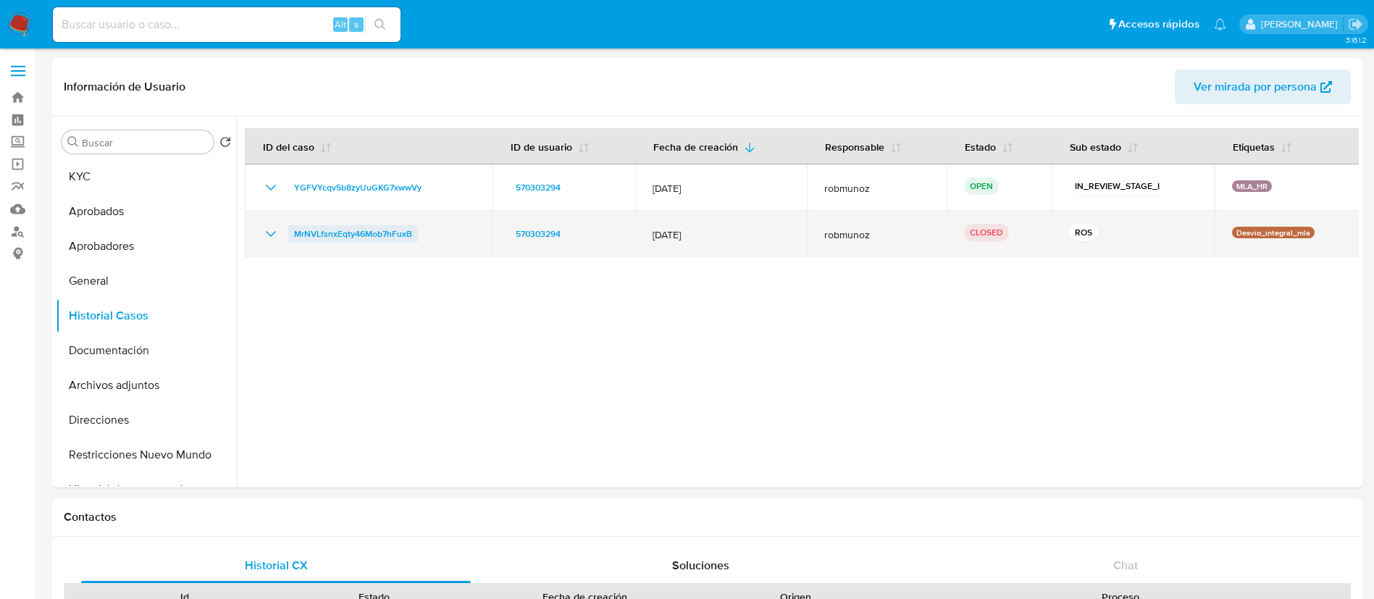
click at [366, 234] on span "MrNVLfsnxEqty46Mob7hFuxB" at bounding box center [353, 233] width 118 height 17
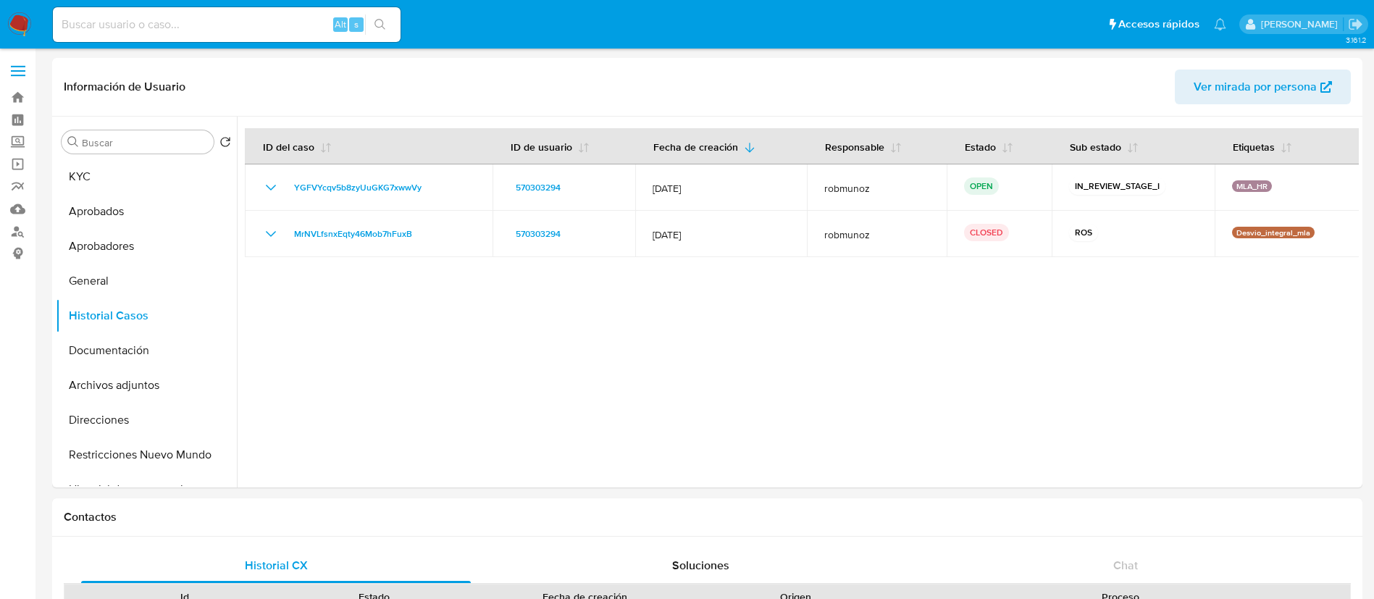
paste input "3I5MrTw1W77moiGpoYCxC44k"
click at [264, 27] on input "3I5MrTw1W77moiGpoYCxC44k" at bounding box center [227, 24] width 348 height 19
type input "3I5MrTw1W77moiGpoYCxC44k"
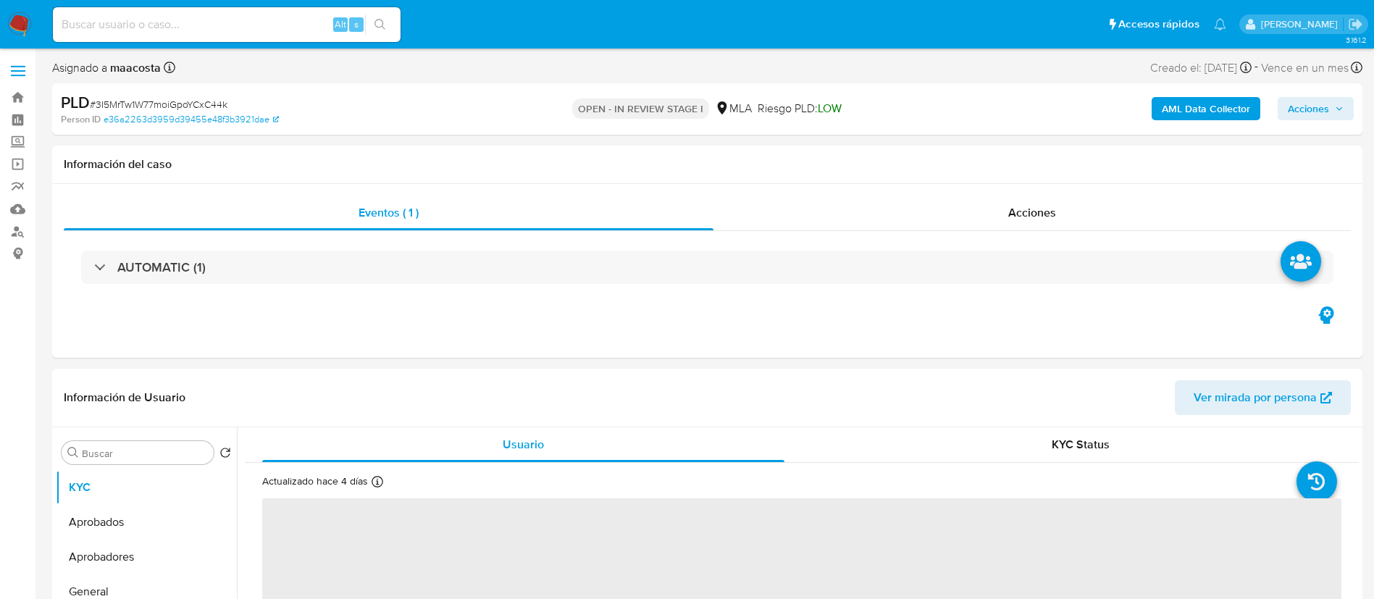
select select "10"
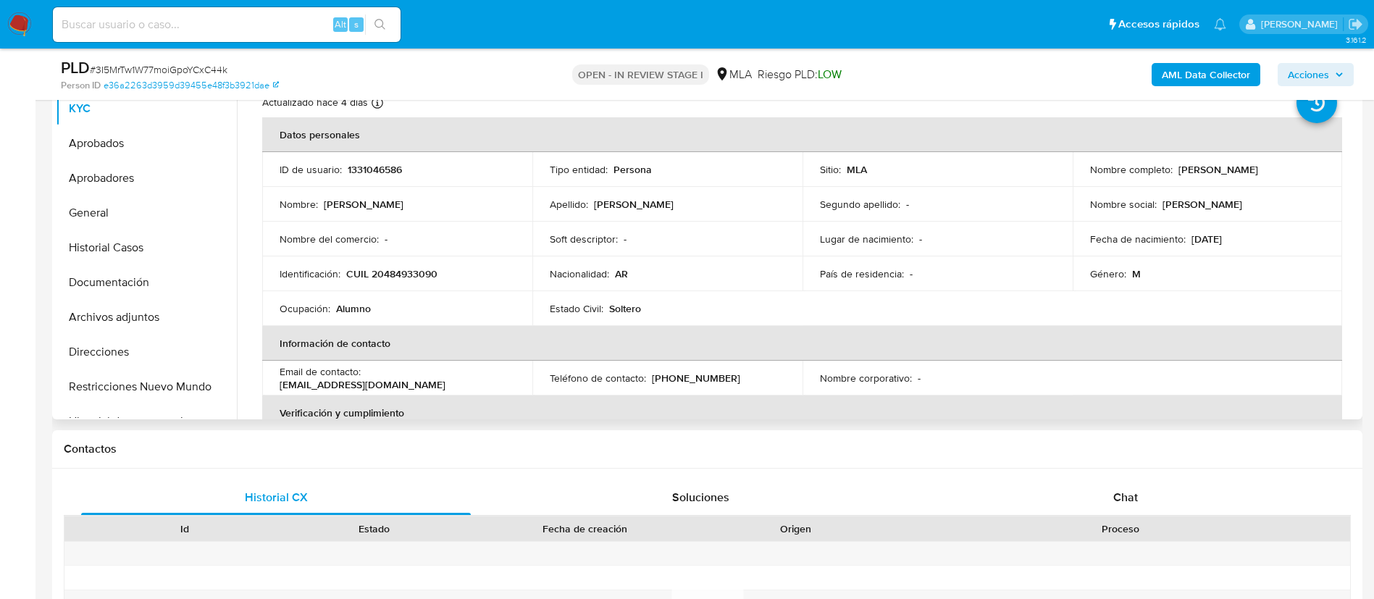
scroll to position [334, 0]
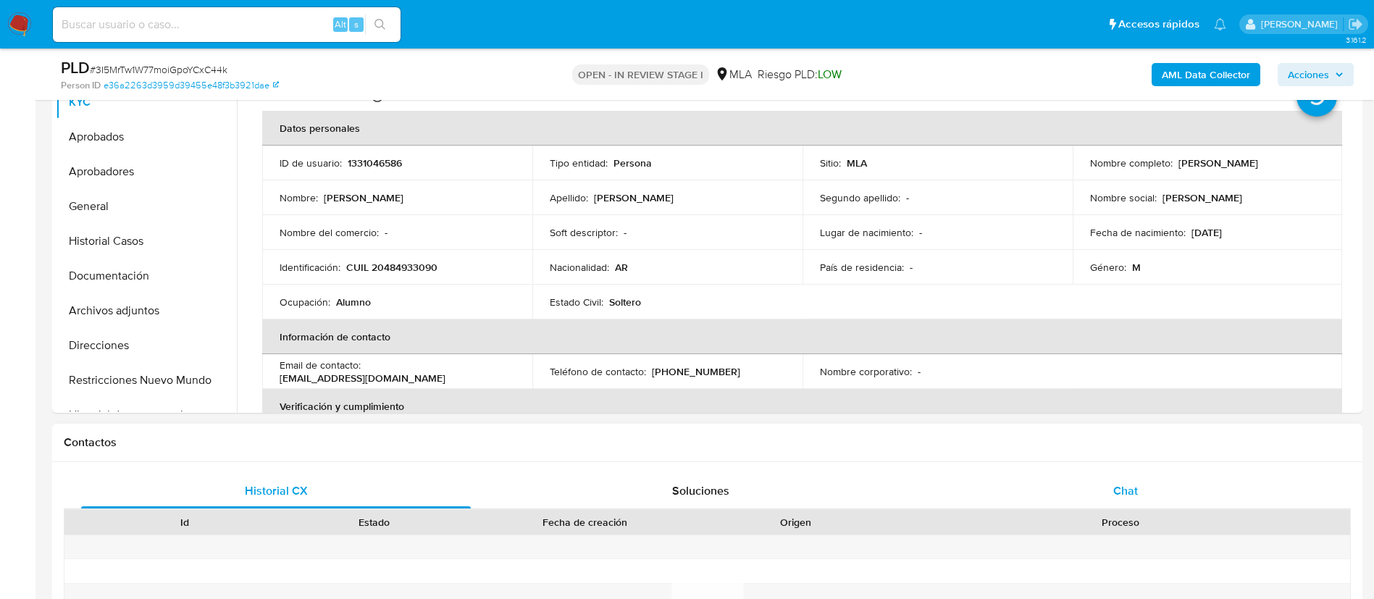
click at [1128, 495] on span "Chat" at bounding box center [1125, 490] width 25 height 17
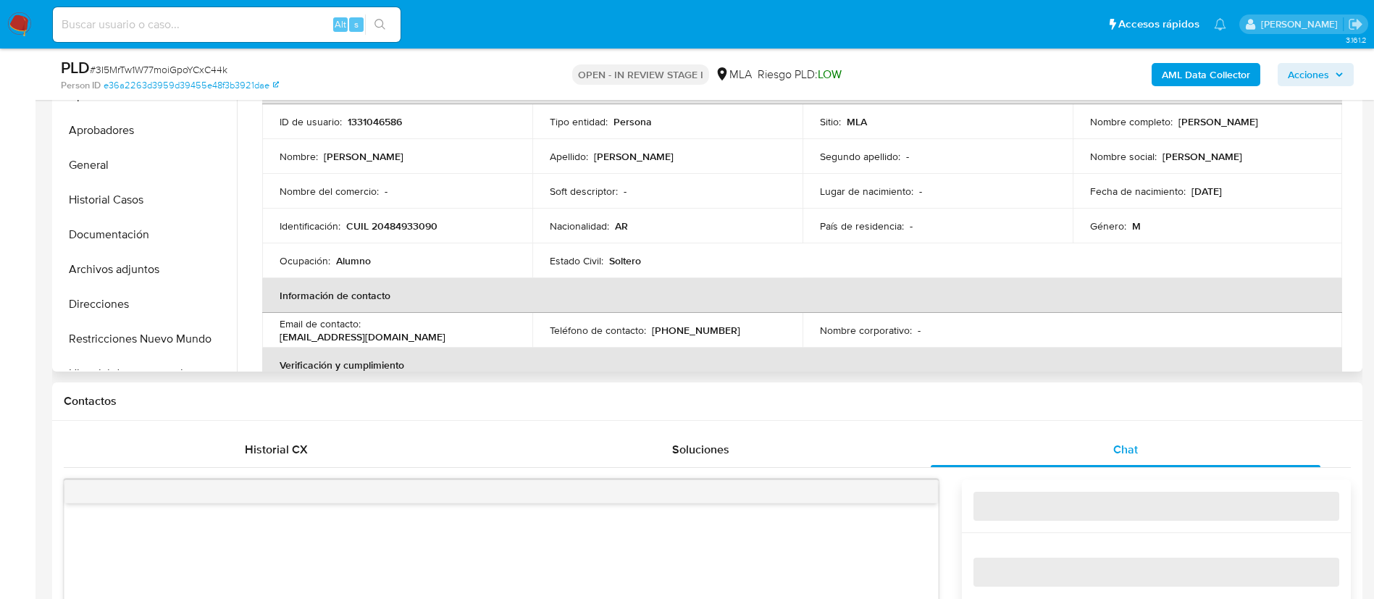
scroll to position [374, 0]
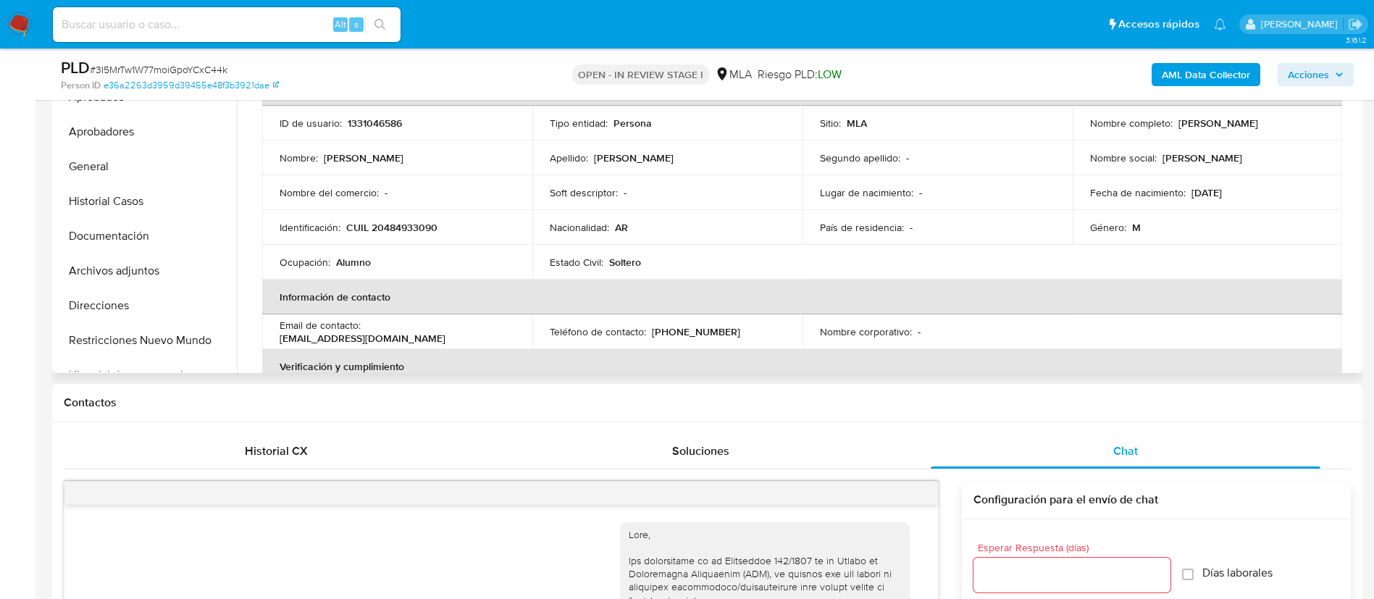
click at [1222, 188] on p "02/02/2008" at bounding box center [1206, 192] width 30 height 13
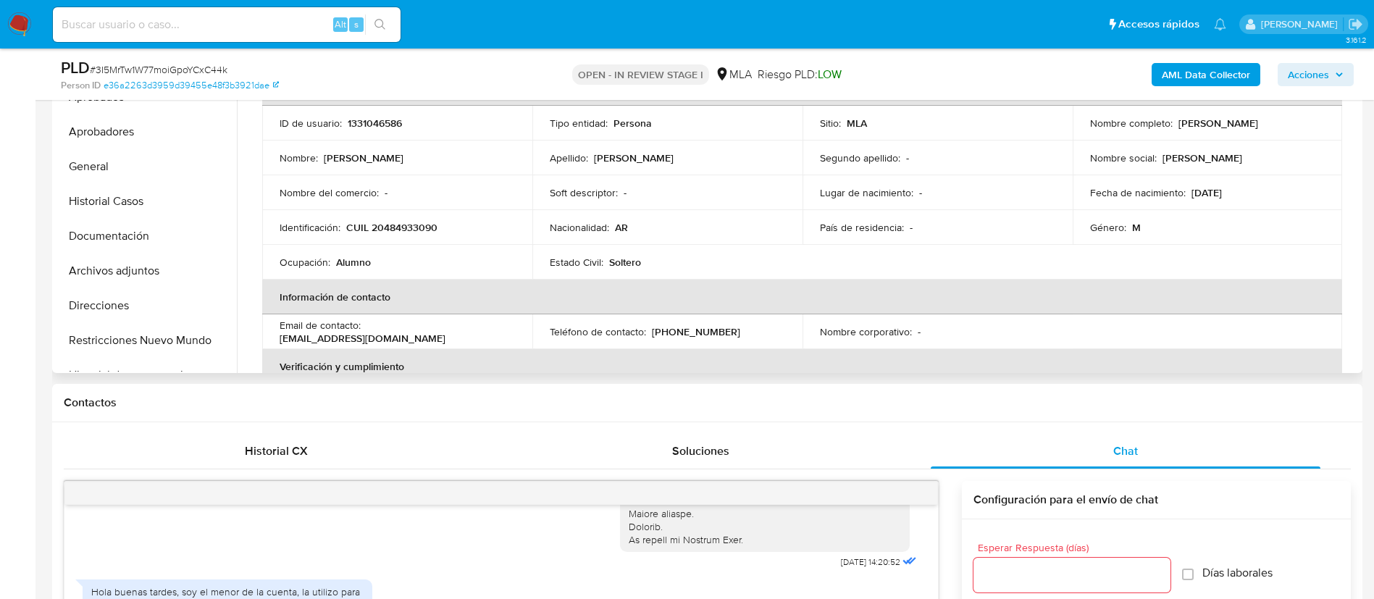
click at [1222, 188] on p "02/02/2008" at bounding box center [1206, 192] width 30 height 13
copy p "2008"
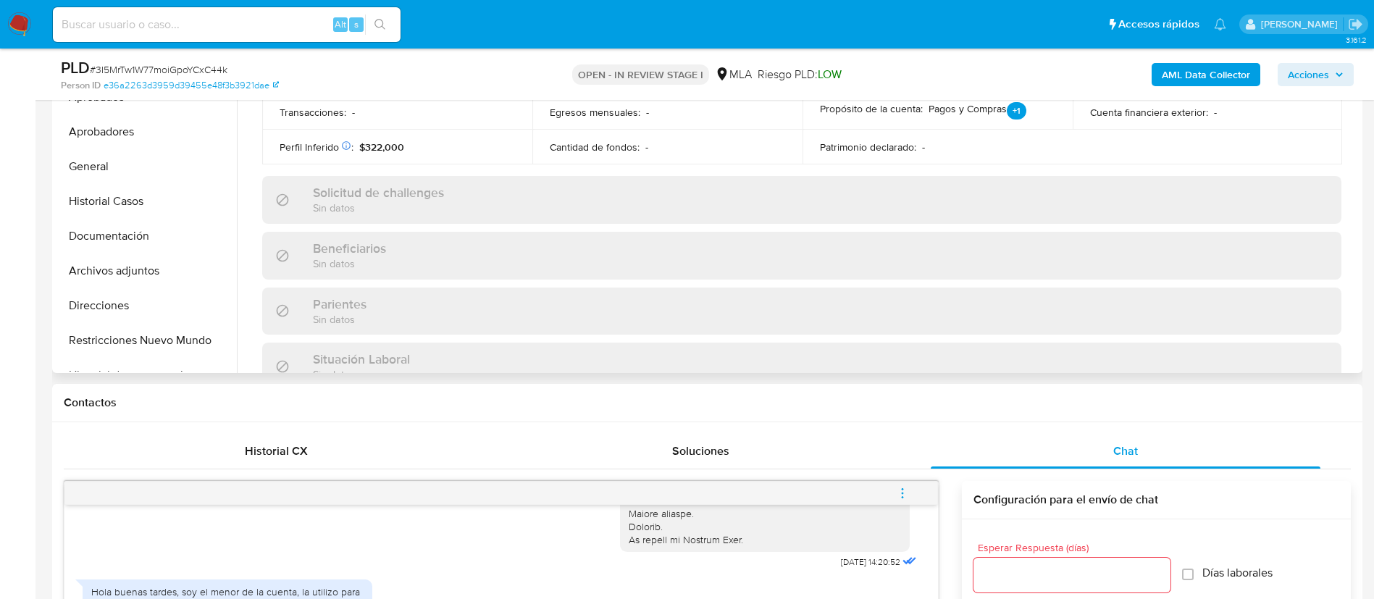
scroll to position [750, 0]
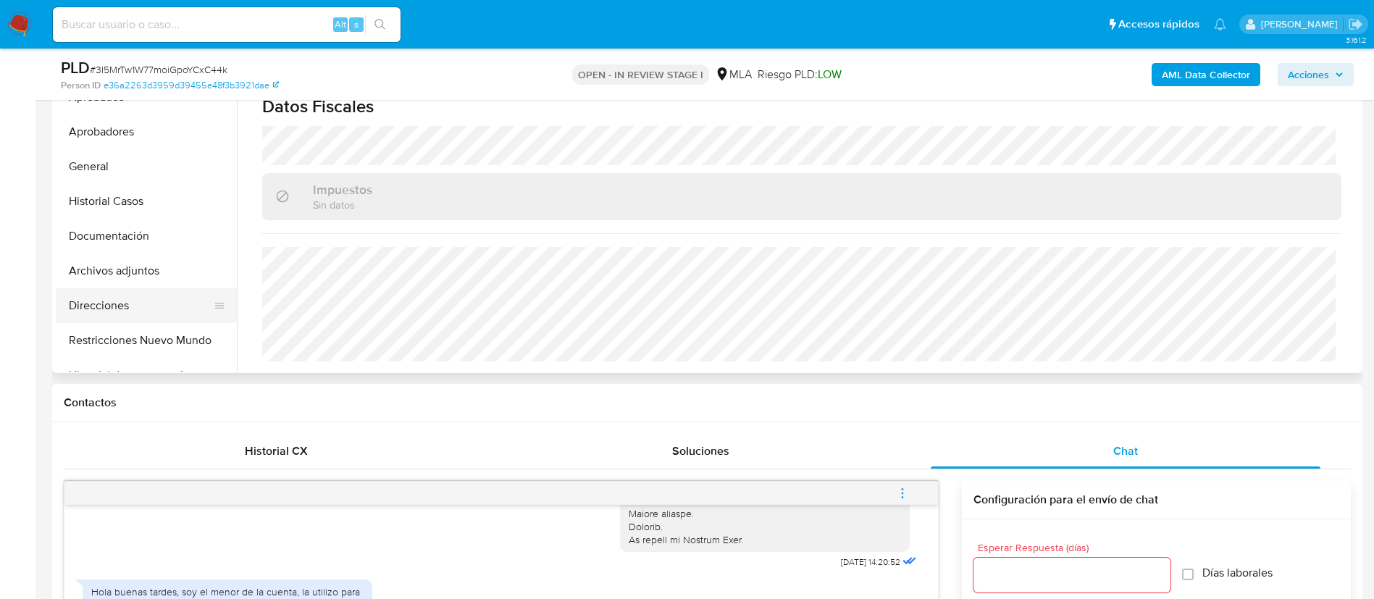
click at [148, 302] on button "Direcciones" at bounding box center [140, 305] width 169 height 35
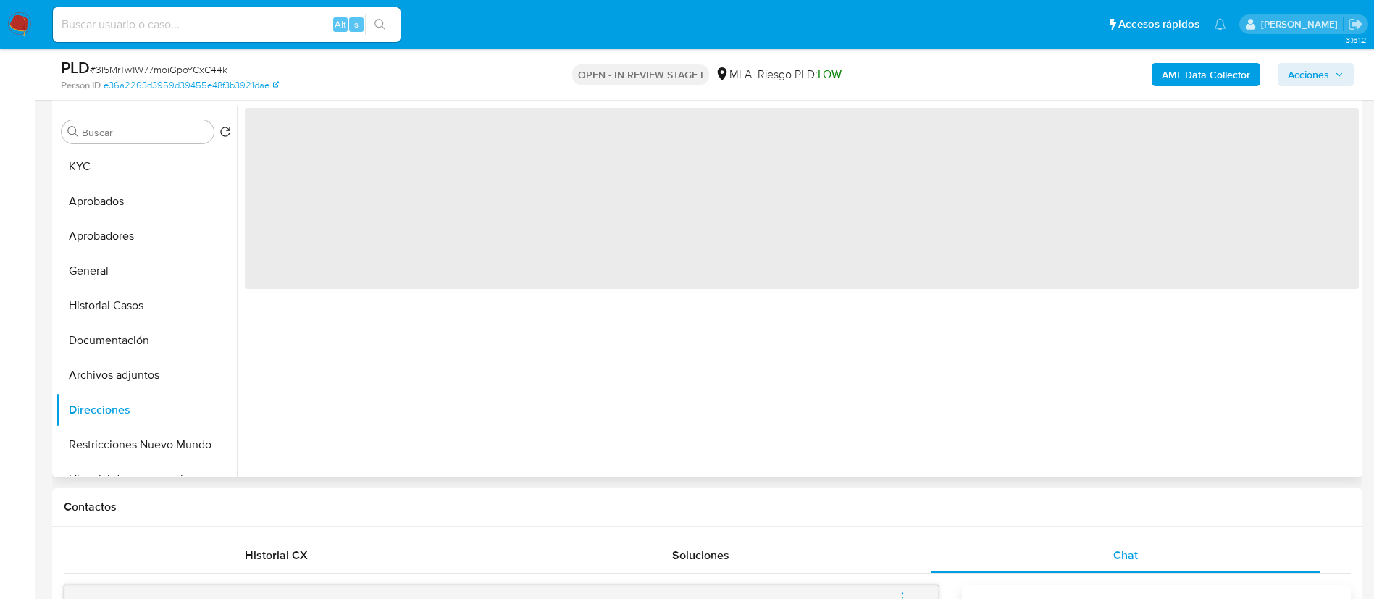
scroll to position [265, 0]
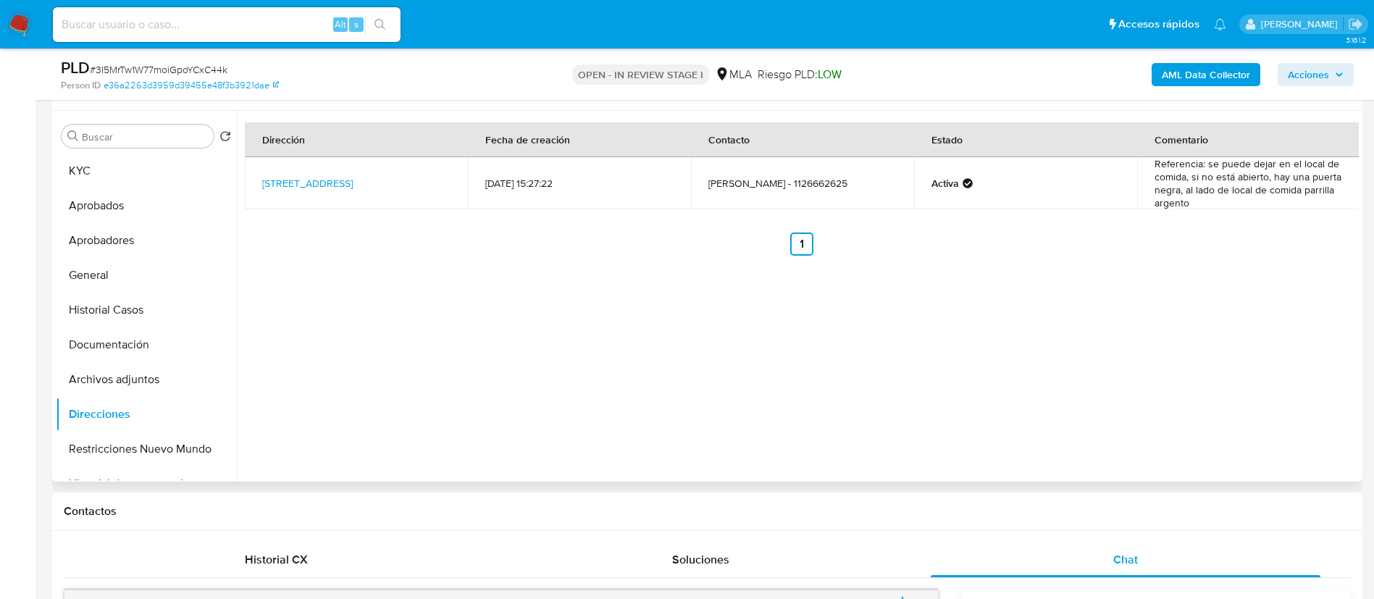
click at [253, 180] on td "Avenida La Paloma 2309, El Talar, Buenos Aires, 1618, Argentina 2309" at bounding box center [356, 183] width 223 height 52
copy td "Avenida La Paloma 2309, El Talar, Buenos Aires, 1618, Argentina 2309"
click at [125, 343] on button "Documentación" at bounding box center [140, 344] width 169 height 35
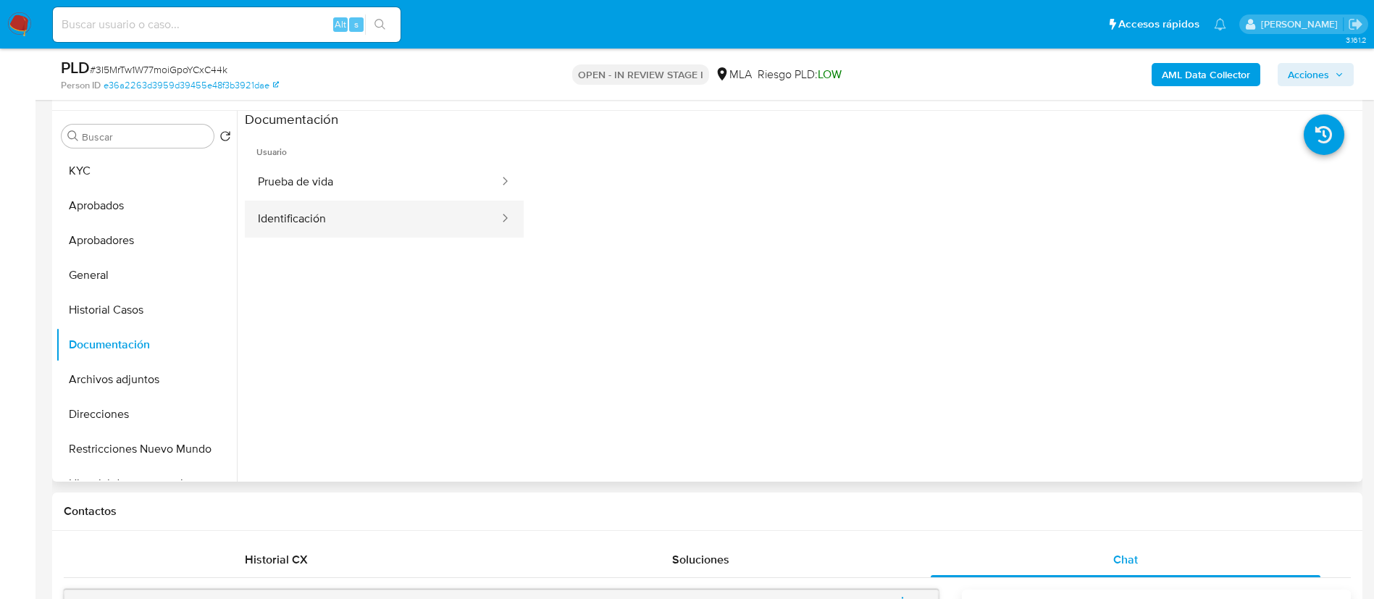
click at [351, 221] on button "Identificación" at bounding box center [373, 219] width 256 height 37
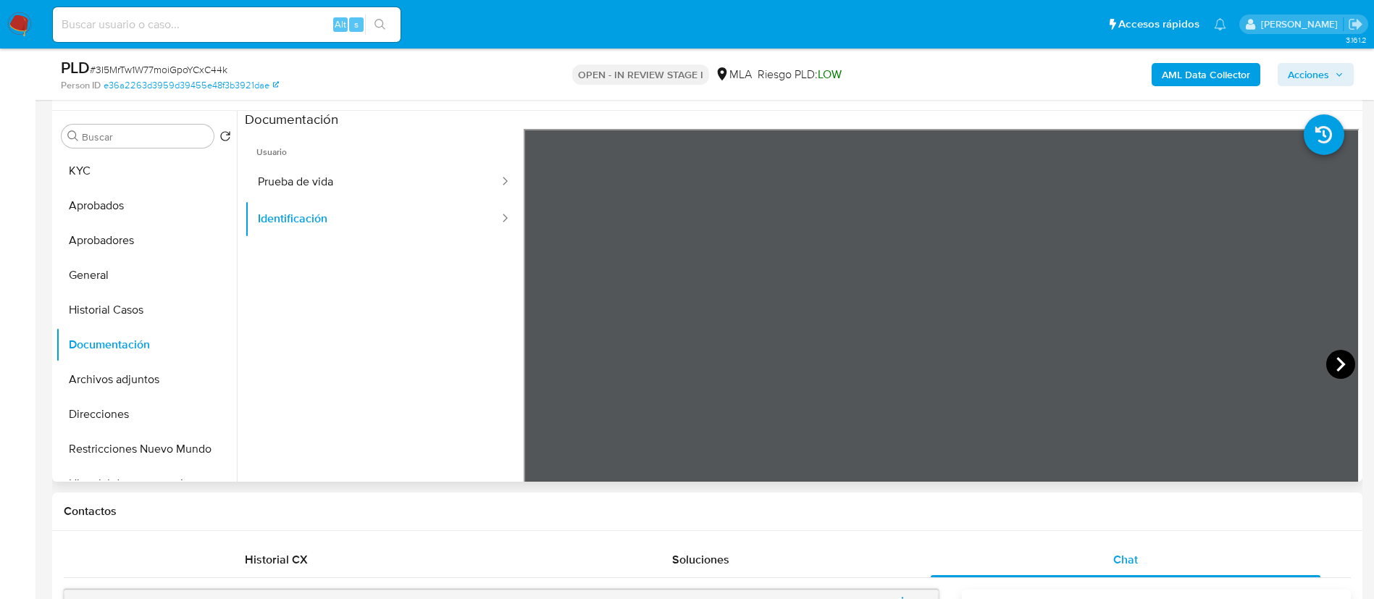
click at [1336, 366] on icon at bounding box center [1340, 364] width 9 height 14
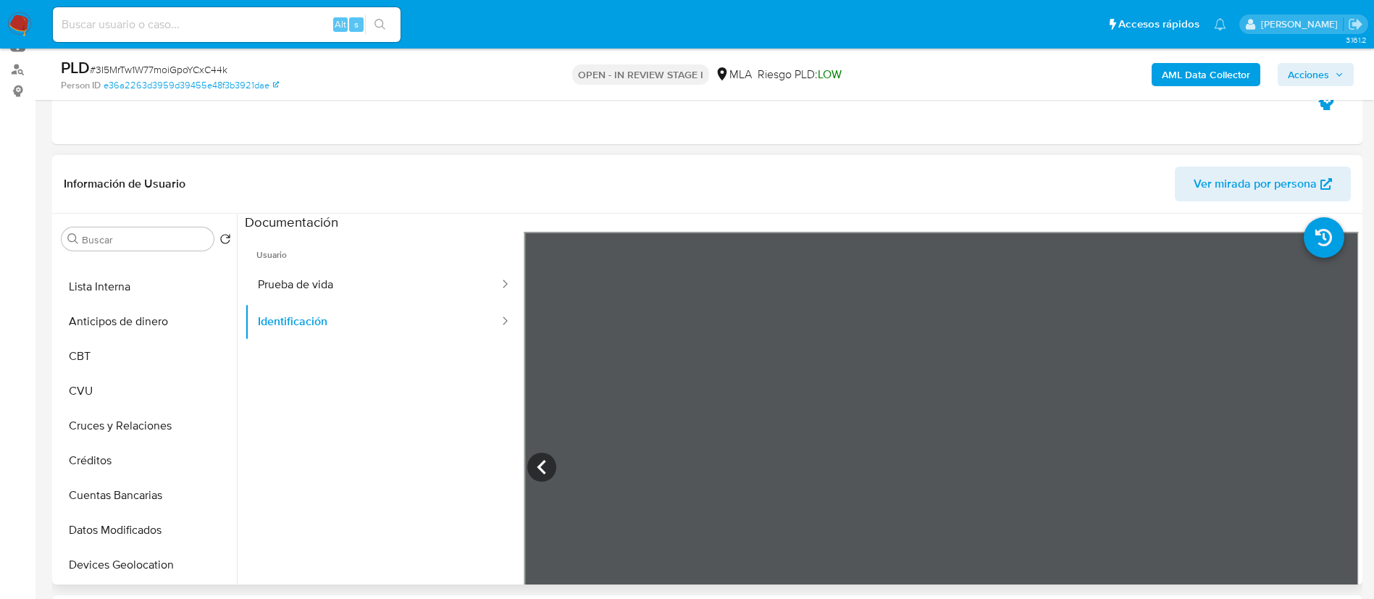
scroll to position [343, 0]
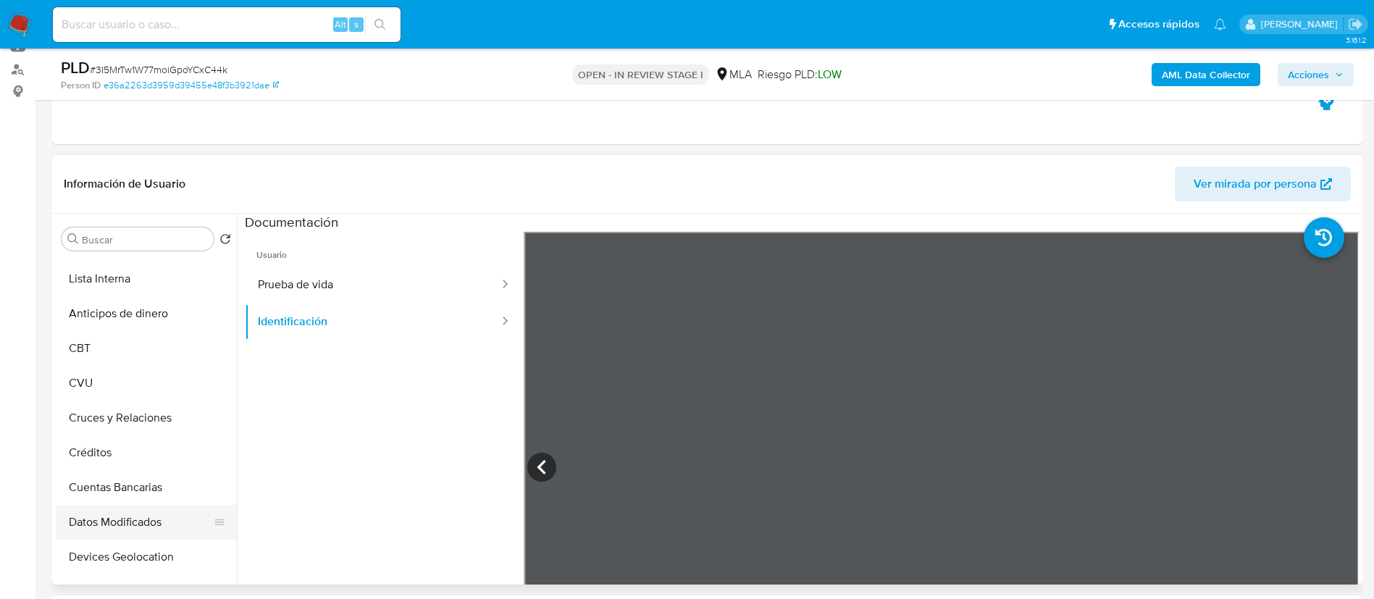
click at [148, 529] on button "Datos Modificados" at bounding box center [140, 522] width 169 height 35
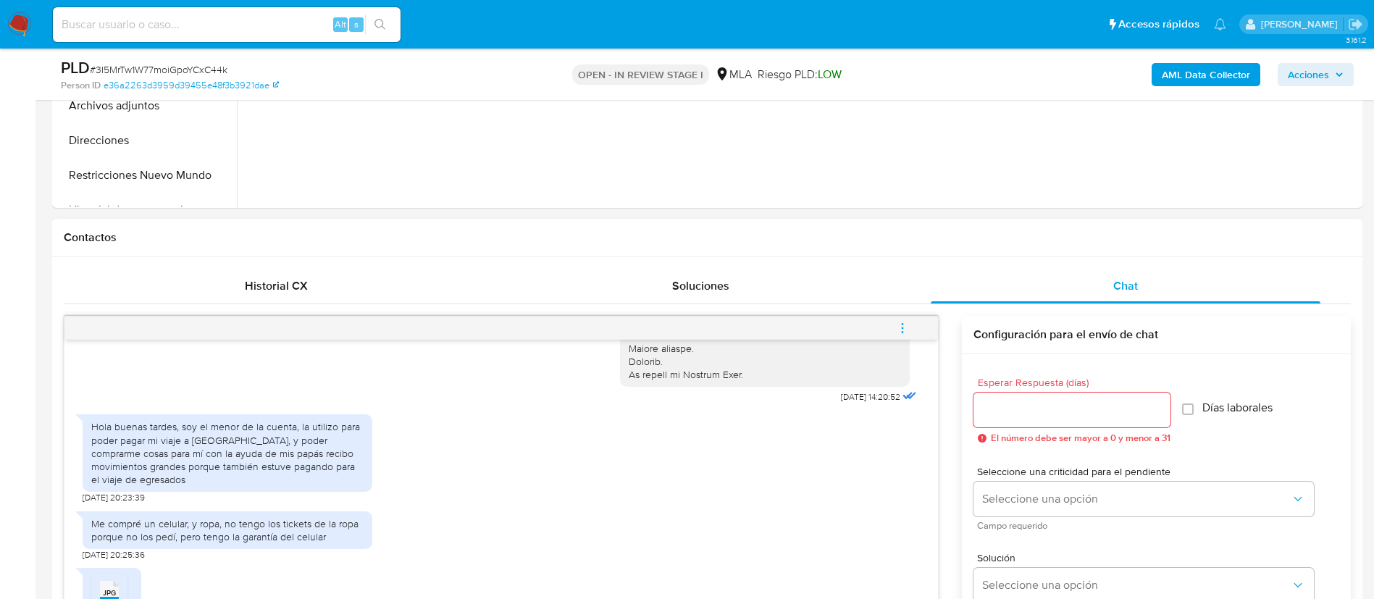
scroll to position [534, 0]
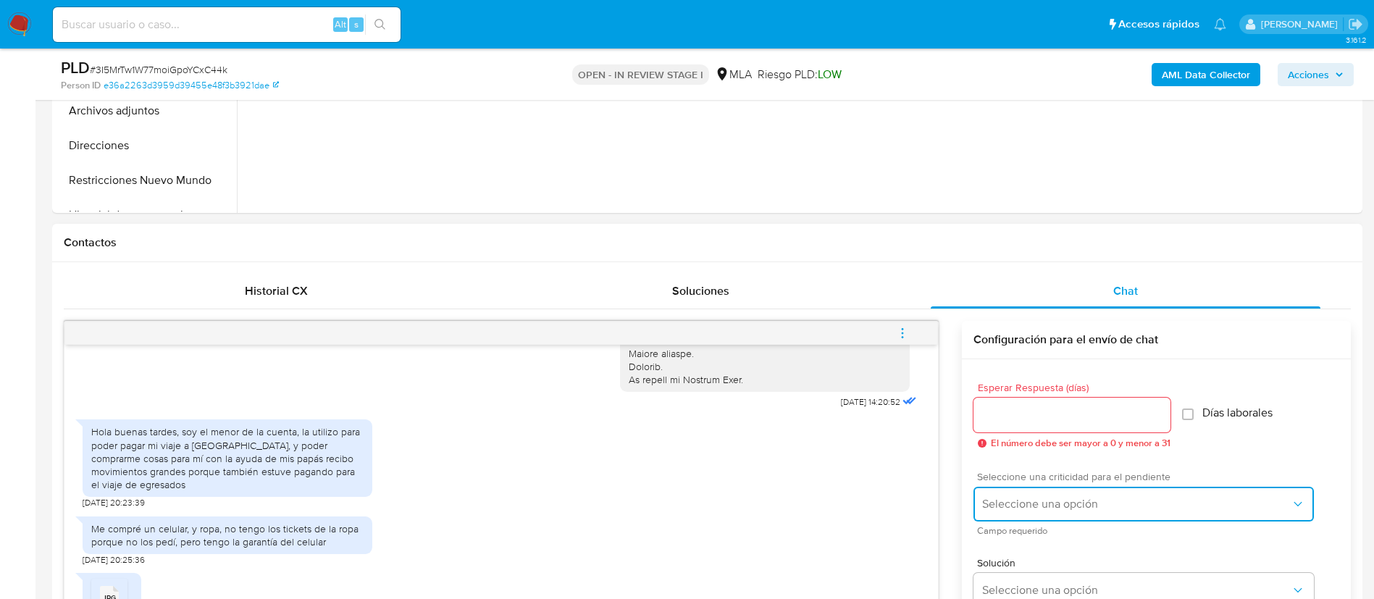
click at [1010, 499] on span "Seleccione una opción" at bounding box center [1136, 504] width 309 height 14
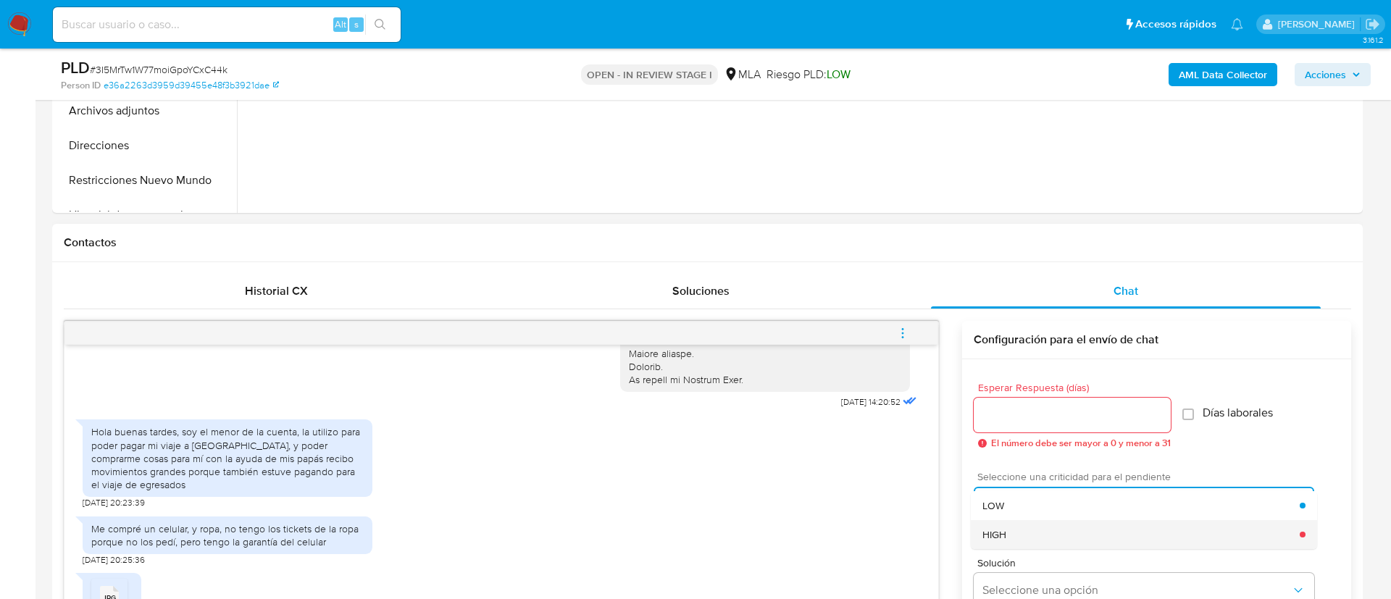
click at [1018, 533] on div "HIGH" at bounding box center [1140, 534] width 317 height 29
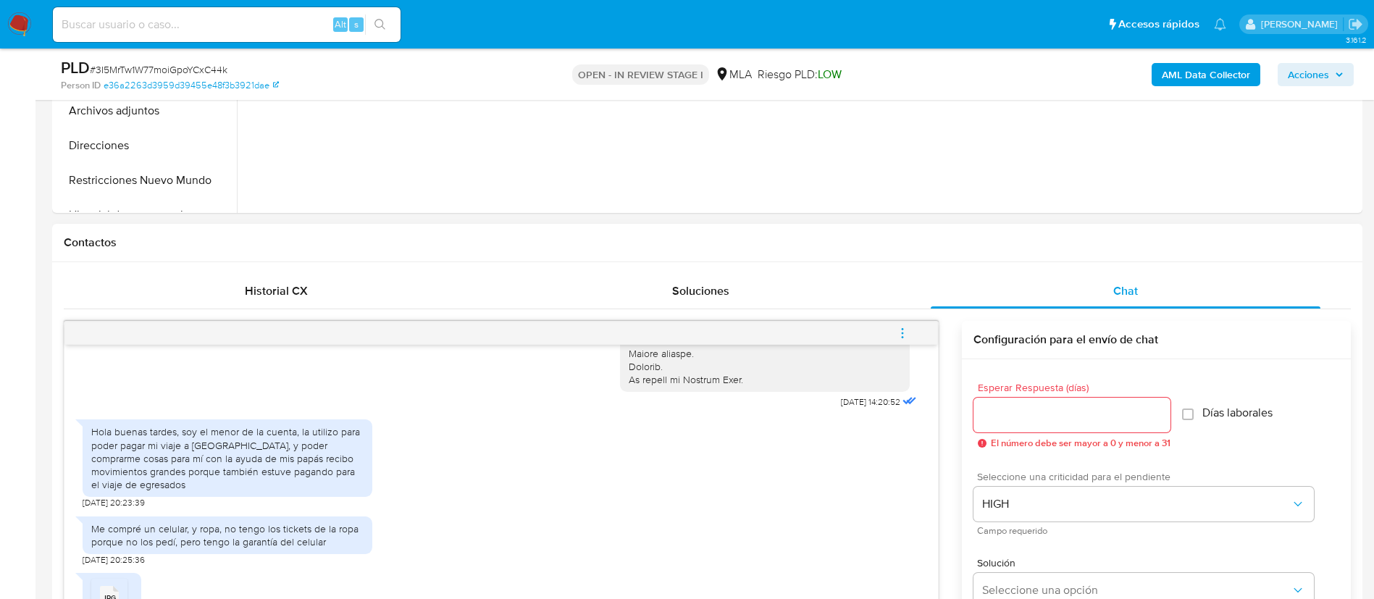
click at [1020, 416] on input "Esperar Respuesta (días)" at bounding box center [1071, 415] width 197 height 19
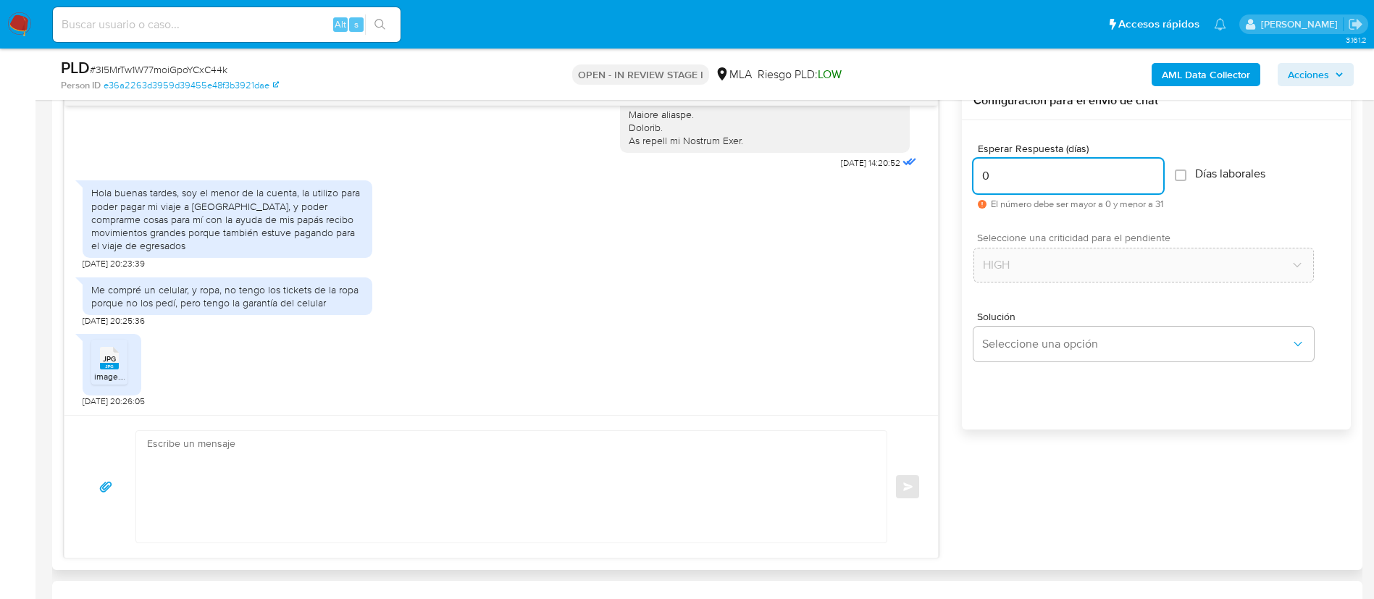
scroll to position [775, 0]
type input "0"
click at [553, 488] on textarea at bounding box center [507, 485] width 721 height 112
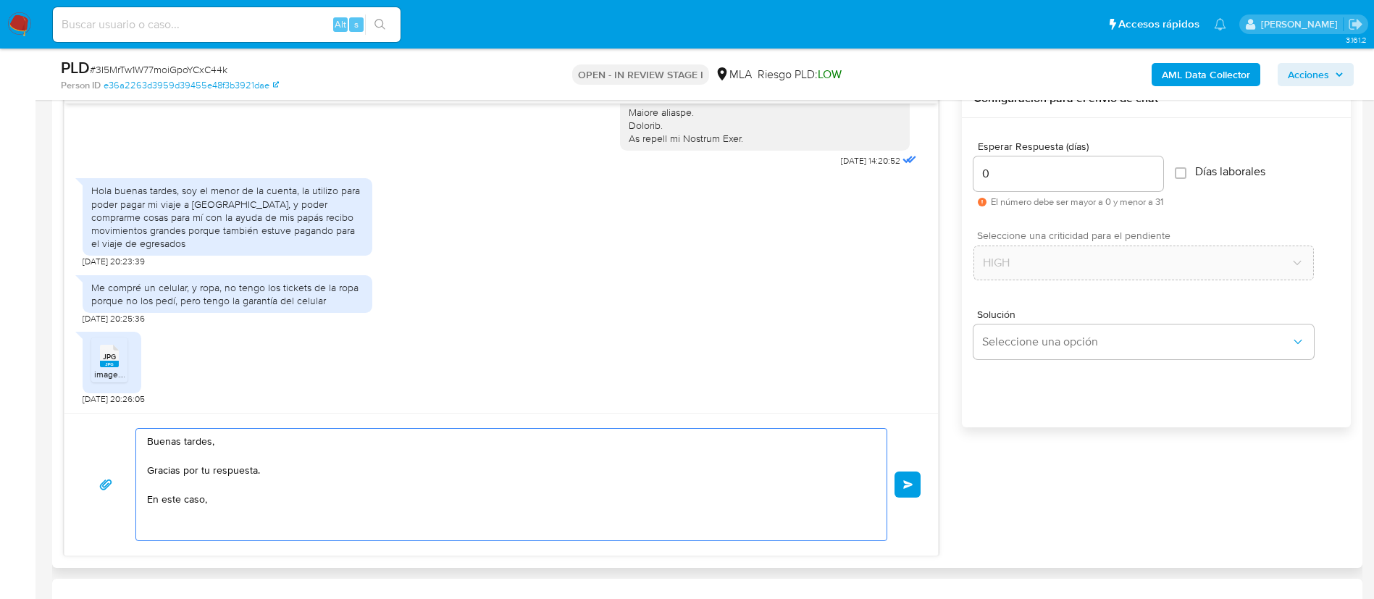
paste textarea "3. Proporciona el vínculo con las siguientes contrapartes con las que operaste,…"
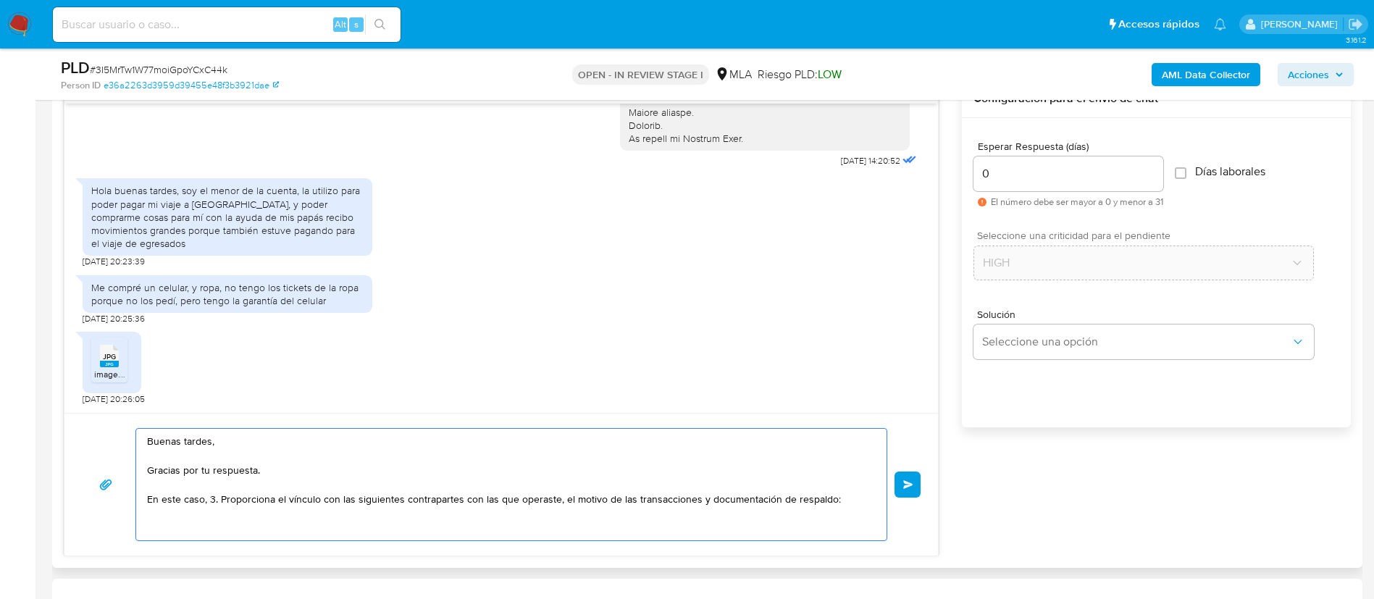
click at [224, 500] on textarea "Buenas tardes, Gracias por tu respuesta. En este caso, 3. Proporciona el víncul…" at bounding box center [507, 485] width 721 height 112
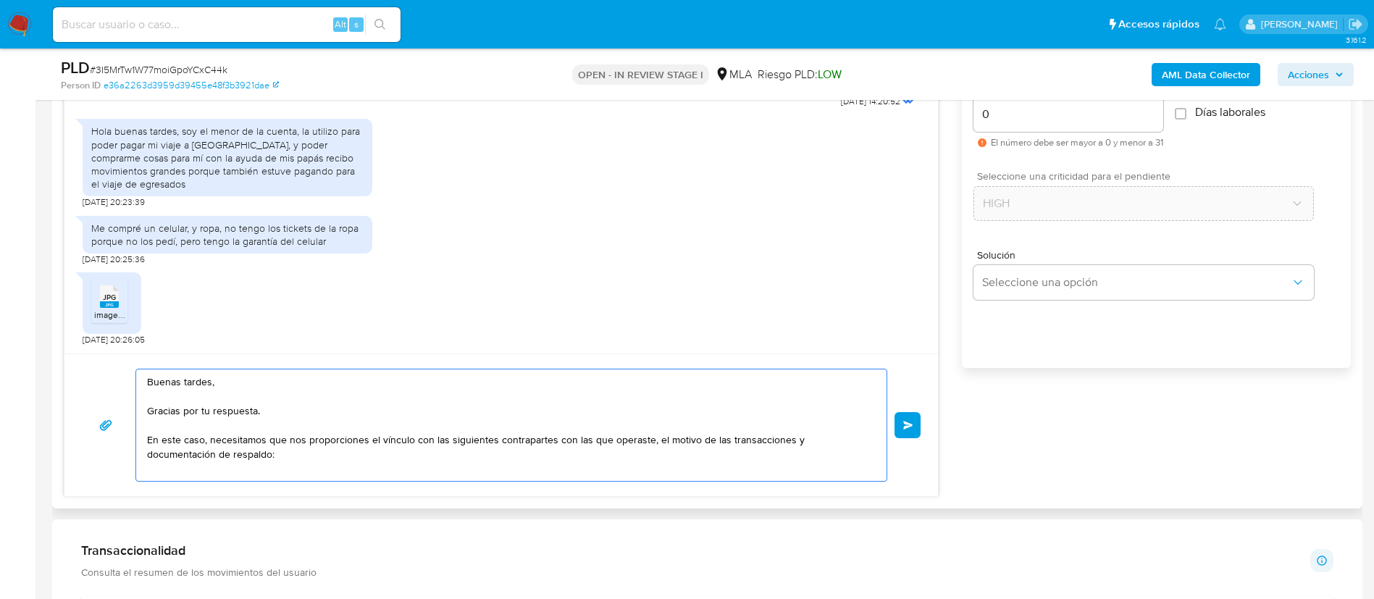
scroll to position [843, 0]
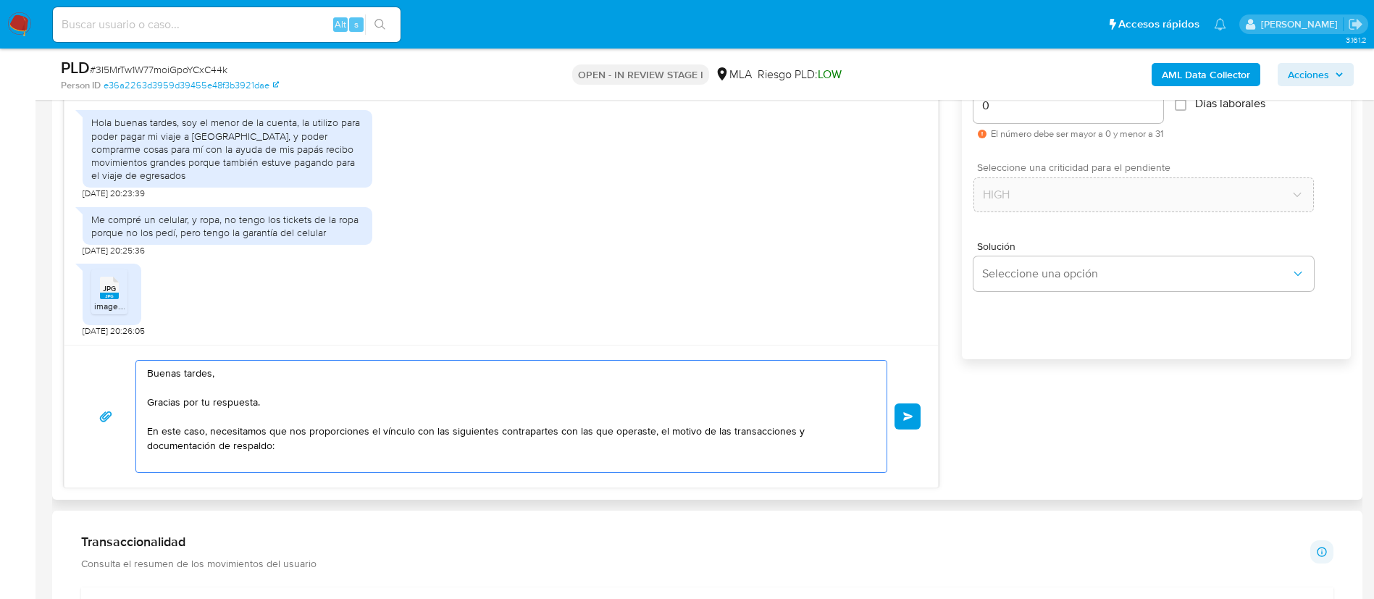
click at [226, 450] on textarea "Buenas tardes, Gracias por tu respuesta. En este caso, necesitamos que nos prop…" at bounding box center [507, 417] width 721 height 112
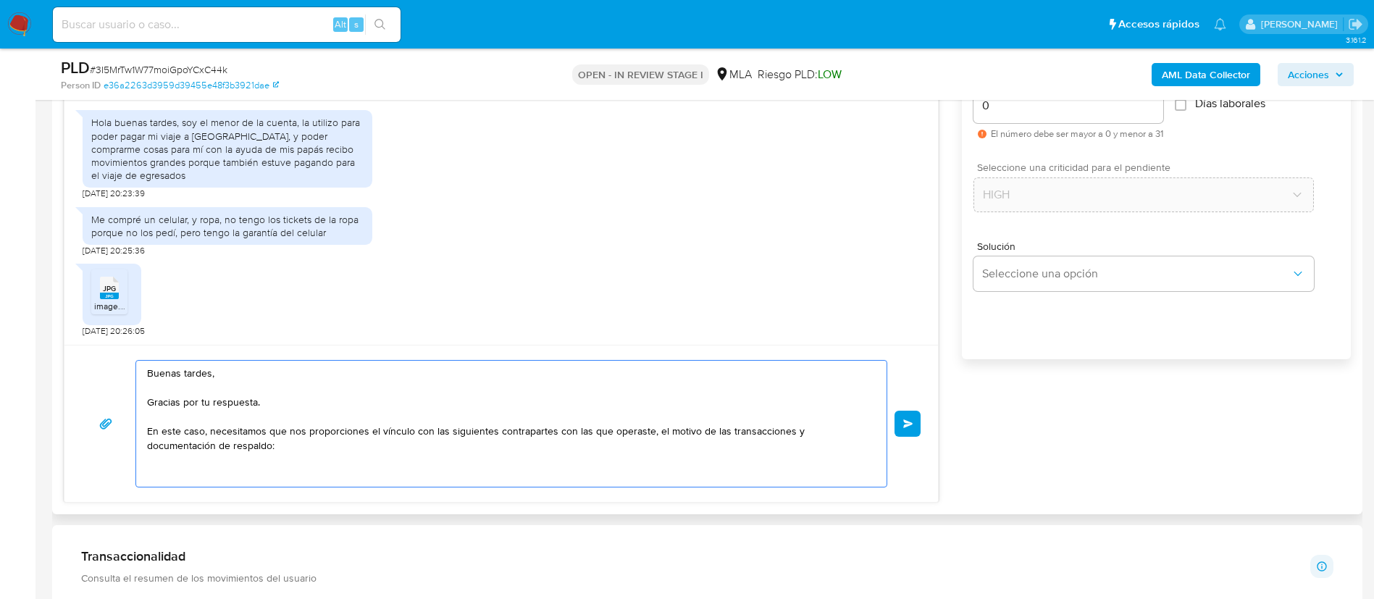
paste textarea "27272822781 name: NATALIA VANESA,MERCURI LOZANO || alias: 27336014315 Barbara E…"
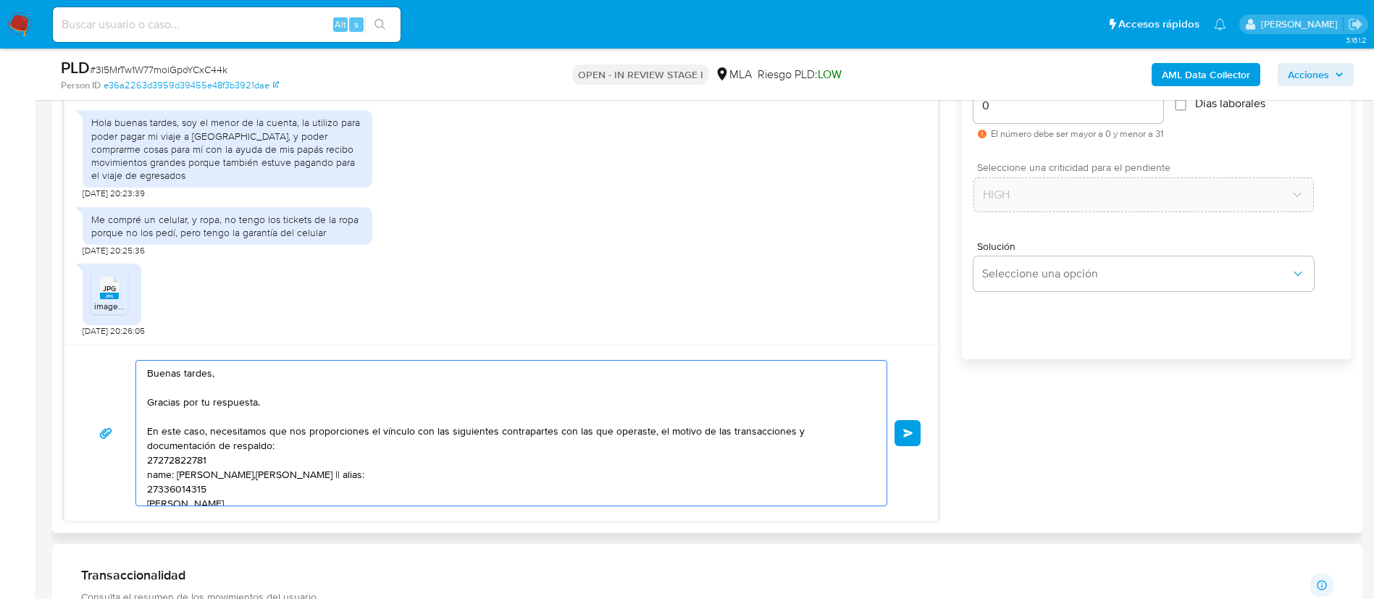
scroll to position [150, 0]
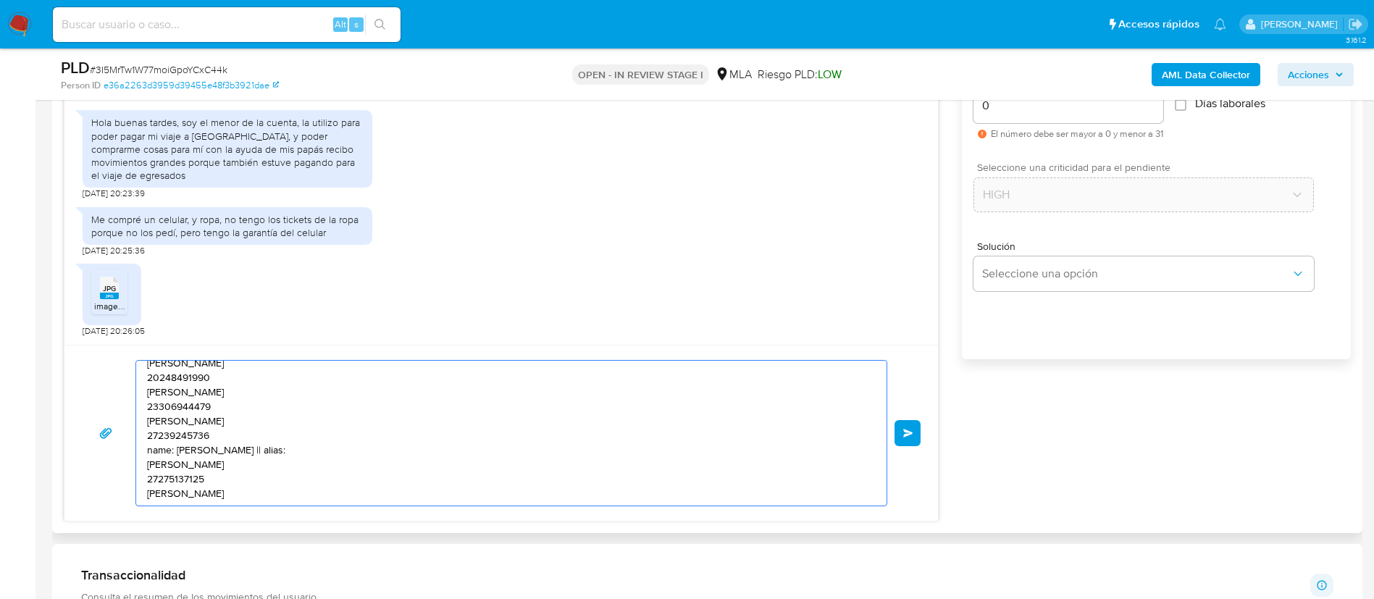
drag, startPoint x: 270, startPoint y: 481, endPoint x: 303, endPoint y: 481, distance: 33.3
click at [303, 481] on textarea "Buenas tardes, Gracias por tu respuesta. En este caso, necesitamos que nos prop…" at bounding box center [507, 433] width 721 height 145
click at [327, 457] on textarea "Buenas tardes, Gracias por tu respuesta. En este caso, necesitamos que nos prop…" at bounding box center [507, 433] width 721 height 145
paste textarea "CUIT"
click at [294, 437] on textarea "Buenas tardes, Gracias por tu respuesta. En este caso, necesitamos que nos prop…" at bounding box center [507, 433] width 721 height 145
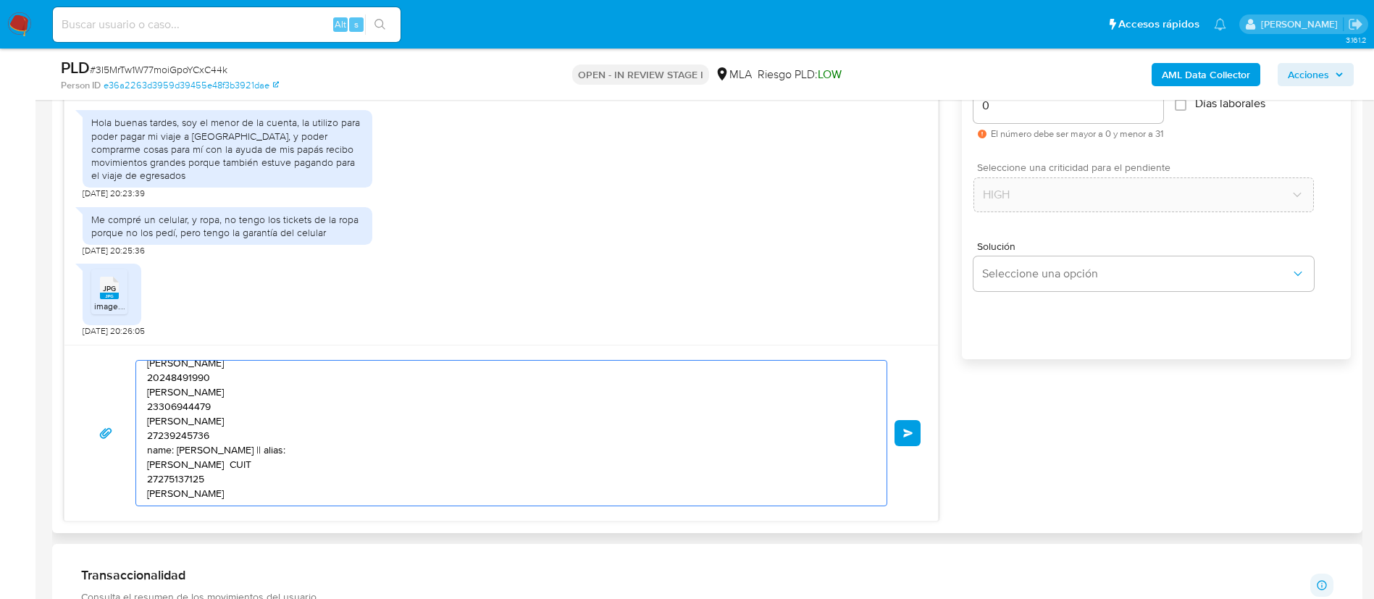
click at [294, 437] on textarea "Buenas tardes, Gracias por tu respuesta. En este caso, necesitamos que nos prop…" at bounding box center [507, 433] width 721 height 145
paste textarea "CUIT"
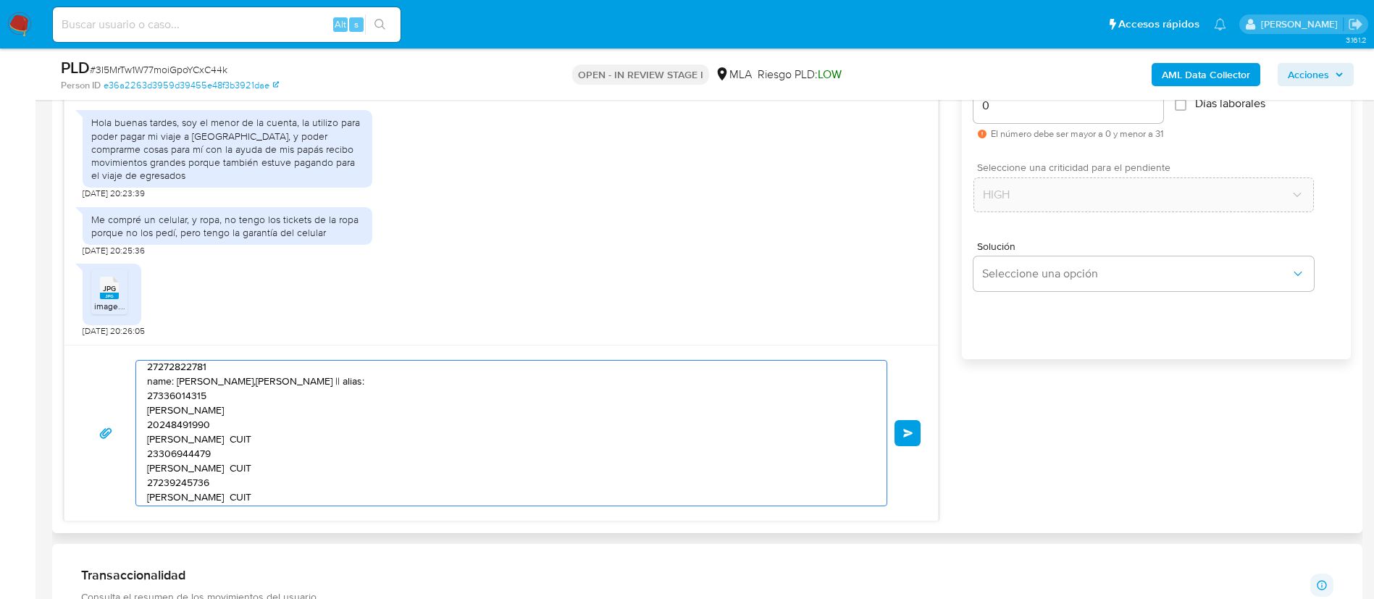
click at [272, 408] on textarea "Buenas tardes, Gracias por tu respuesta. En este caso, necesitamos que nos prop…" at bounding box center [507, 433] width 721 height 145
paste textarea "CUIT"
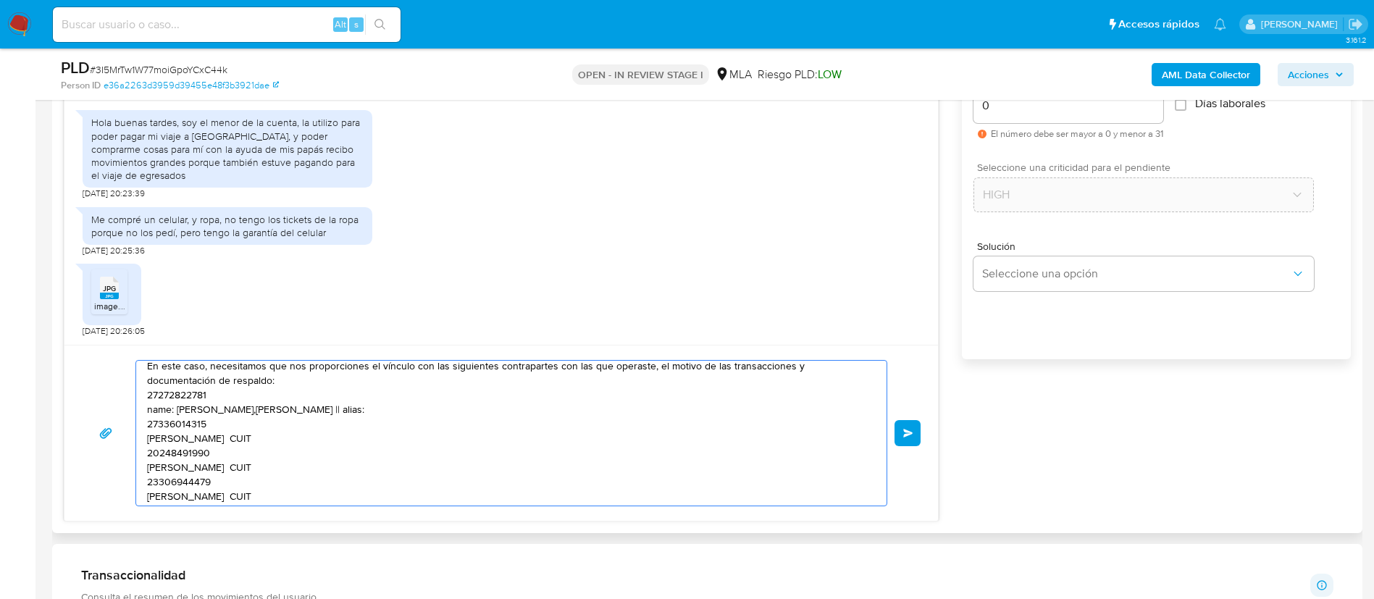
scroll to position [61, 0]
drag, startPoint x: 343, startPoint y: 411, endPoint x: 388, endPoint y: 410, distance: 44.9
click at [388, 410] on textarea "Buenas tardes, Gracias por tu respuesta. En este caso, necesitamos que nos prop…" at bounding box center [507, 433] width 721 height 145
paste textarea "CUIT"
paste textarea "27272822781"
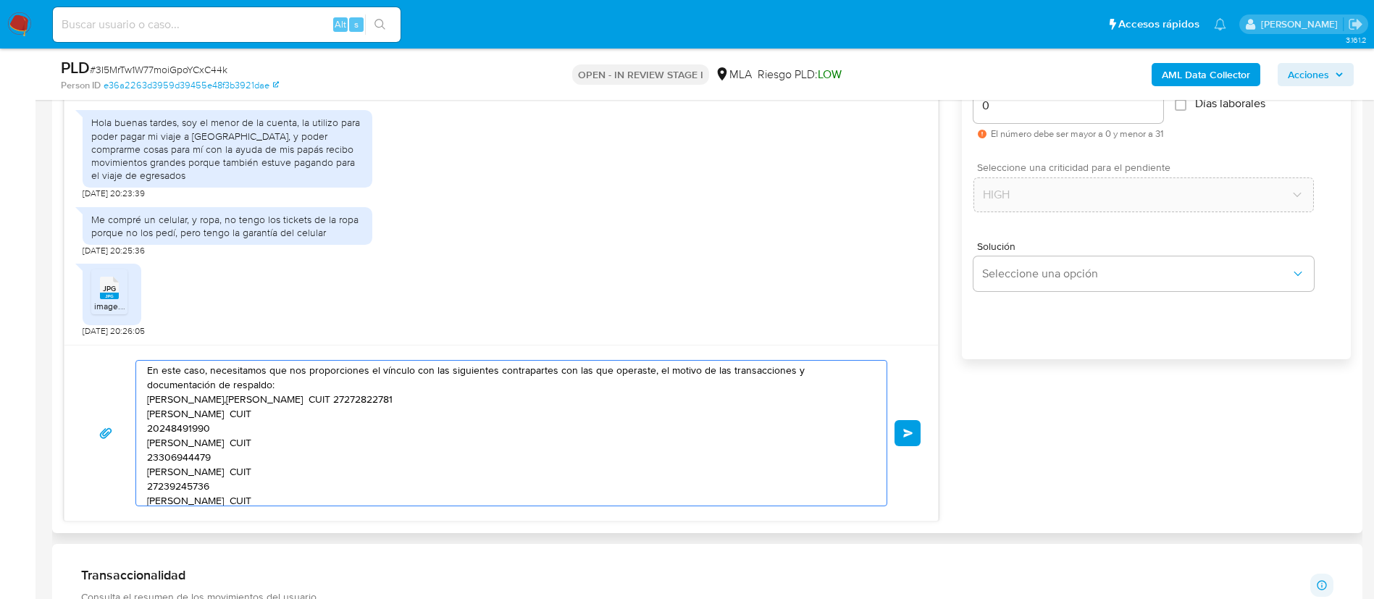
paste textarea "27336014315"
paste textarea "20248491990"
paste textarea "23306944479"
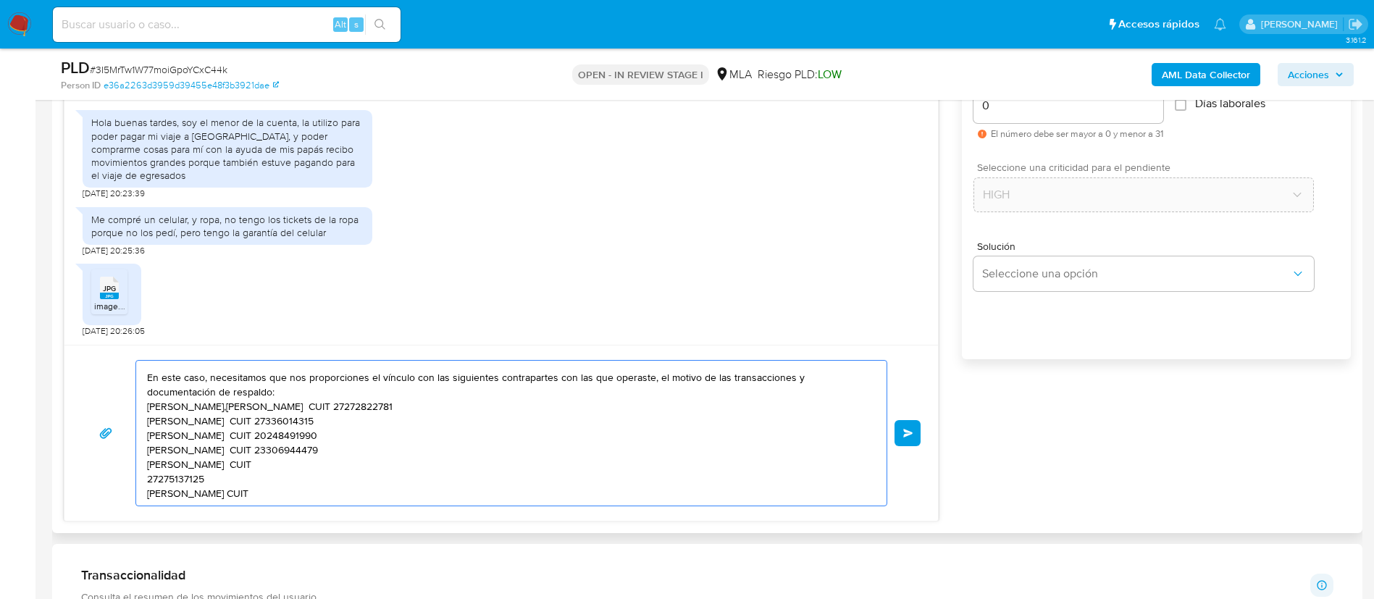
paste textarea "27239245736"
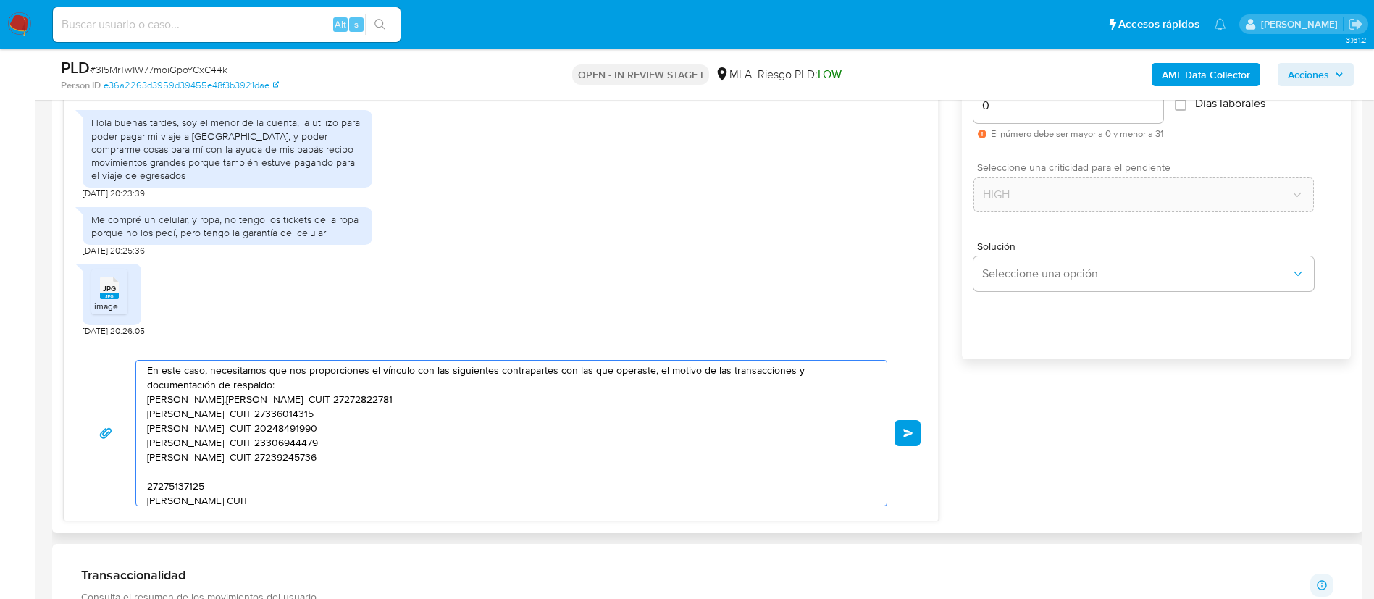
scroll to position [63, 0]
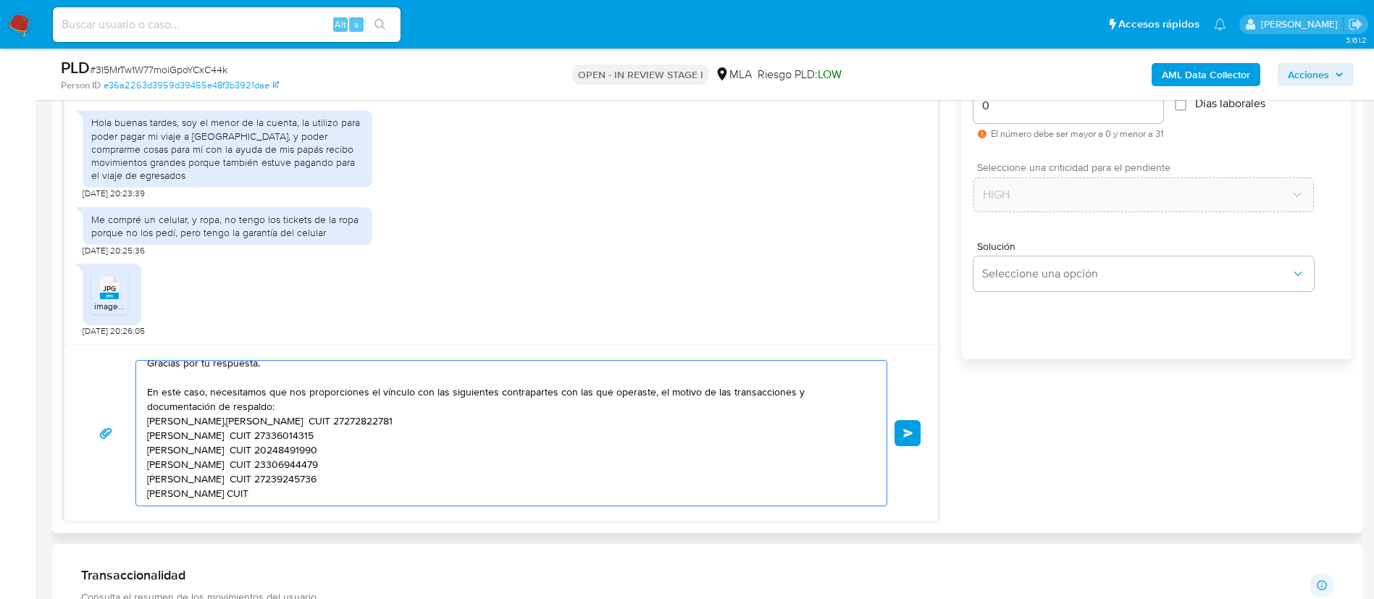
paste textarea "27275137125"
click at [148, 398] on textarea "Buenas tardes, Gracias por tu respuesta. En este caso, necesitamos que nos prop…" at bounding box center [507, 433] width 721 height 145
paste textarea "-"
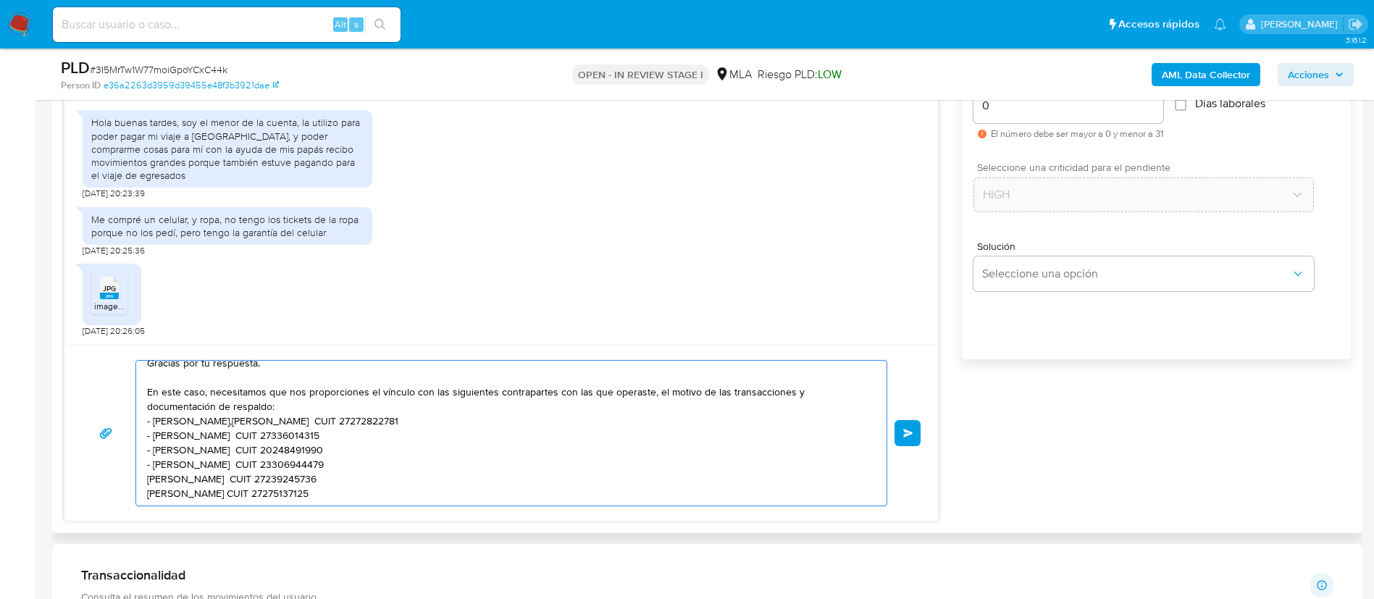
paste textarea "-"
click at [364, 473] on textarea "Buenas tardes, Gracias por tu respuesta. En este caso, necesitamos que nos prop…" at bounding box center [507, 433] width 721 height 145
paste textarea "20470186039 Joaquin Nicolas Tracchia 30715078712 name: Lologan Sa || alias: 307…"
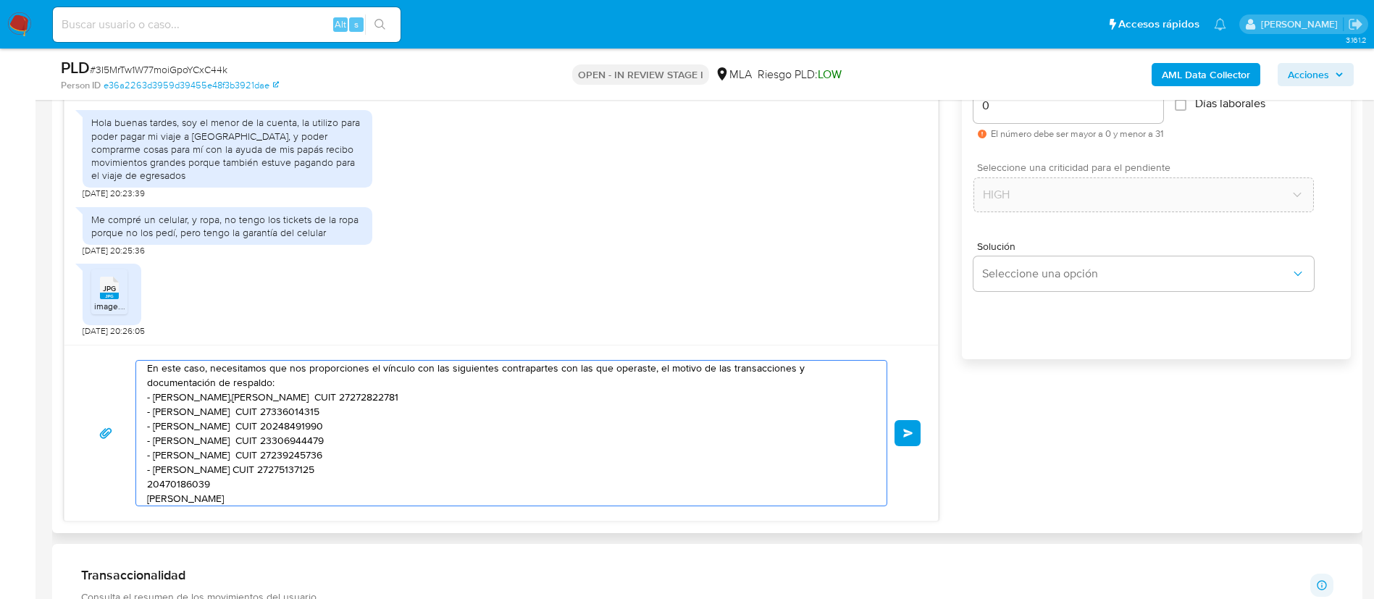
scroll to position [193, 0]
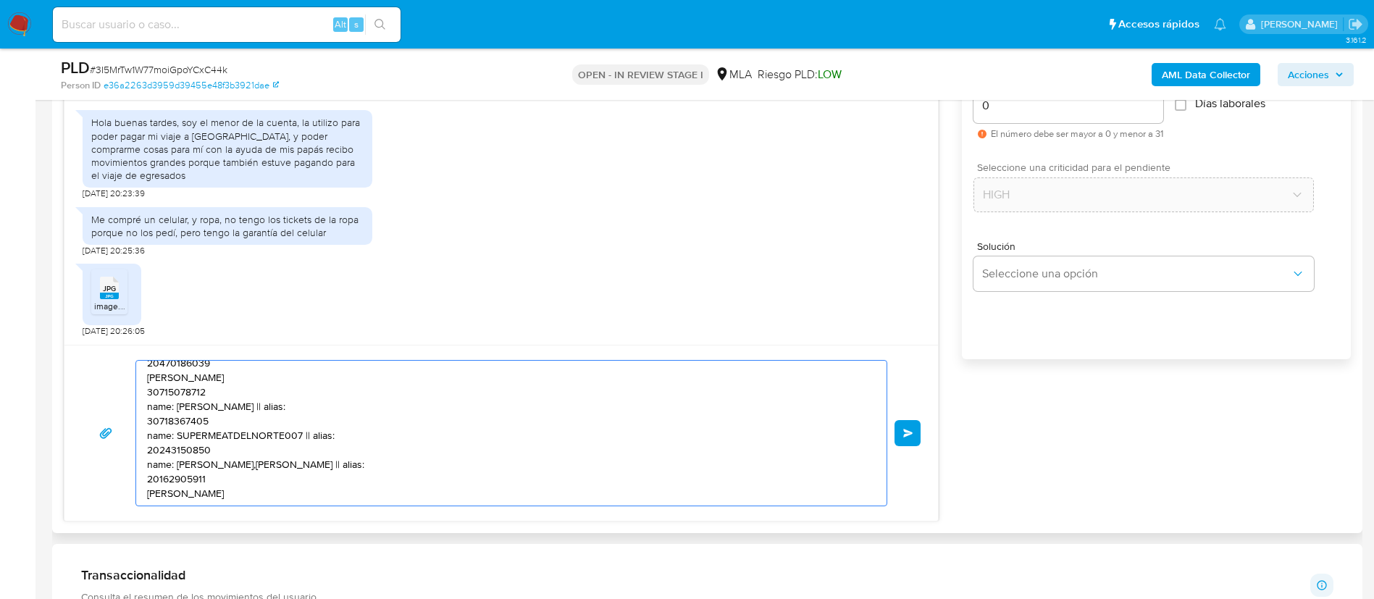
click at [192, 471] on textarea "Buenas tardes, Gracias por tu respuesta. En este caso, necesitamos que nos prop…" at bounding box center [507, 433] width 721 height 145
paste textarea "20162905911"
click at [283, 454] on textarea "Buenas tardes, Gracias por tu respuesta. En este caso, necesitamos que nos prop…" at bounding box center [507, 433] width 721 height 145
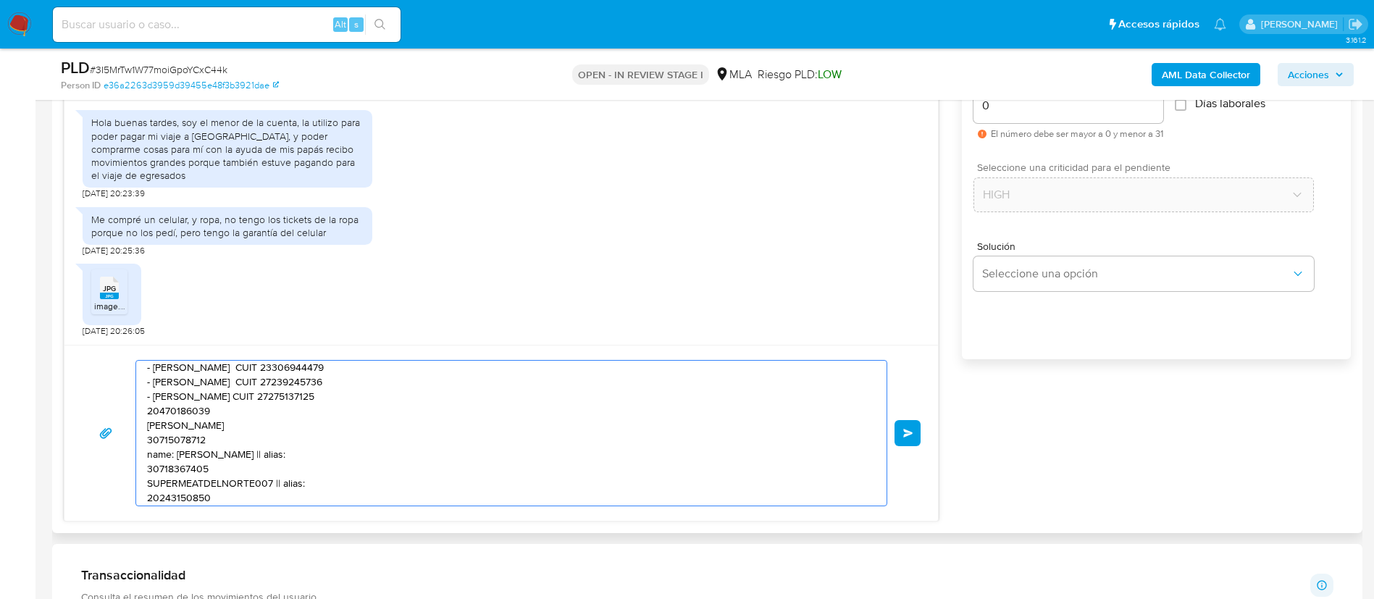
scroll to position [132, 0]
click at [277, 430] on textarea "Buenas tardes, Gracias por tu respuesta. En este caso, necesitamos que nos prop…" at bounding box center [507, 433] width 721 height 145
paste textarea "CUIT"
paste textarea "20470186039"
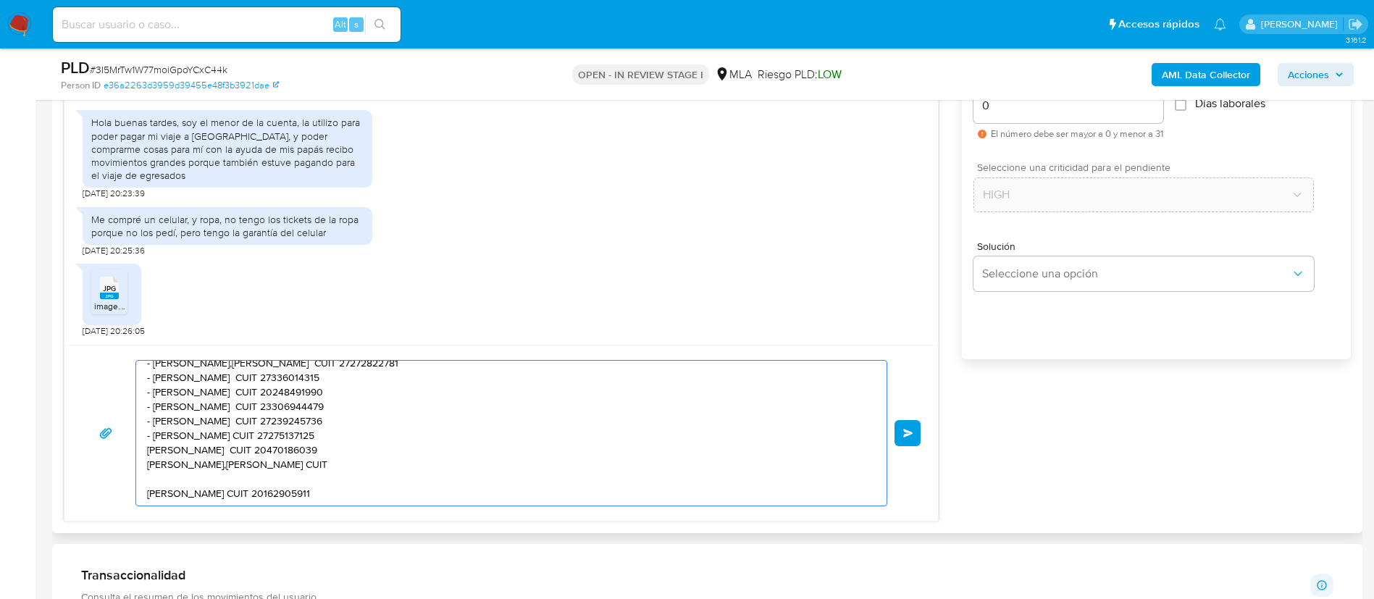
paste textarea "20243150850"
paste textarea "-"
click at [324, 491] on textarea "Buenas tardes, Gracias por tu respuesta. En este caso, necesitamos que nos prop…" at bounding box center [507, 433] width 721 height 145
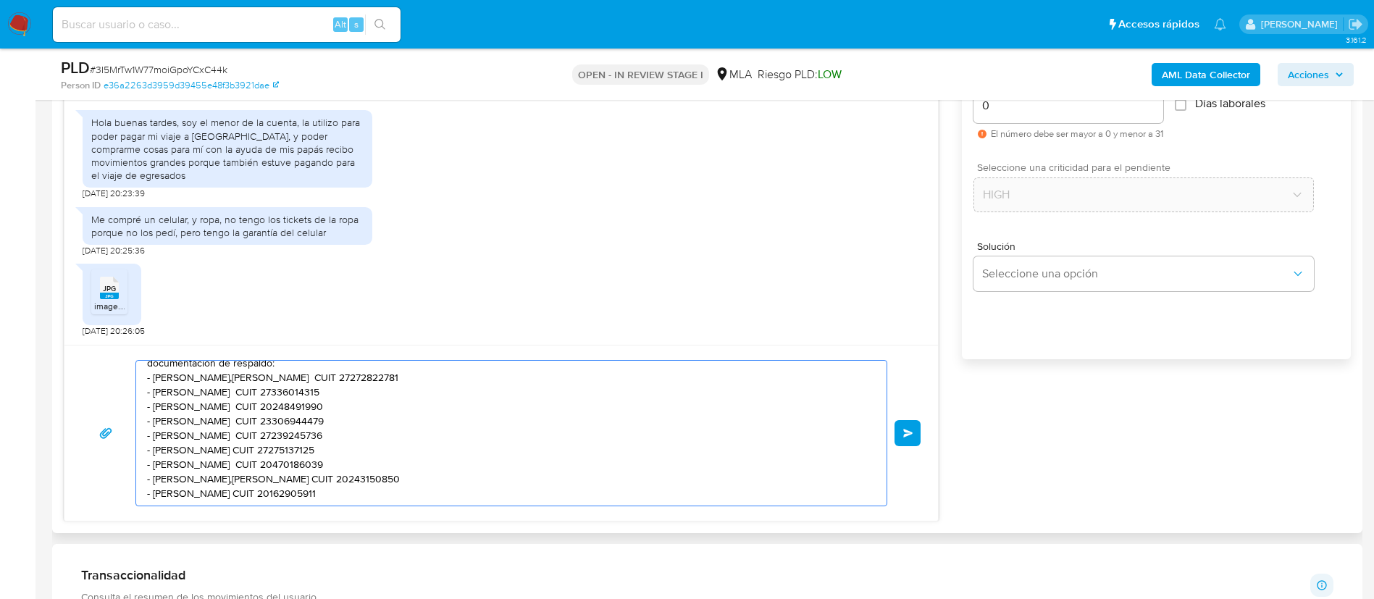
scroll to position [112, 0]
paste textarea "Es importante que sepas que, en caso de no responder a lo solicitado o si lo pr…"
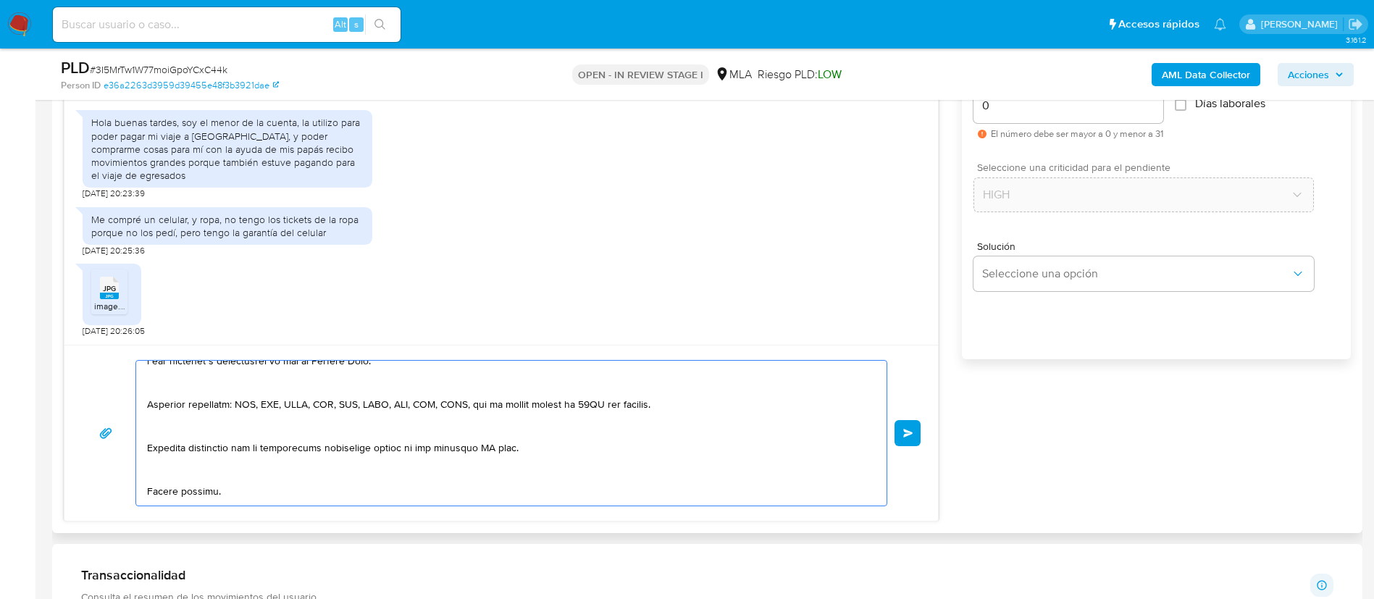
scroll to position [258, 0]
drag, startPoint x: 338, startPoint y: 451, endPoint x: 545, endPoint y: 443, distance: 206.6
click at [545, 443] on textarea at bounding box center [507, 433] width 721 height 145
click at [403, 449] on textarea at bounding box center [507, 433] width 721 height 145
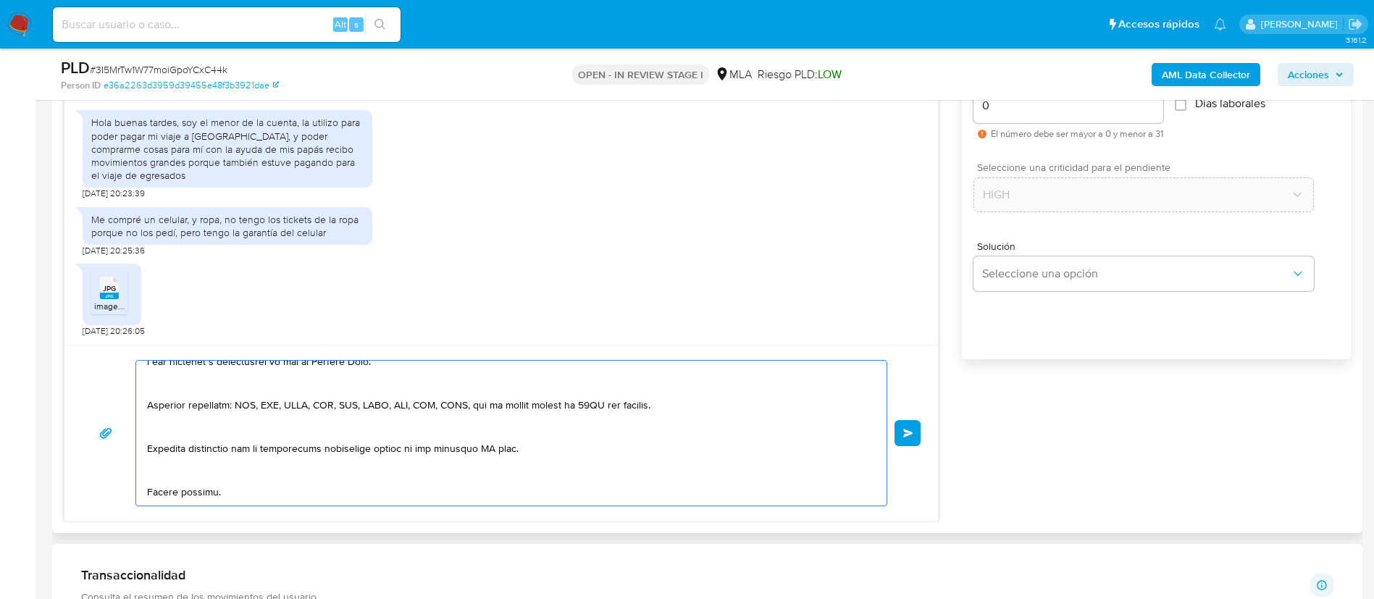
click at [403, 449] on textarea at bounding box center [507, 433] width 721 height 145
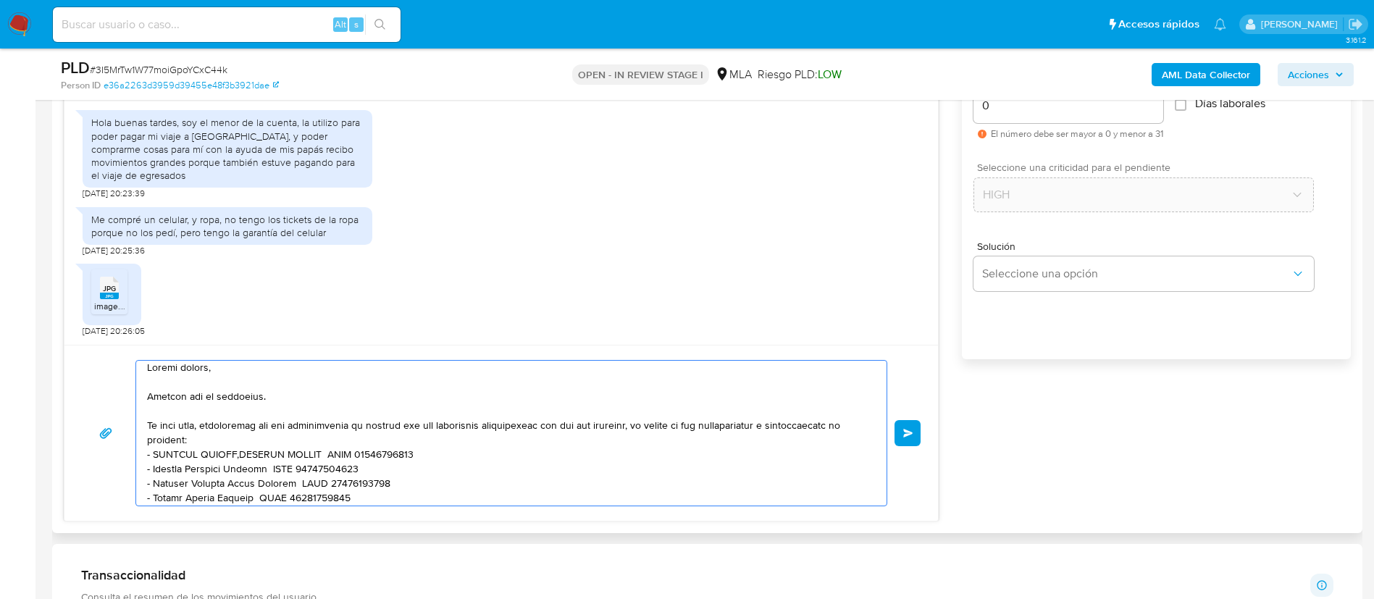
scroll to position [0, 0]
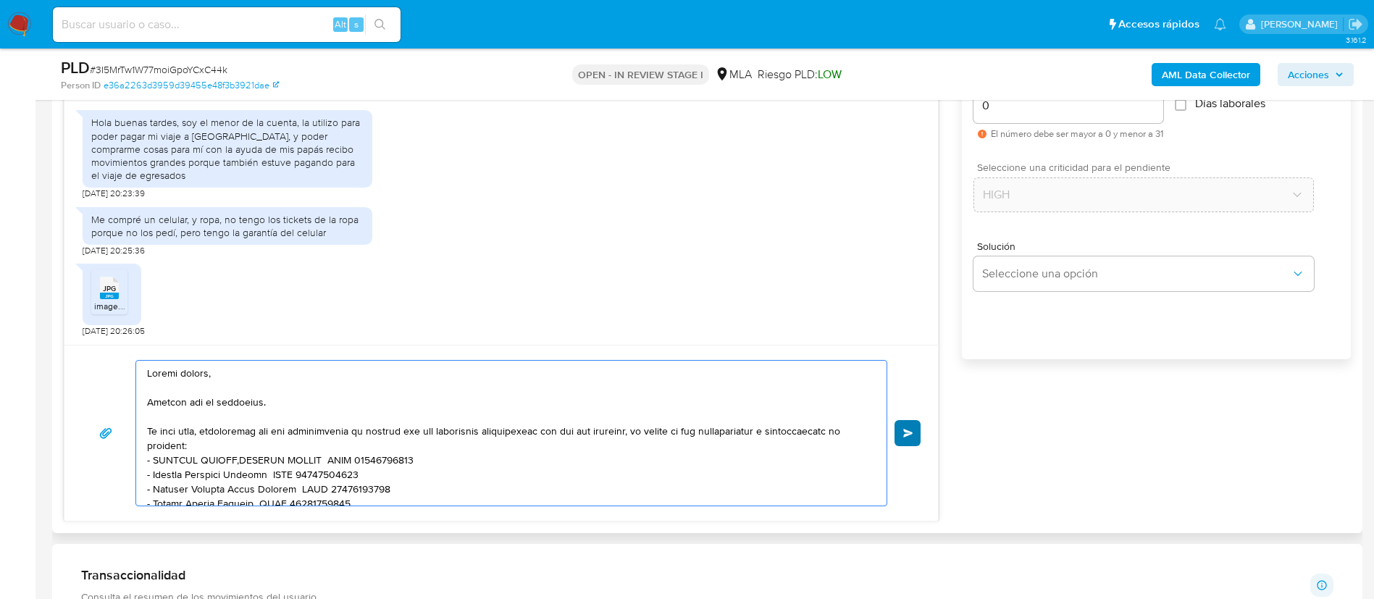
type textarea "Buenas tardes, Gracias por tu respuesta. En este caso, necesitamos que nos prop…"
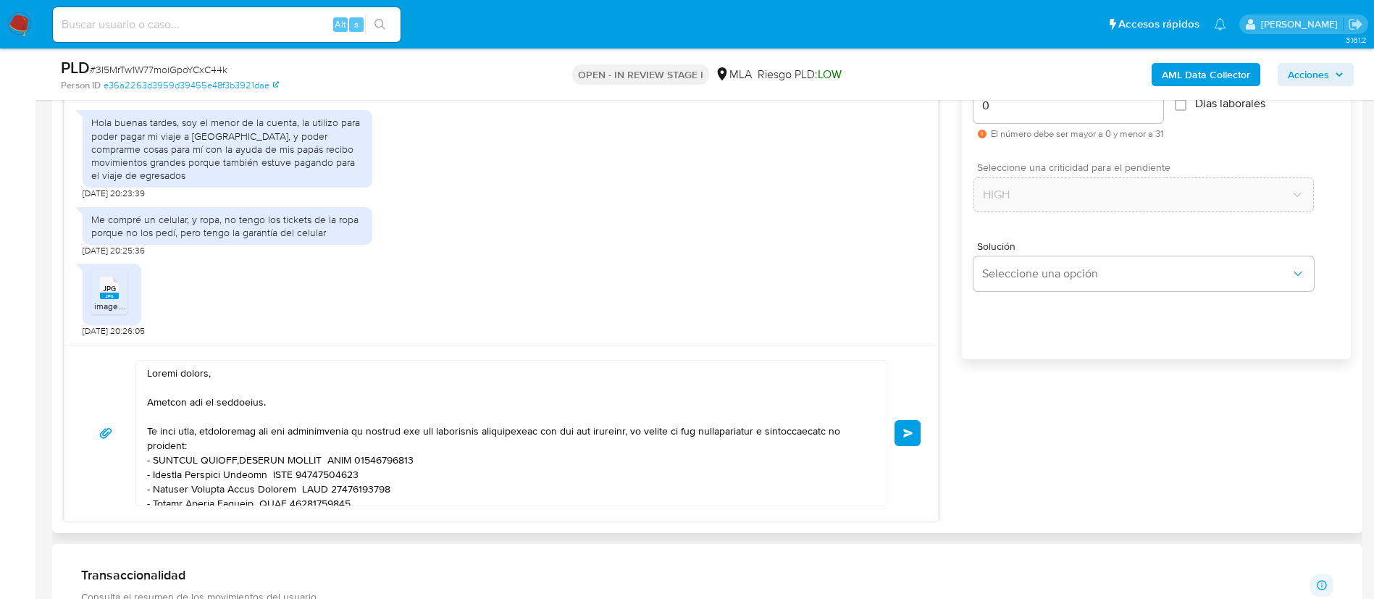
drag, startPoint x: 910, startPoint y: 437, endPoint x: 1032, endPoint y: 421, distance: 123.4
click at [1032, 421] on div "17/09/2025 14:20:52 Hola buenas tardes, soy el menor de la cuenta, la utilizo p…" at bounding box center [707, 267] width 1287 height 510
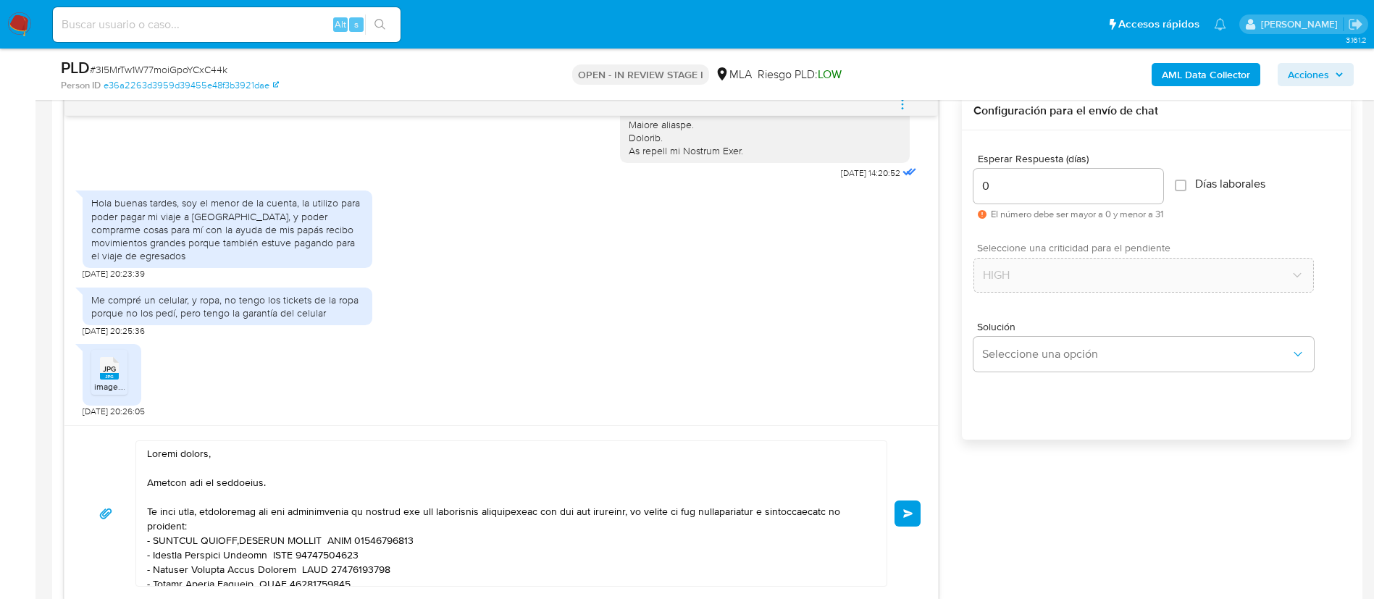
scroll to position [762, 0]
click at [1042, 199] on div "0" at bounding box center [1068, 186] width 190 height 35
click at [1041, 190] on input "0" at bounding box center [1068, 186] width 190 height 19
type input "1"
click at [912, 518] on span "Enviar" at bounding box center [908, 514] width 10 height 9
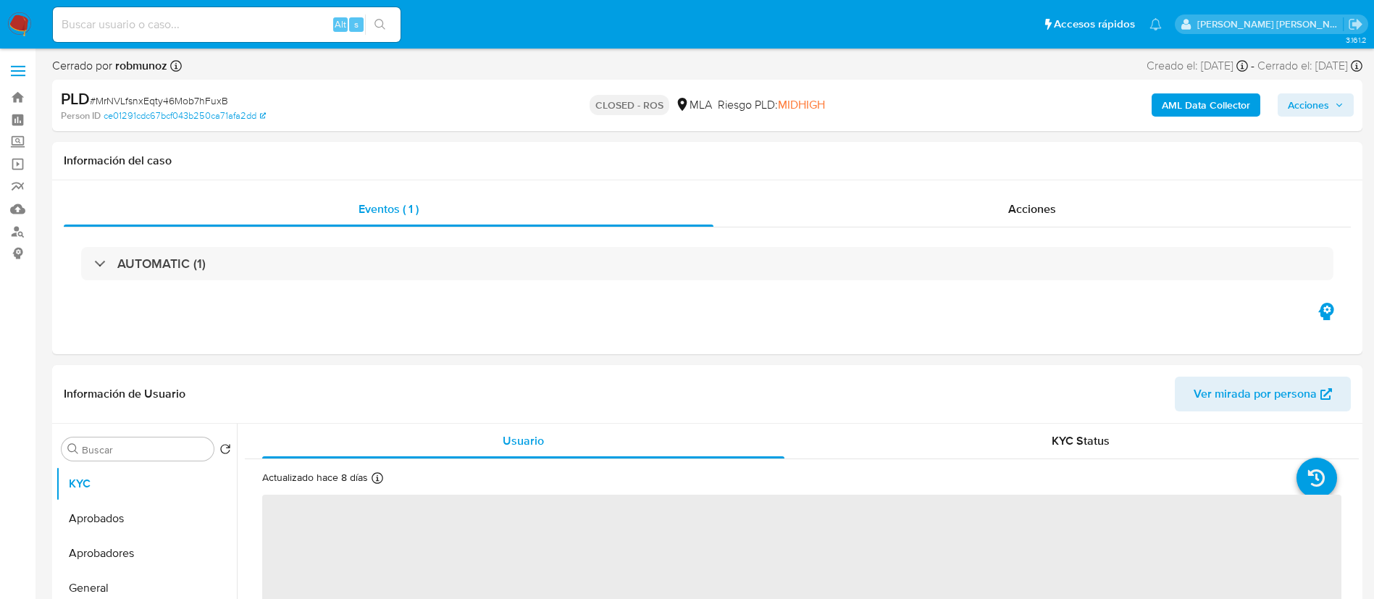
select select "10"
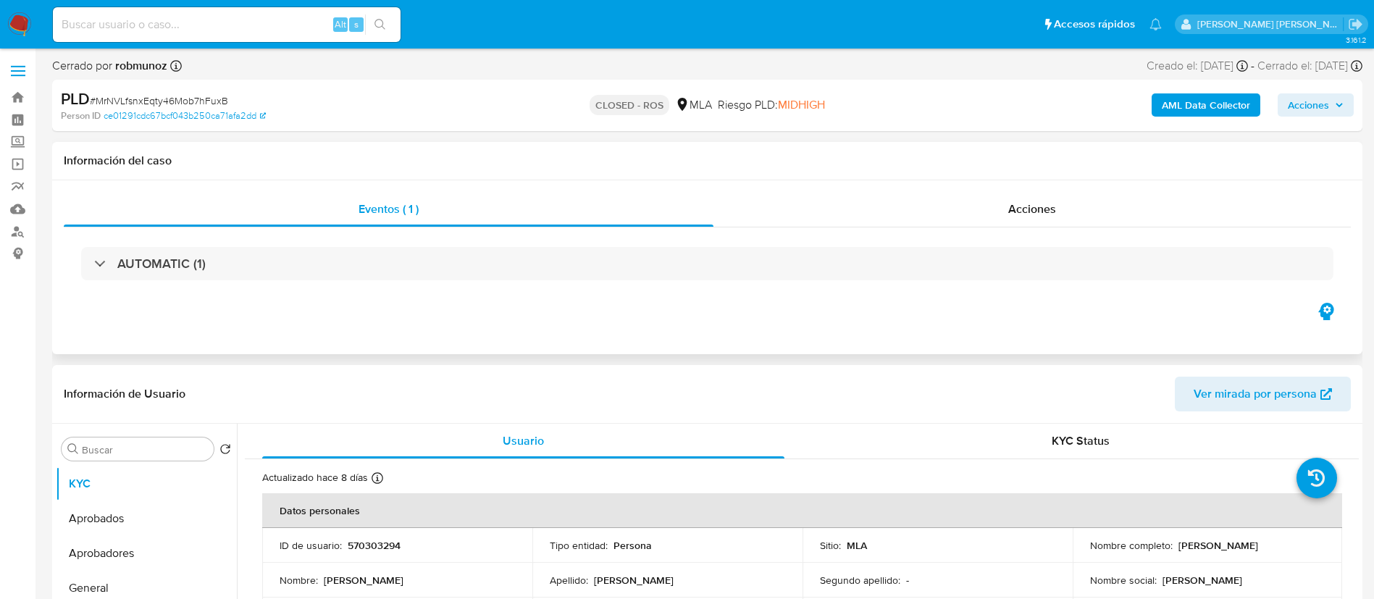
click at [271, 310] on div "Eventos ( 1 ) Acciones AUTOMATIC (1)" at bounding box center [707, 267] width 1310 height 174
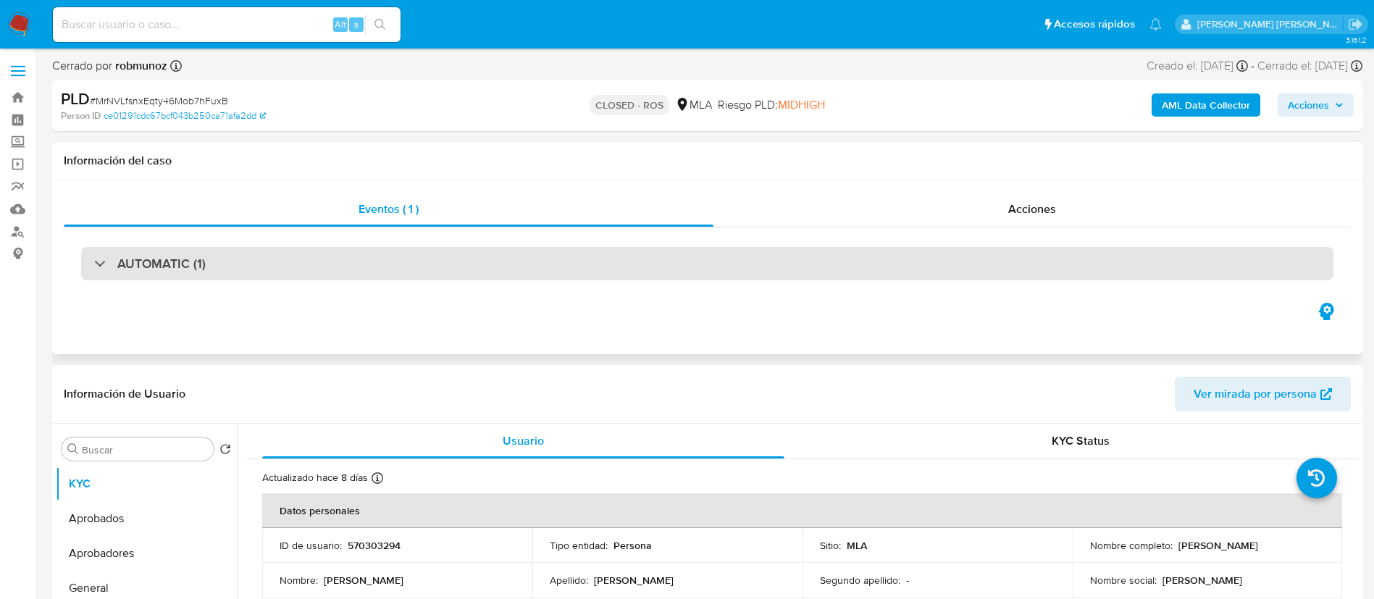
scroll to position [17, 0]
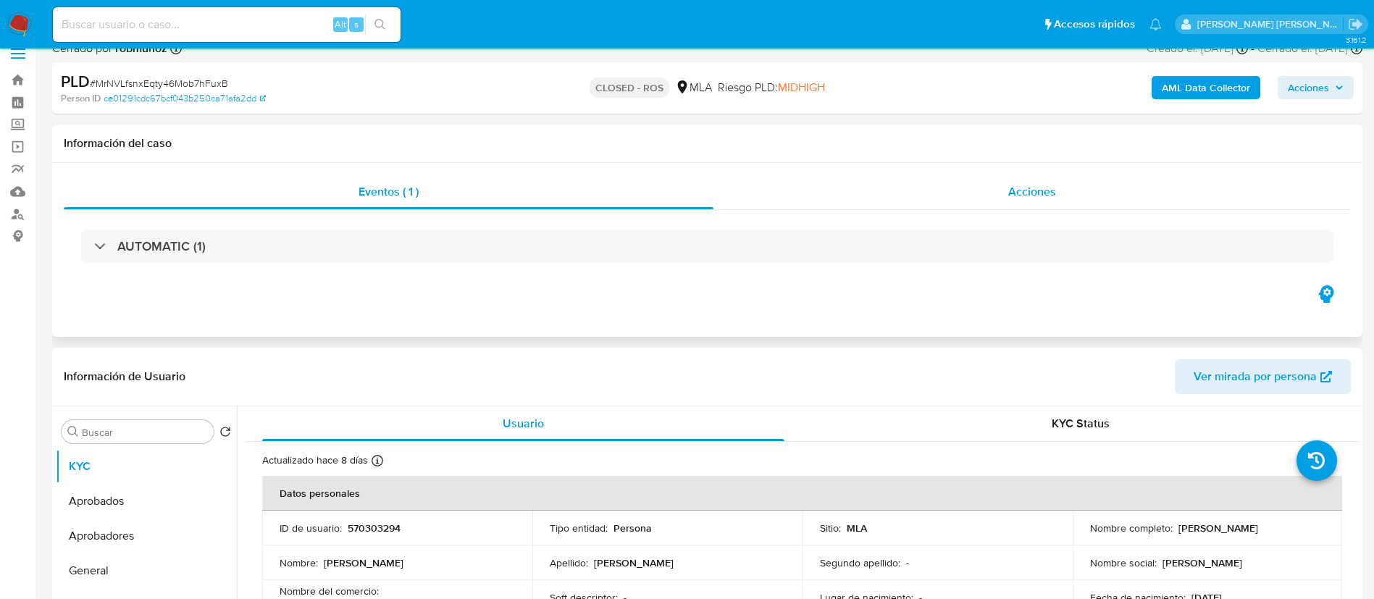
click at [1018, 205] on div "Acciones" at bounding box center [1031, 192] width 637 height 35
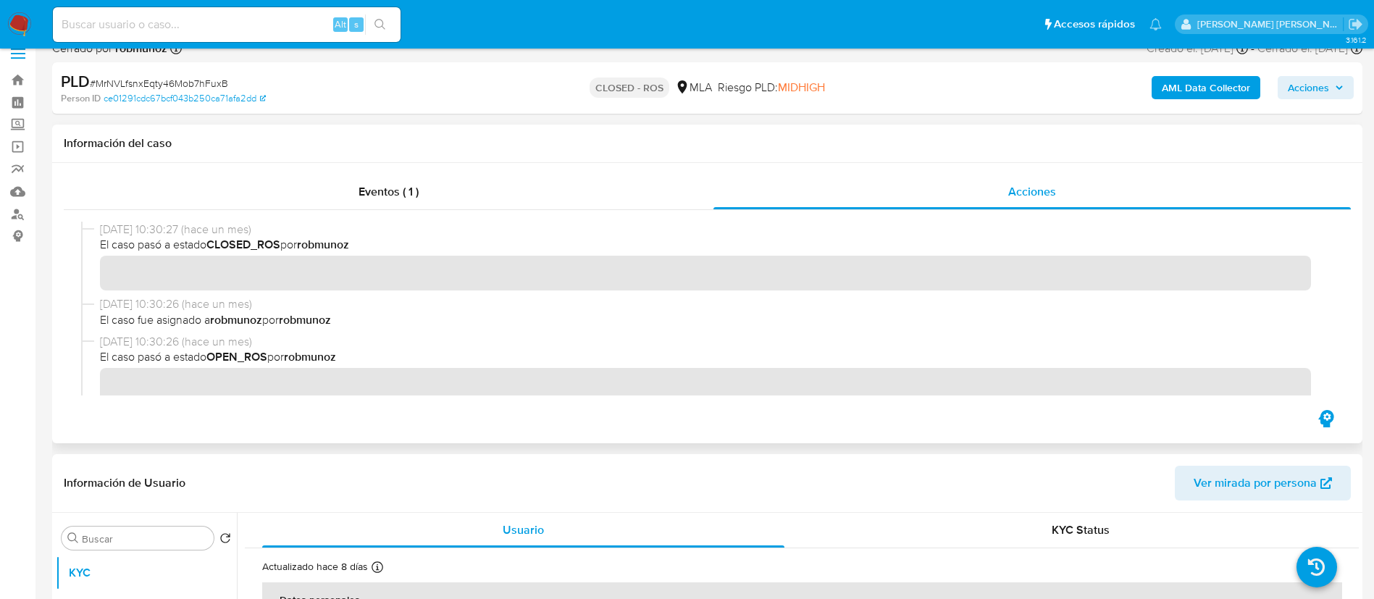
scroll to position [602, 0]
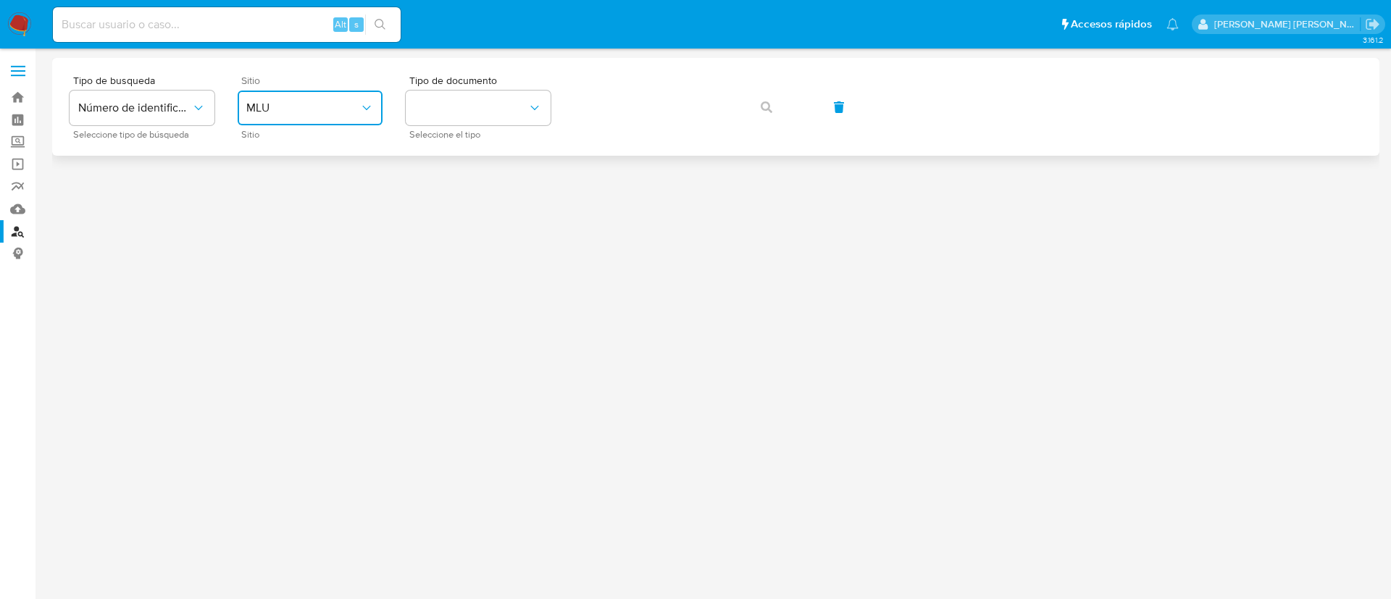
click at [355, 93] on button "MLU" at bounding box center [310, 108] width 145 height 35
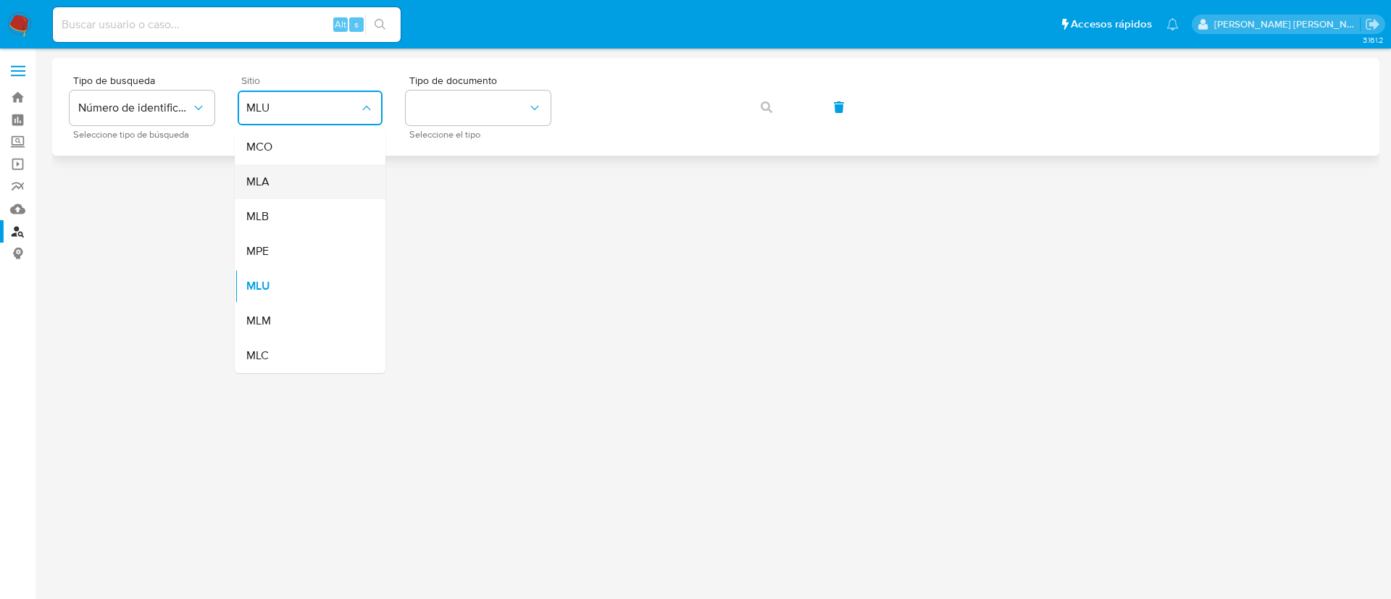
click at [323, 174] on div "MLA" at bounding box center [305, 181] width 119 height 35
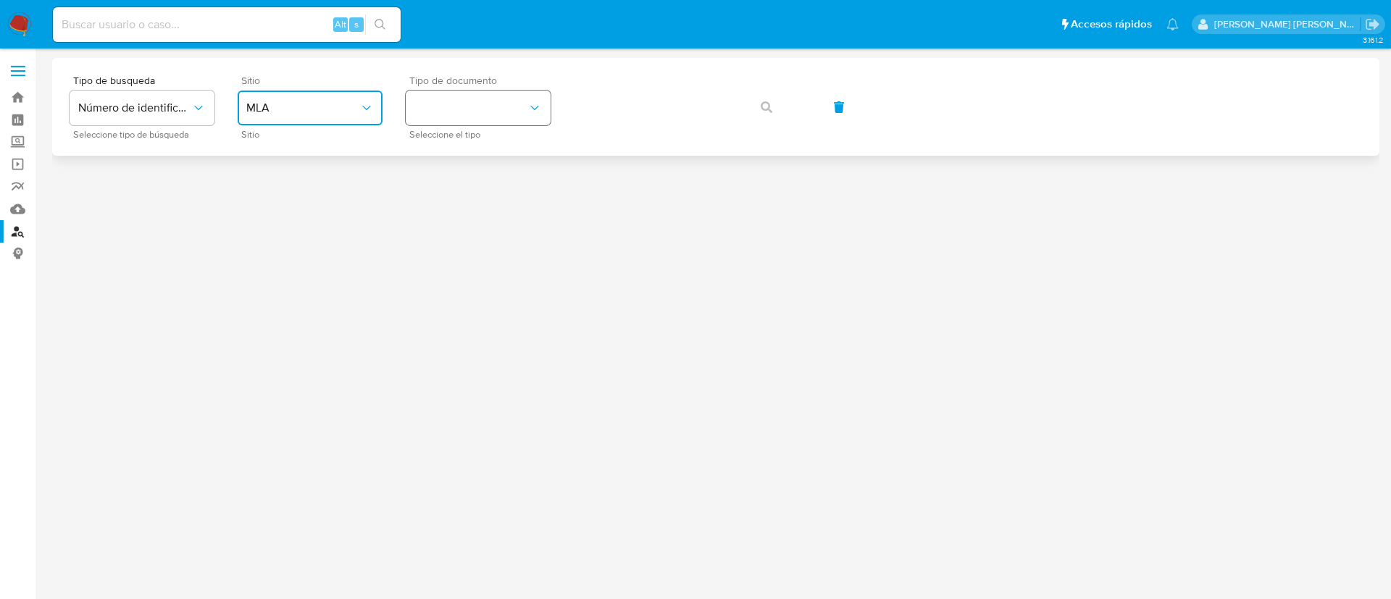
click at [472, 117] on button "identificationType" at bounding box center [478, 108] width 145 height 35
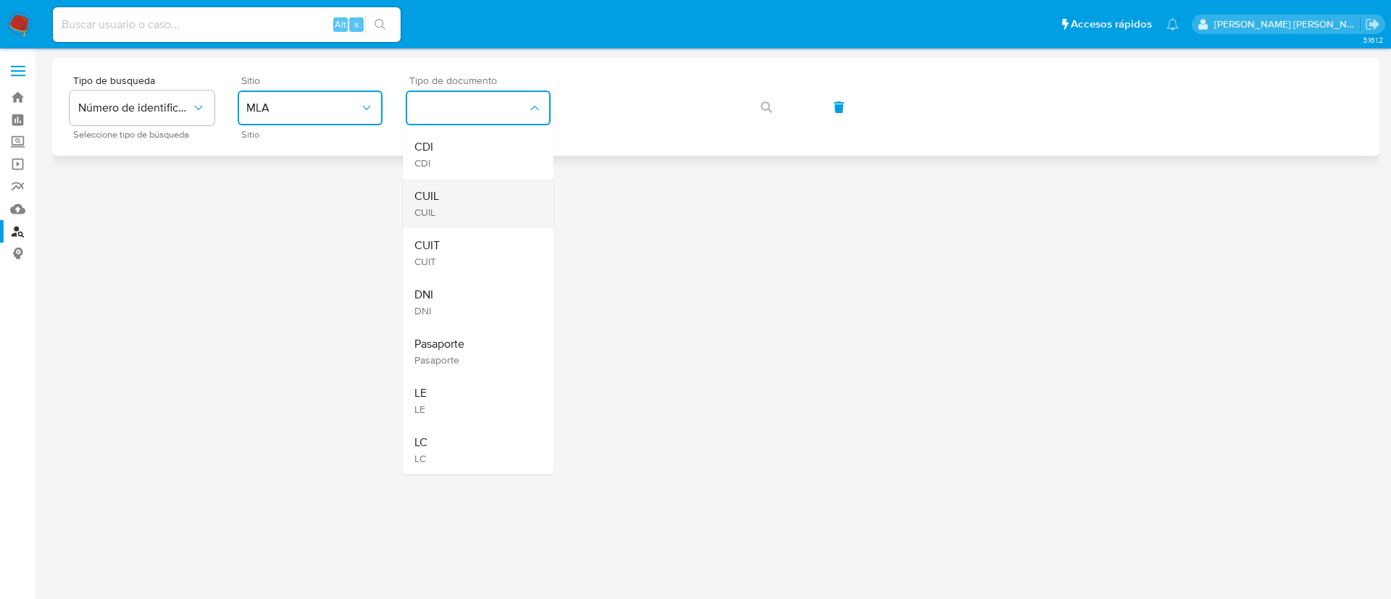
click at [452, 222] on div "CUIL CUIL" at bounding box center [473, 203] width 119 height 49
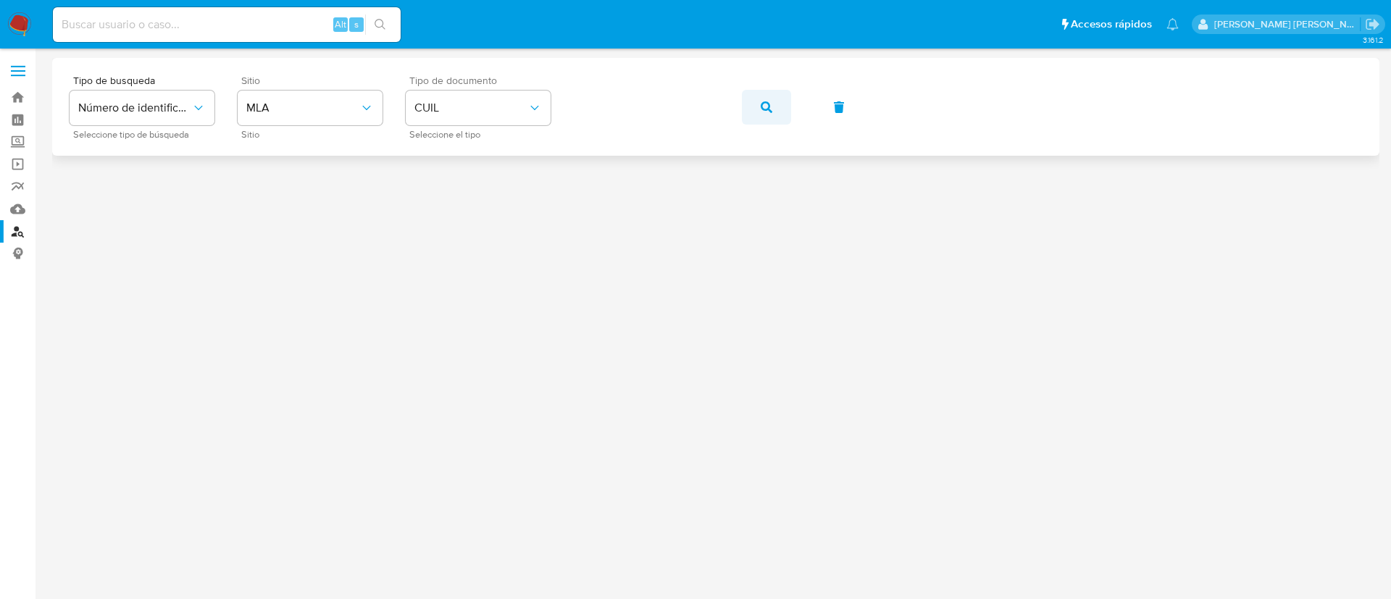
click at [755, 109] on button "button" at bounding box center [766, 107] width 49 height 35
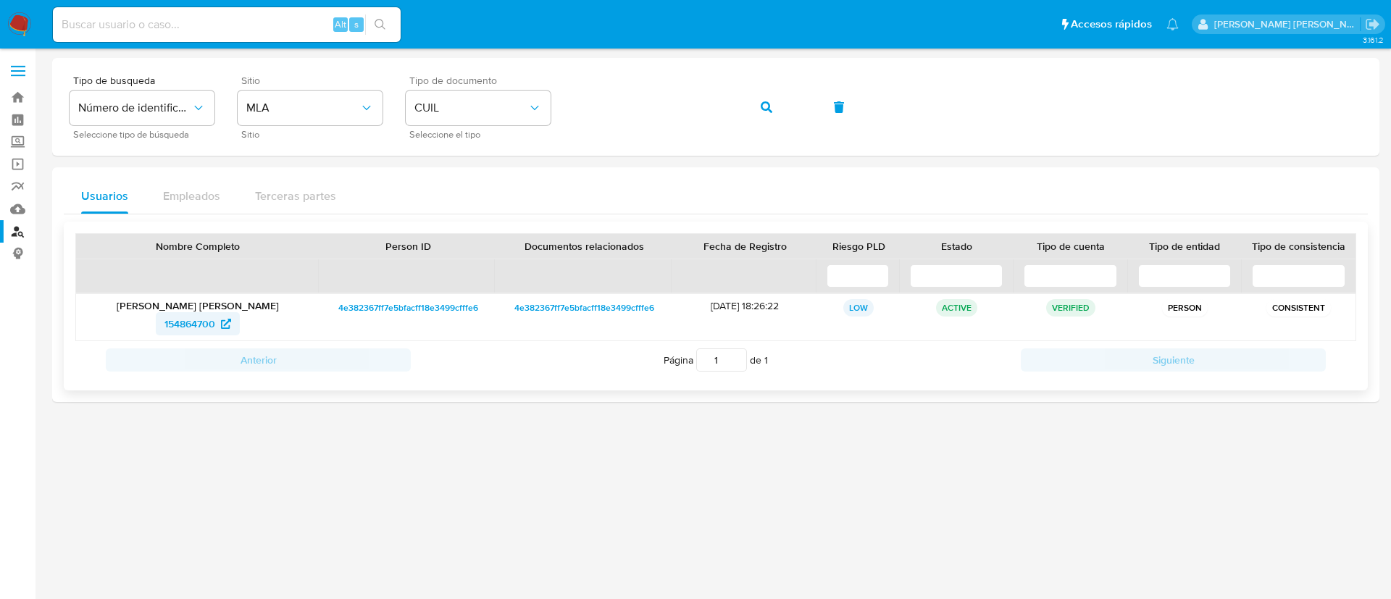
click at [221, 327] on icon at bounding box center [226, 324] width 10 height 10
drag, startPoint x: 758, startPoint y: 108, endPoint x: 768, endPoint y: 105, distance: 9.9
click at [768, 105] on button "button" at bounding box center [766, 107] width 49 height 35
click at [211, 322] on span "709270156" at bounding box center [190, 323] width 50 height 23
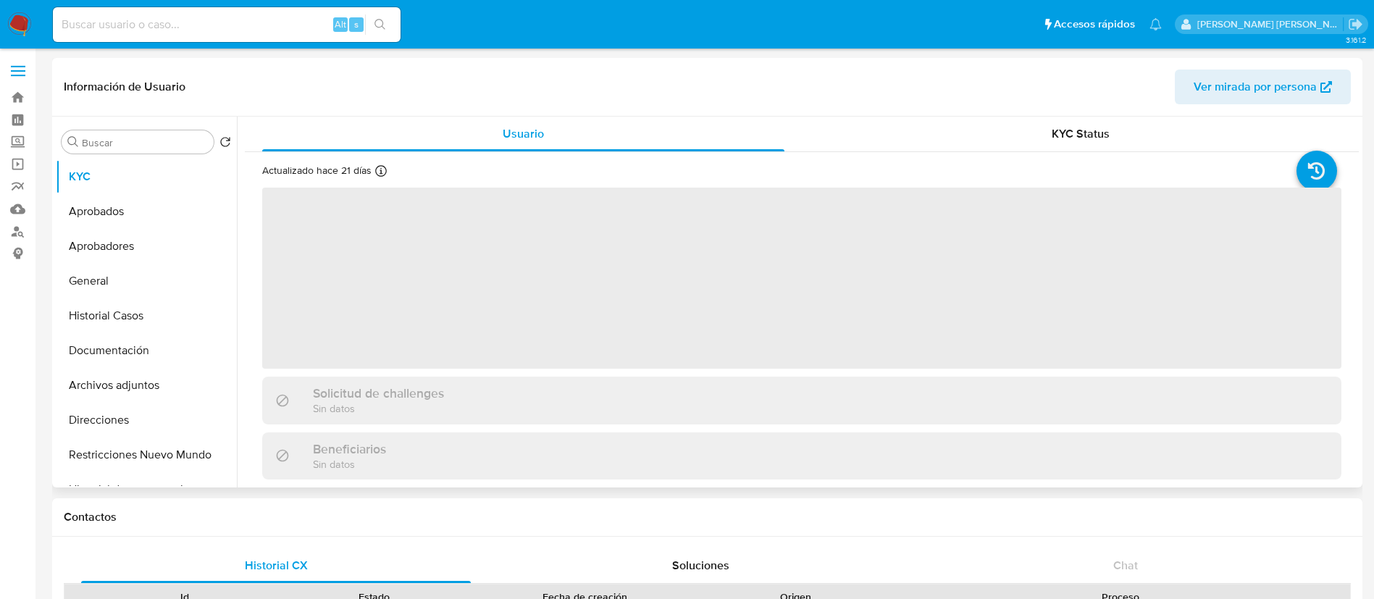
select select "10"
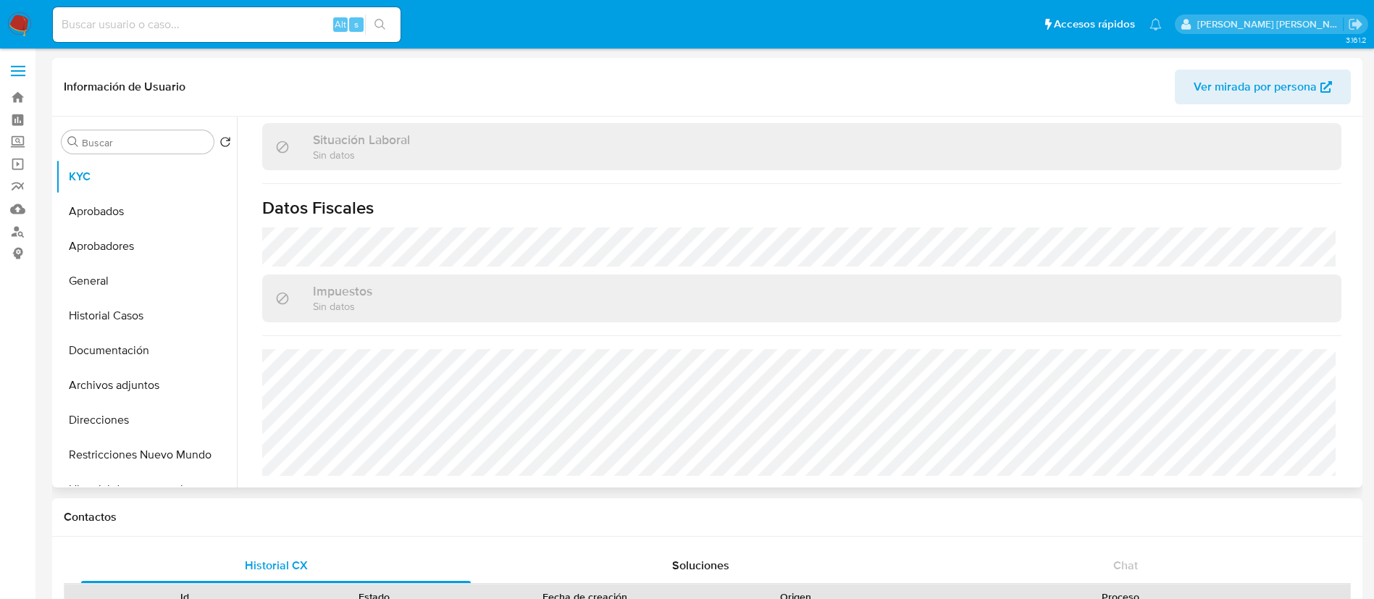
scroll to position [750, 0]
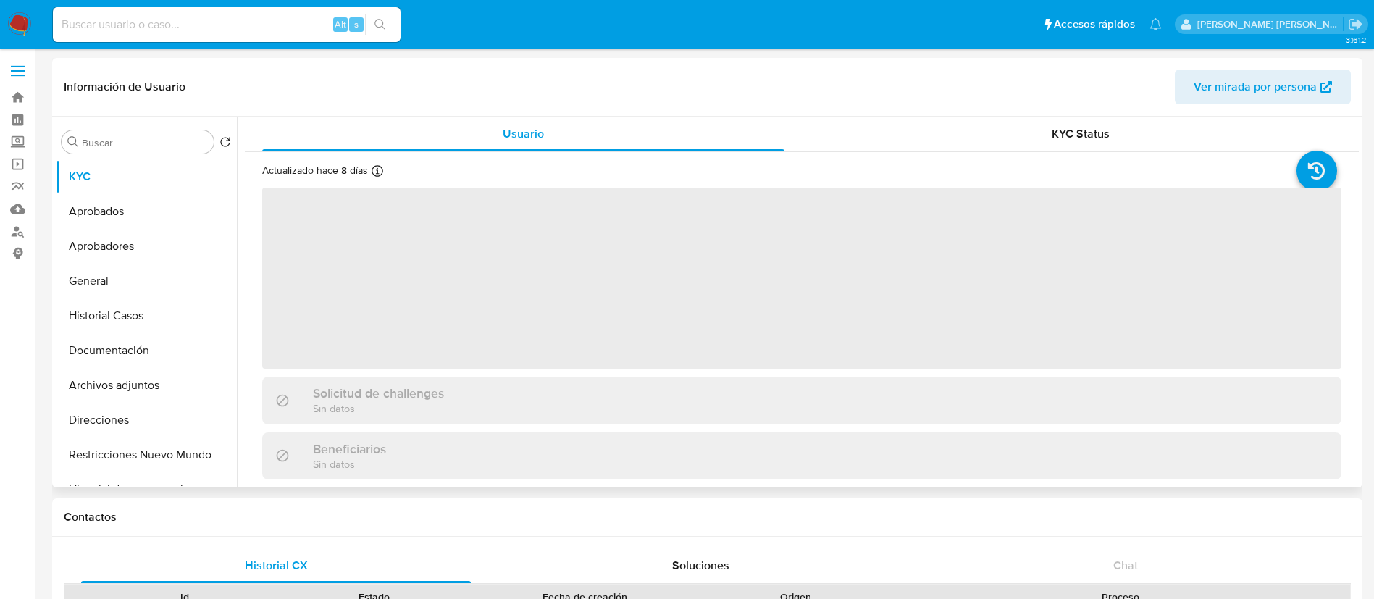
select select "10"
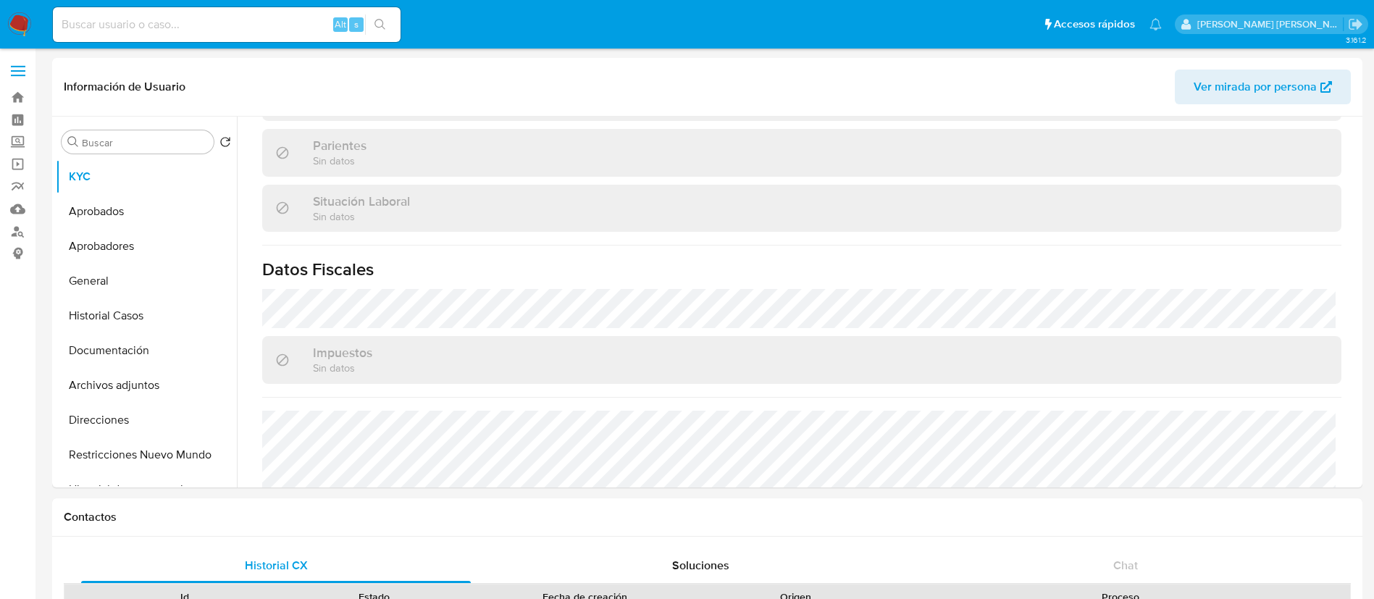
scroll to position [750, 0]
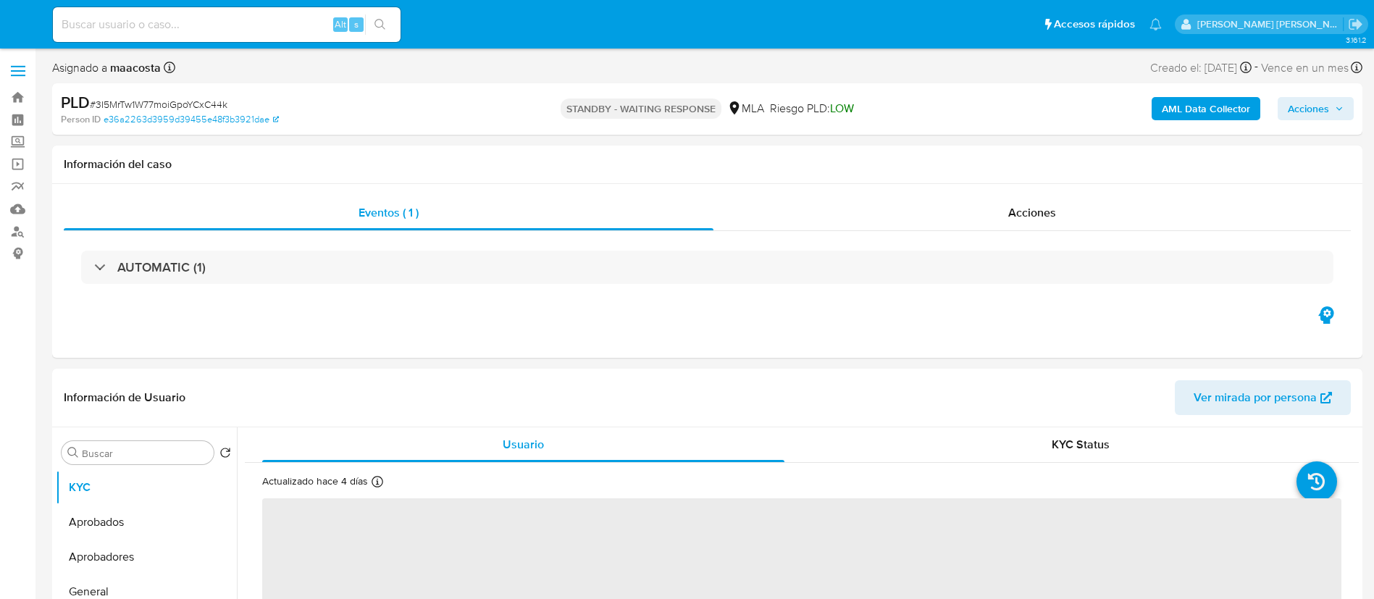
select select "10"
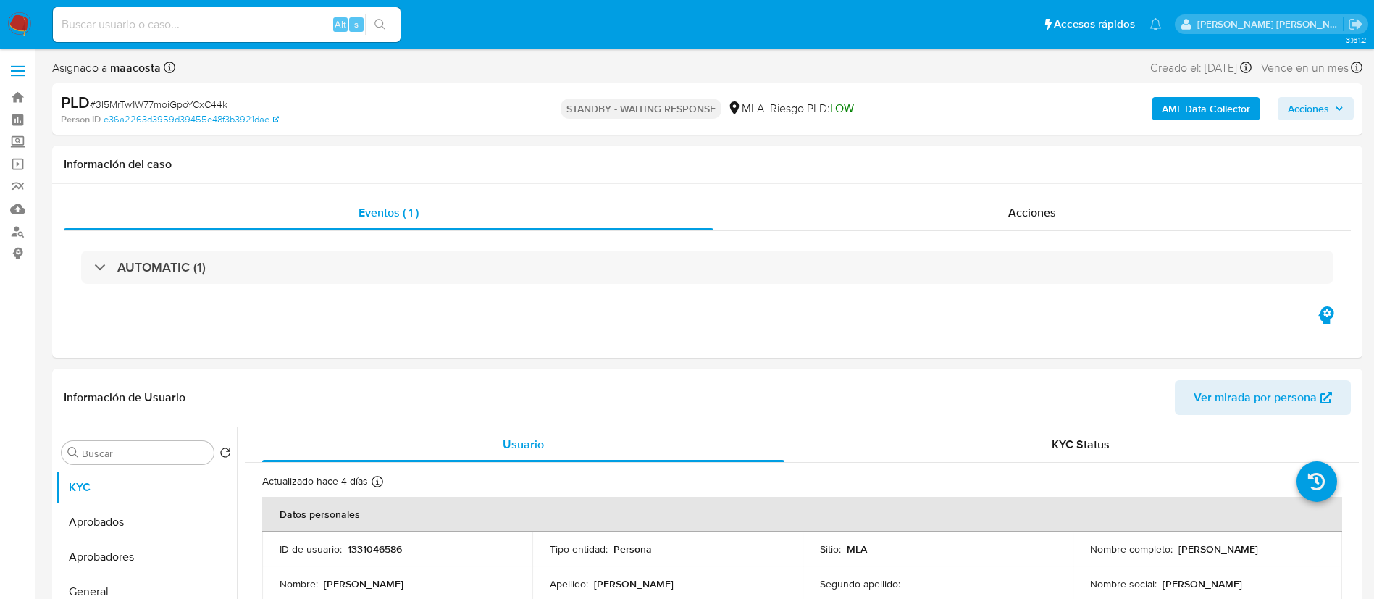
paste input "NrI8xsgBj8gg6VQYPgAFsTVE"
click at [225, 28] on input "NrI8xsgBj8gg6VQYPgAFsTVE" at bounding box center [227, 24] width 348 height 19
type input "NrI8xsgBj8gg6VQYPgAFsTVE"
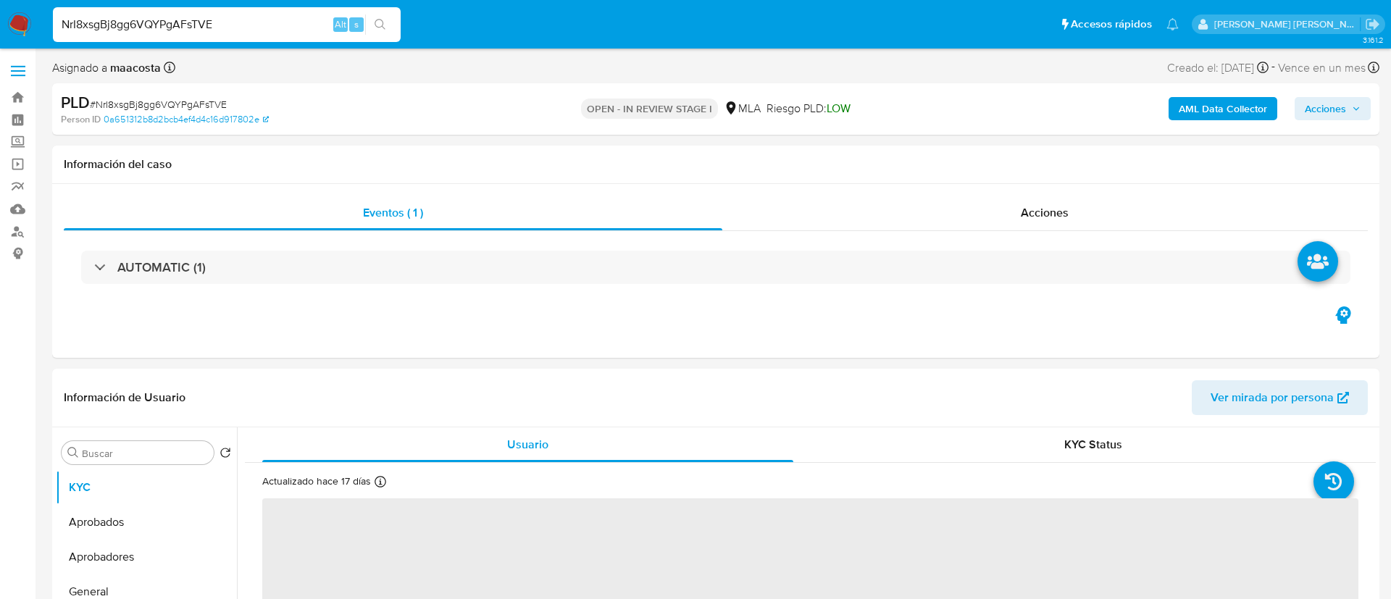
select select "10"
